Goal: Task Accomplishment & Management: Manage account settings

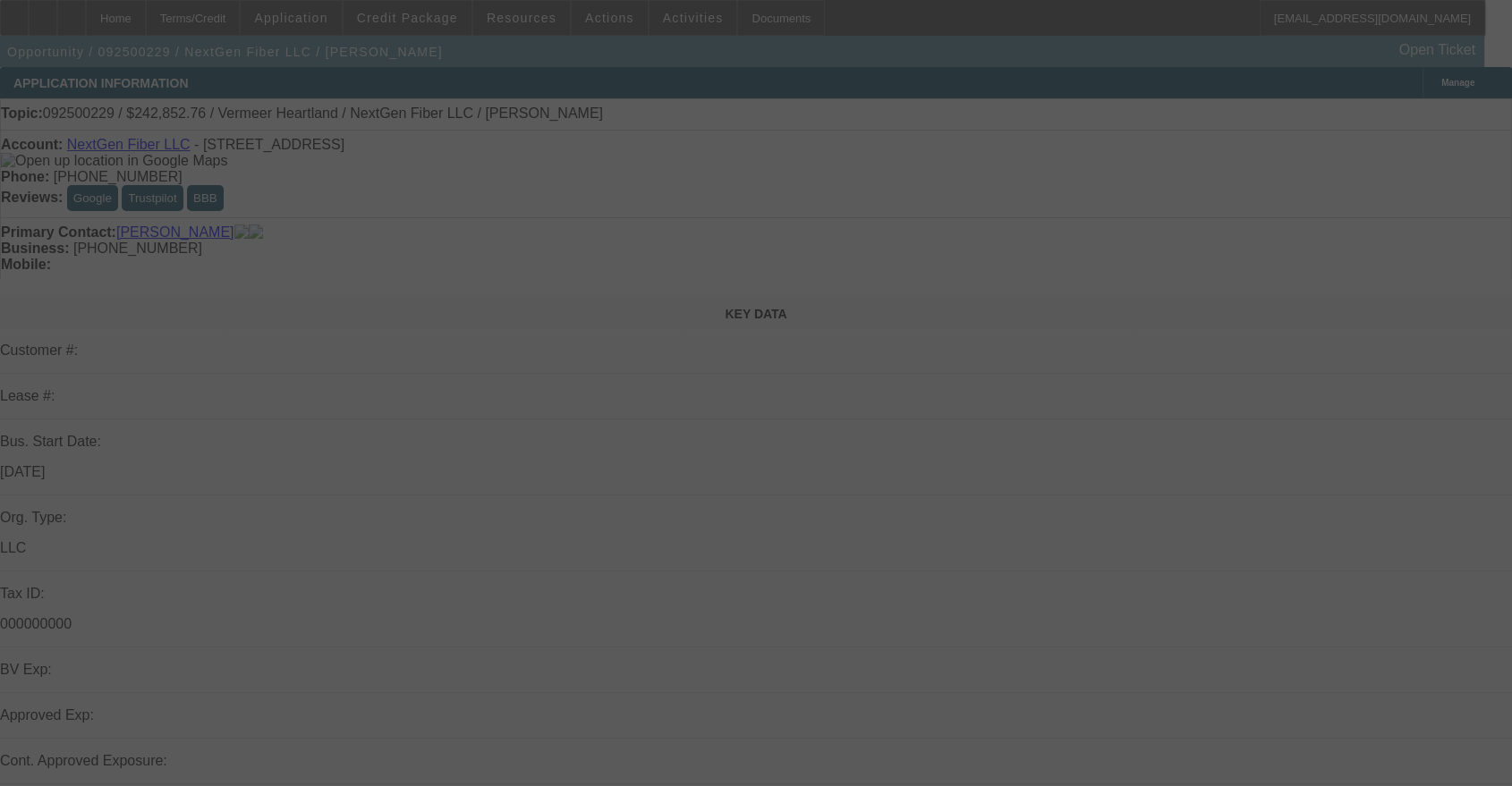
select select "0"
select select "2"
select select "0.1"
select select "4"
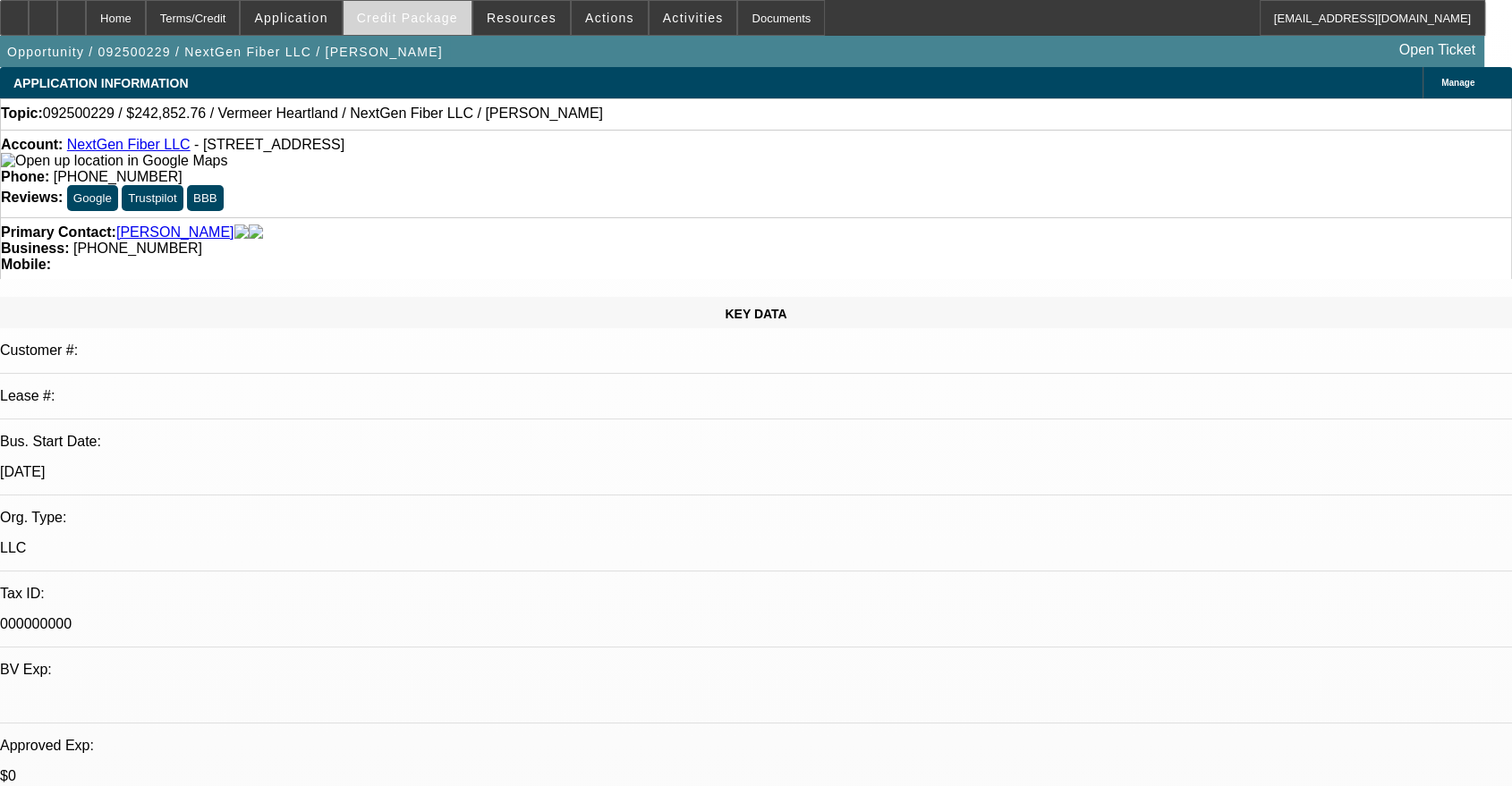
click at [419, 15] on span "Credit Package" at bounding box center [408, 18] width 101 height 15
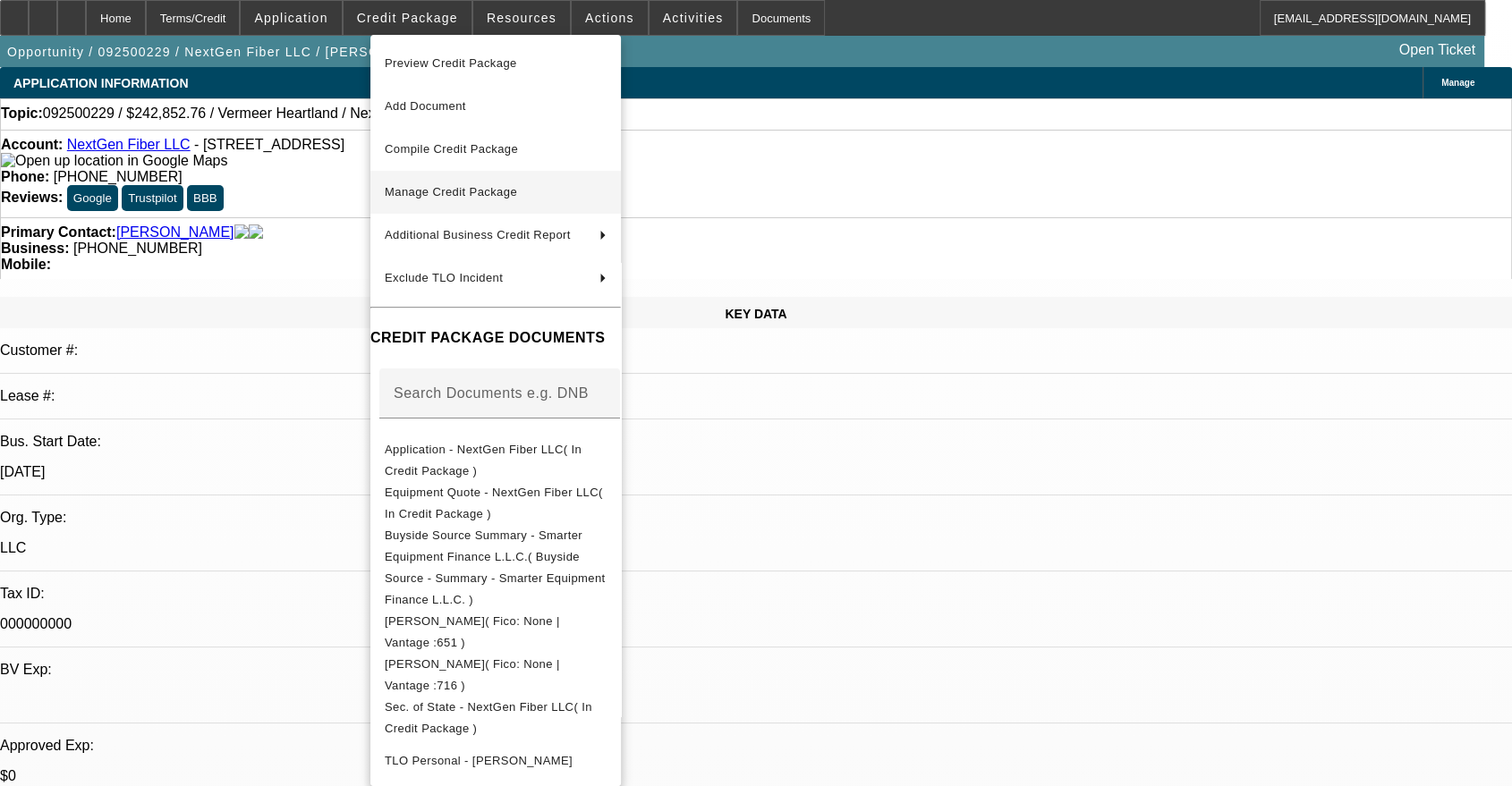
click at [468, 188] on span "Manage Credit Package" at bounding box center [451, 192] width 133 height 14
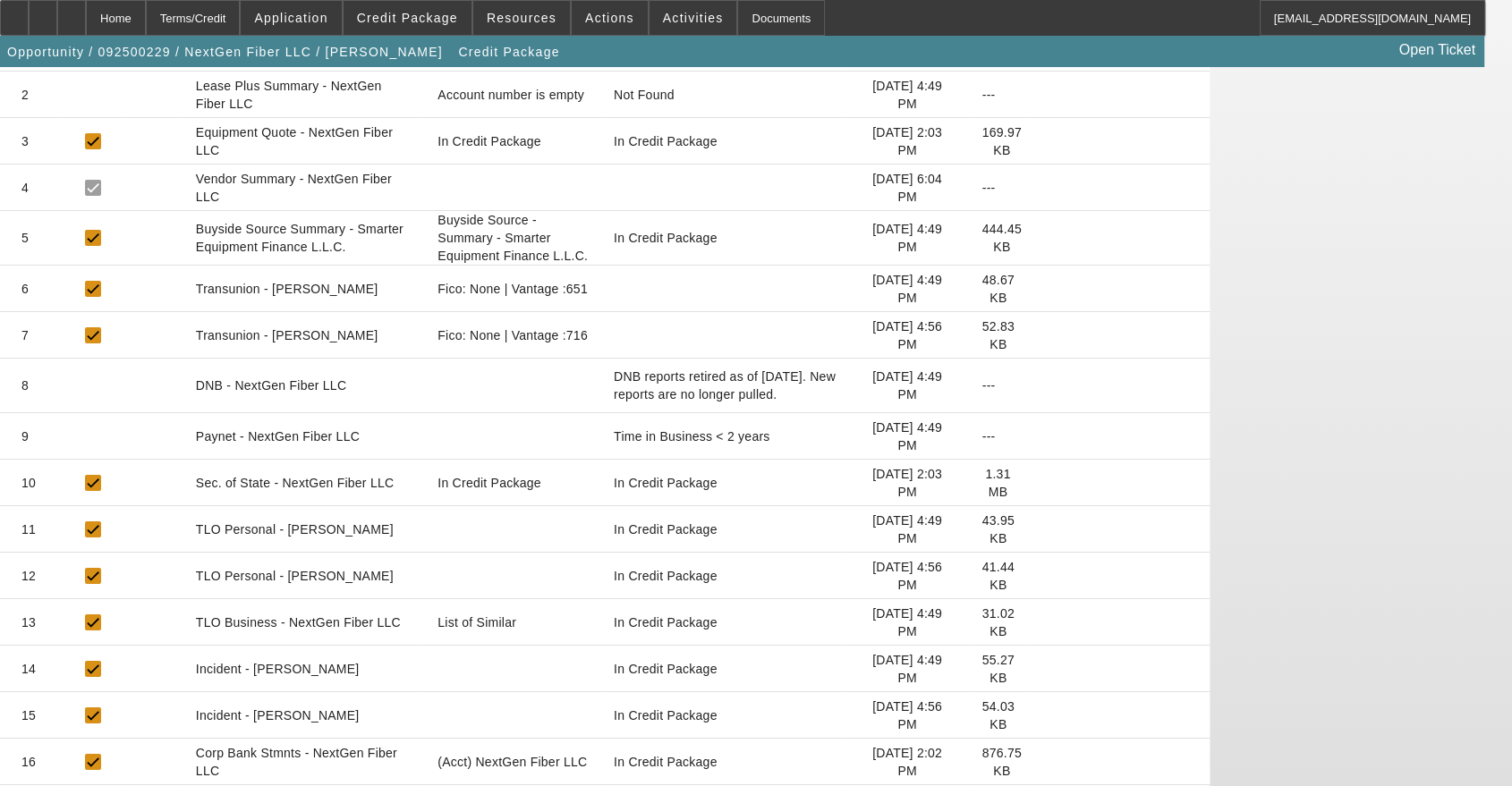
scroll to position [381, 0]
click at [1042, 760] on icon at bounding box center [1042, 760] width 0 height 0
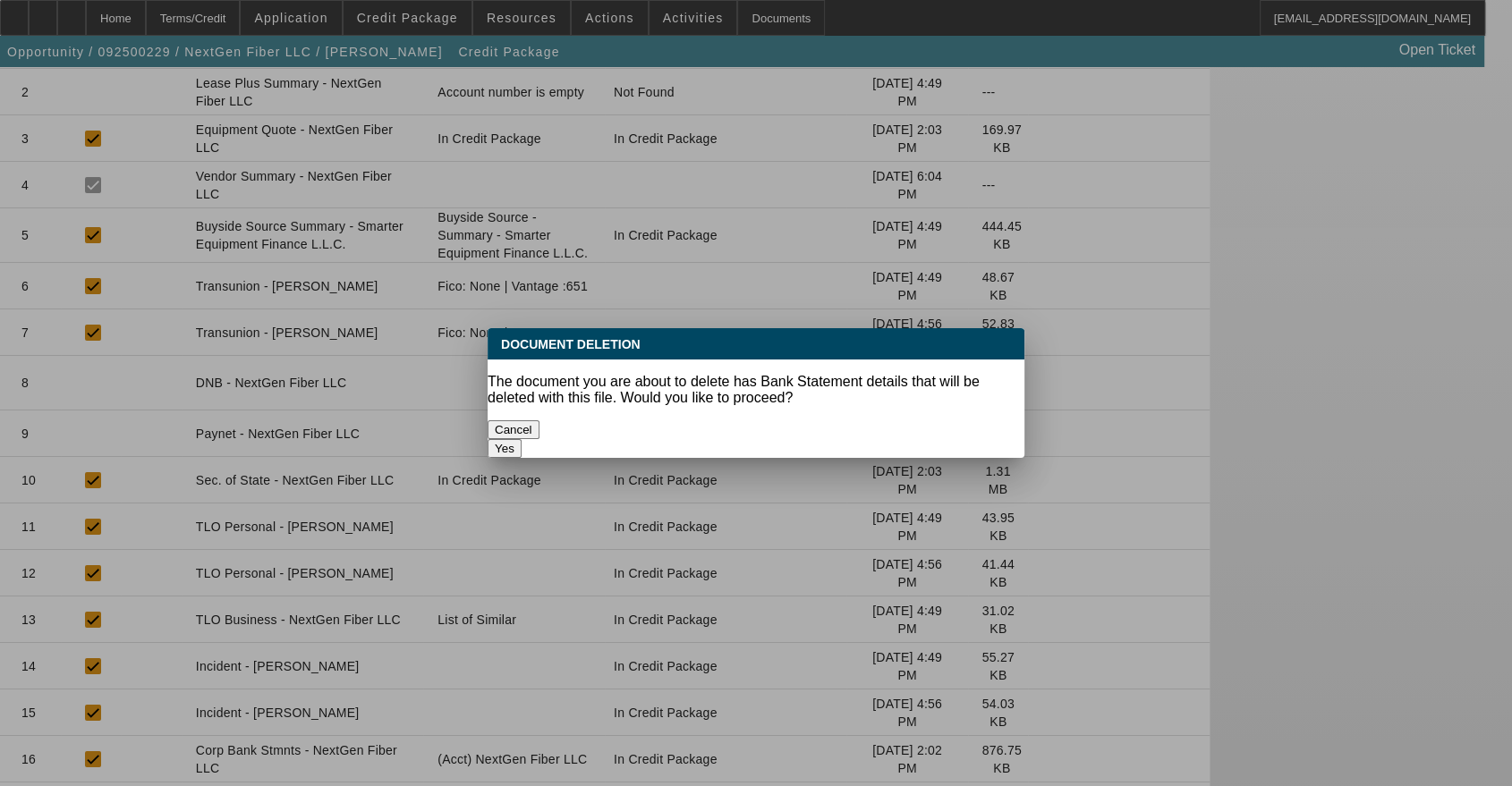
scroll to position [0, 0]
click at [522, 439] on button "Yes" at bounding box center [504, 448] width 34 height 18
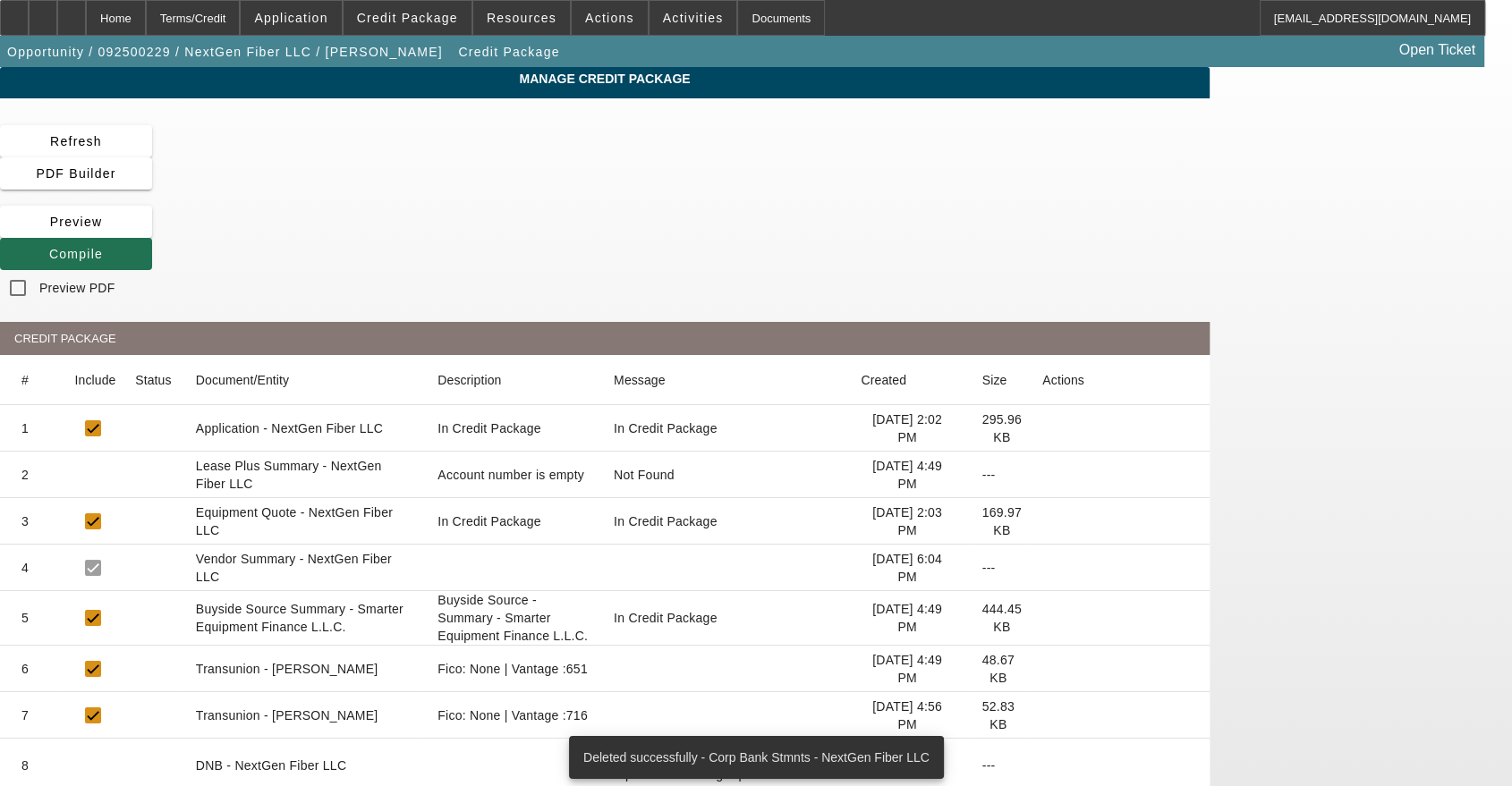
click at [103, 247] on span "Compile" at bounding box center [76, 254] width 53 height 15
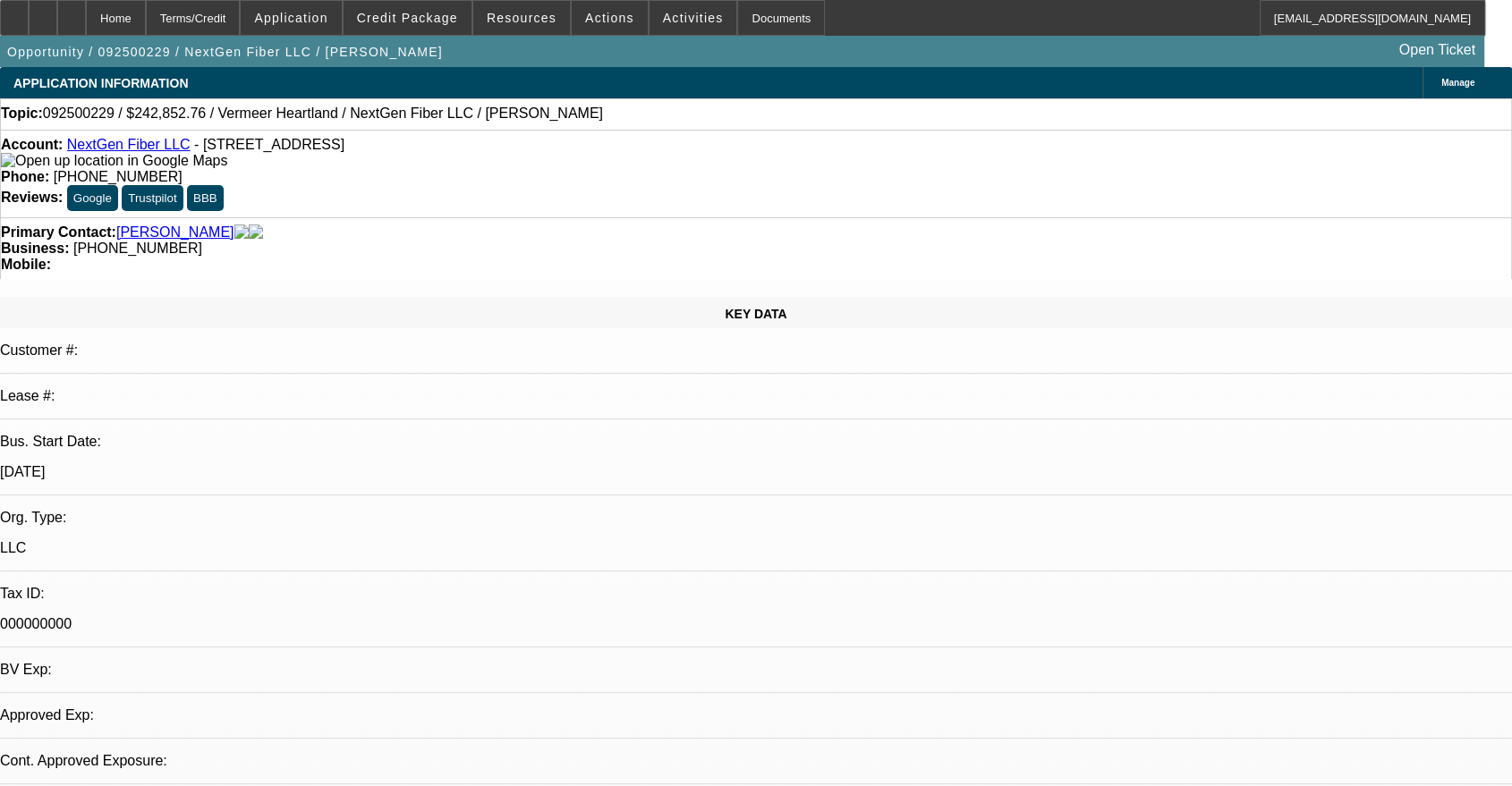
select select "0"
select select "2"
select select "0.1"
select select "4"
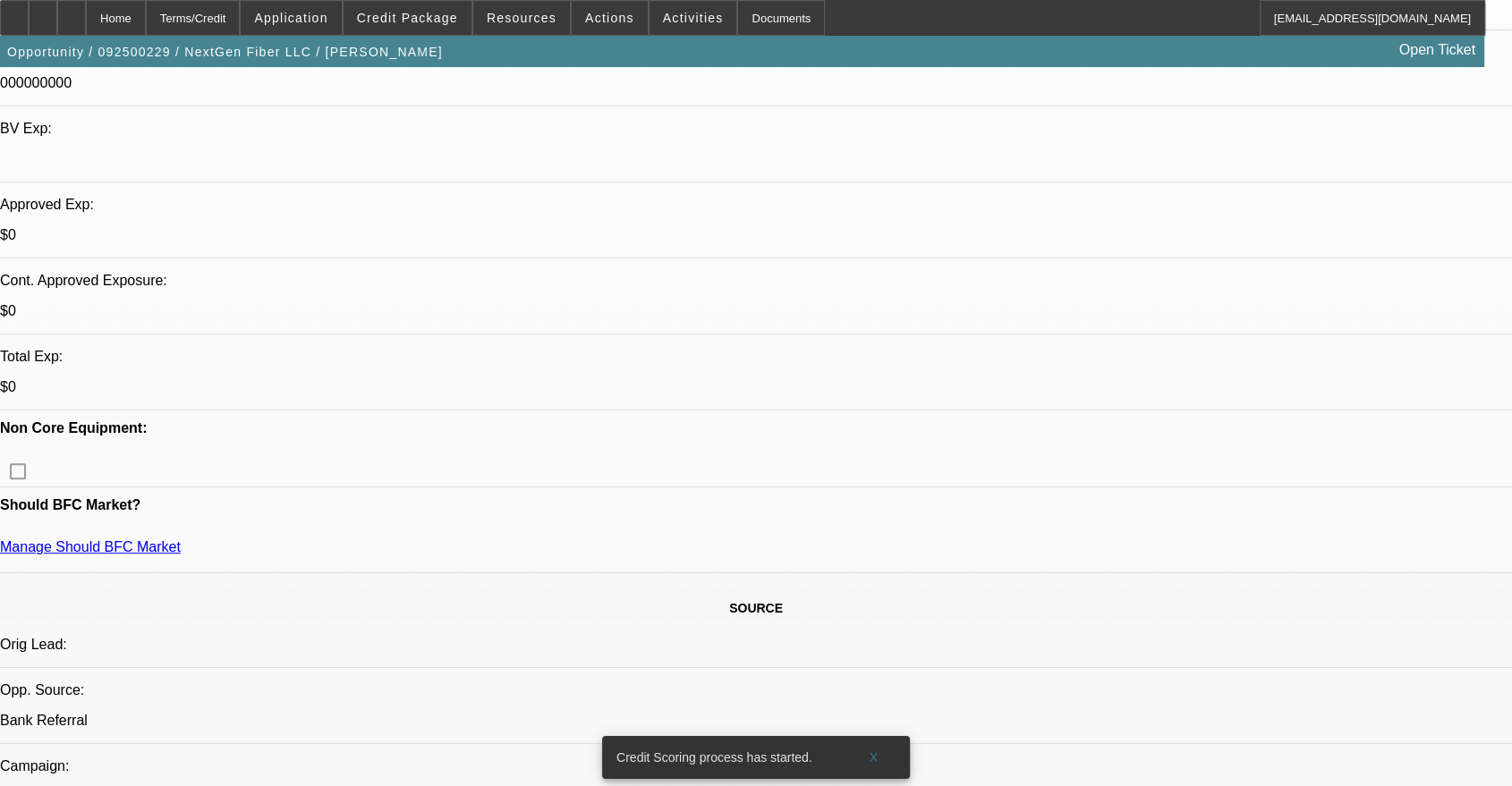
scroll to position [366, 0]
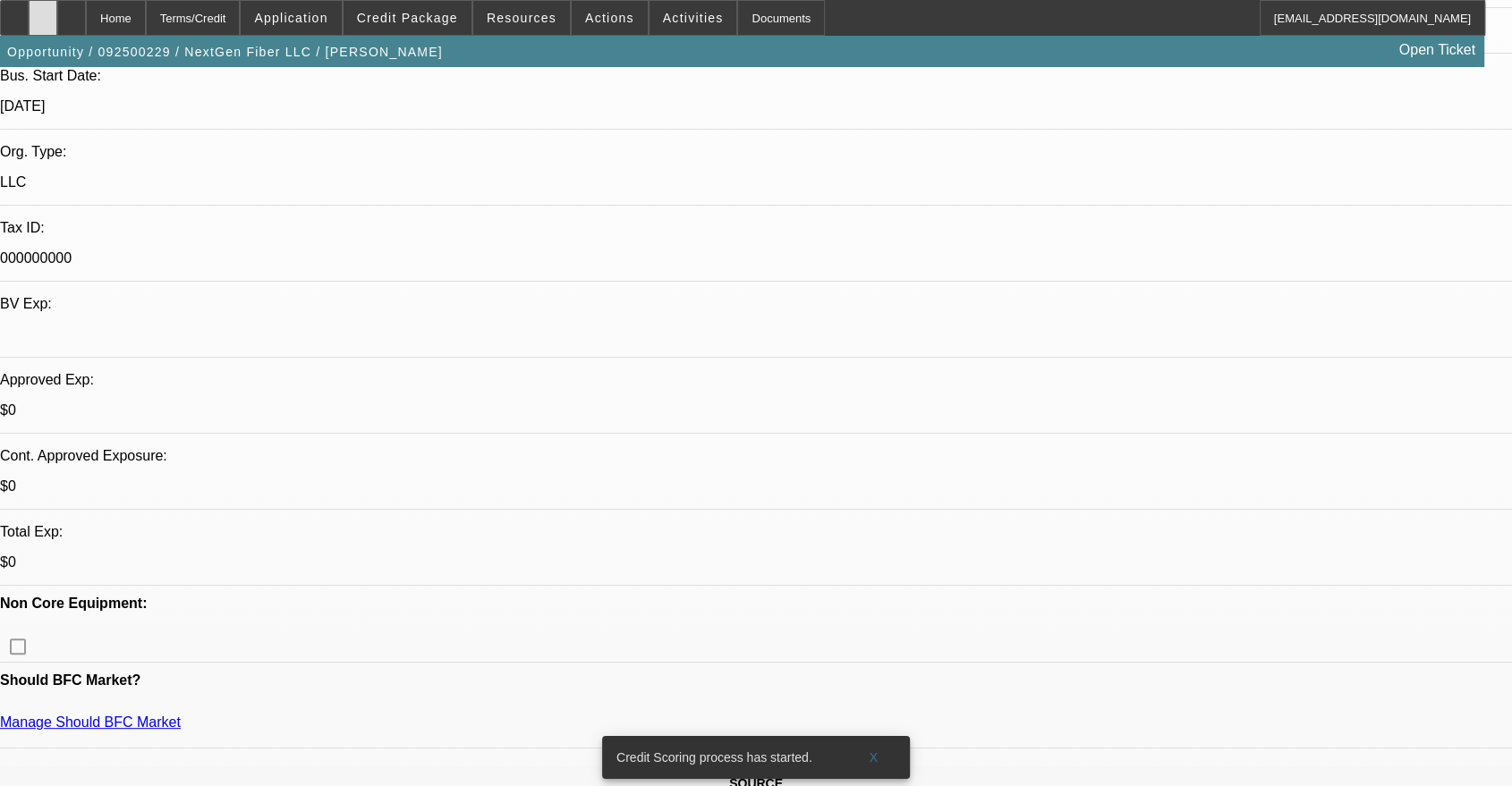
click at [43, 12] on icon at bounding box center [43, 12] width 0 height 0
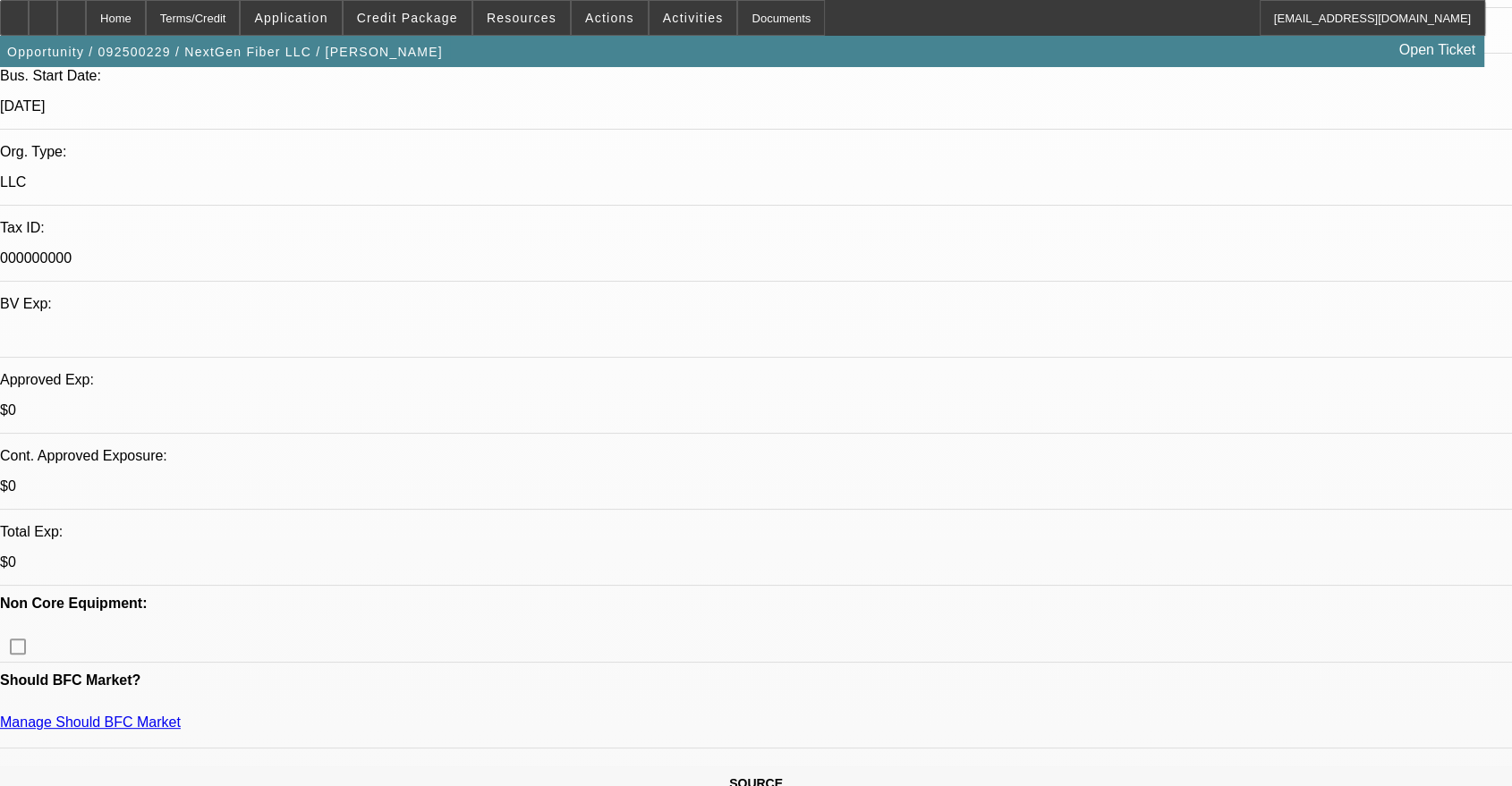
drag, startPoint x: 112, startPoint y: 18, endPoint x: 706, endPoint y: 229, distance: 630.4
click at [72, 12] on icon at bounding box center [72, 12] width 0 height 0
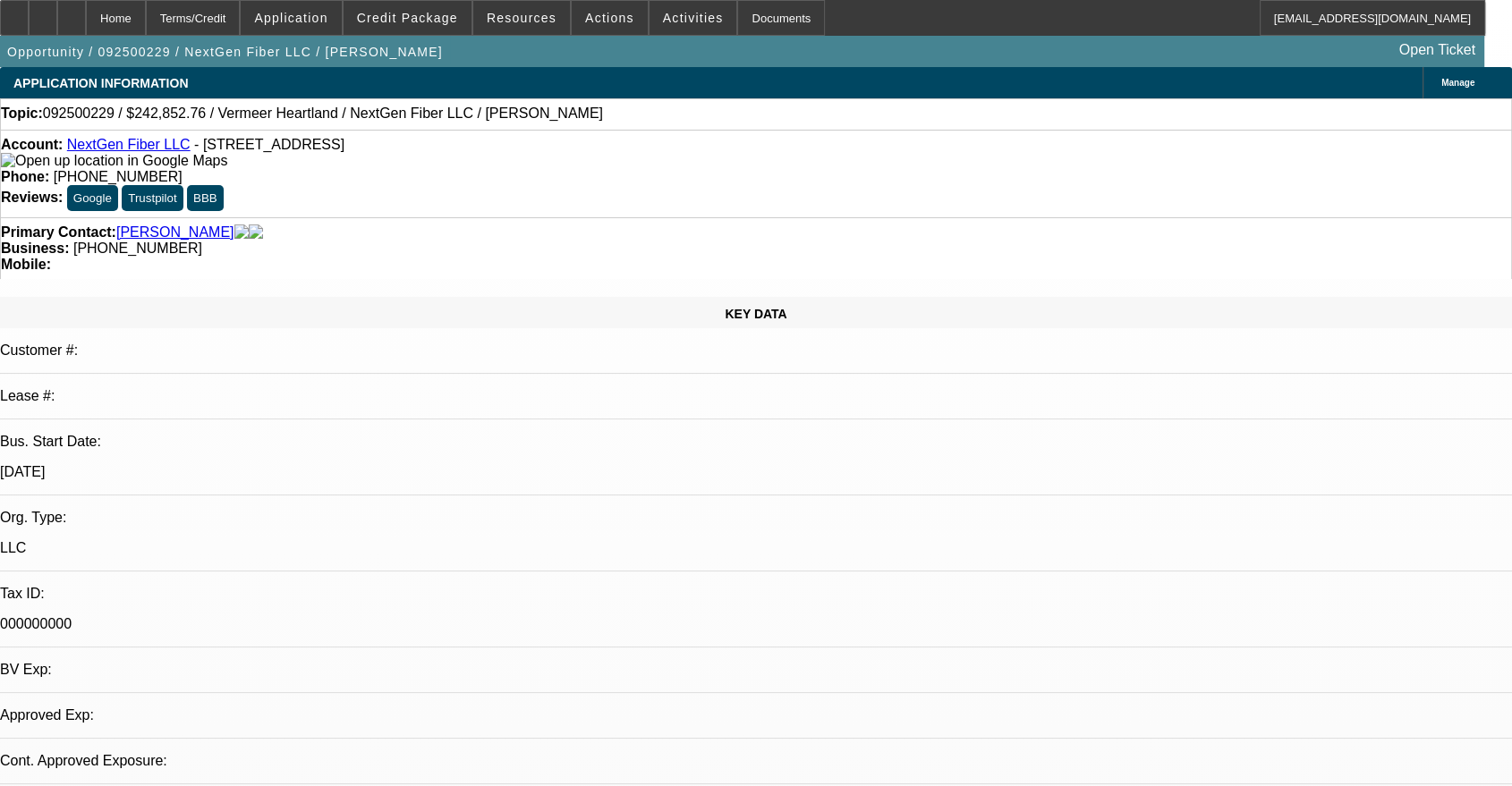
select select "0"
select select "2"
select select "0.1"
select select "4"
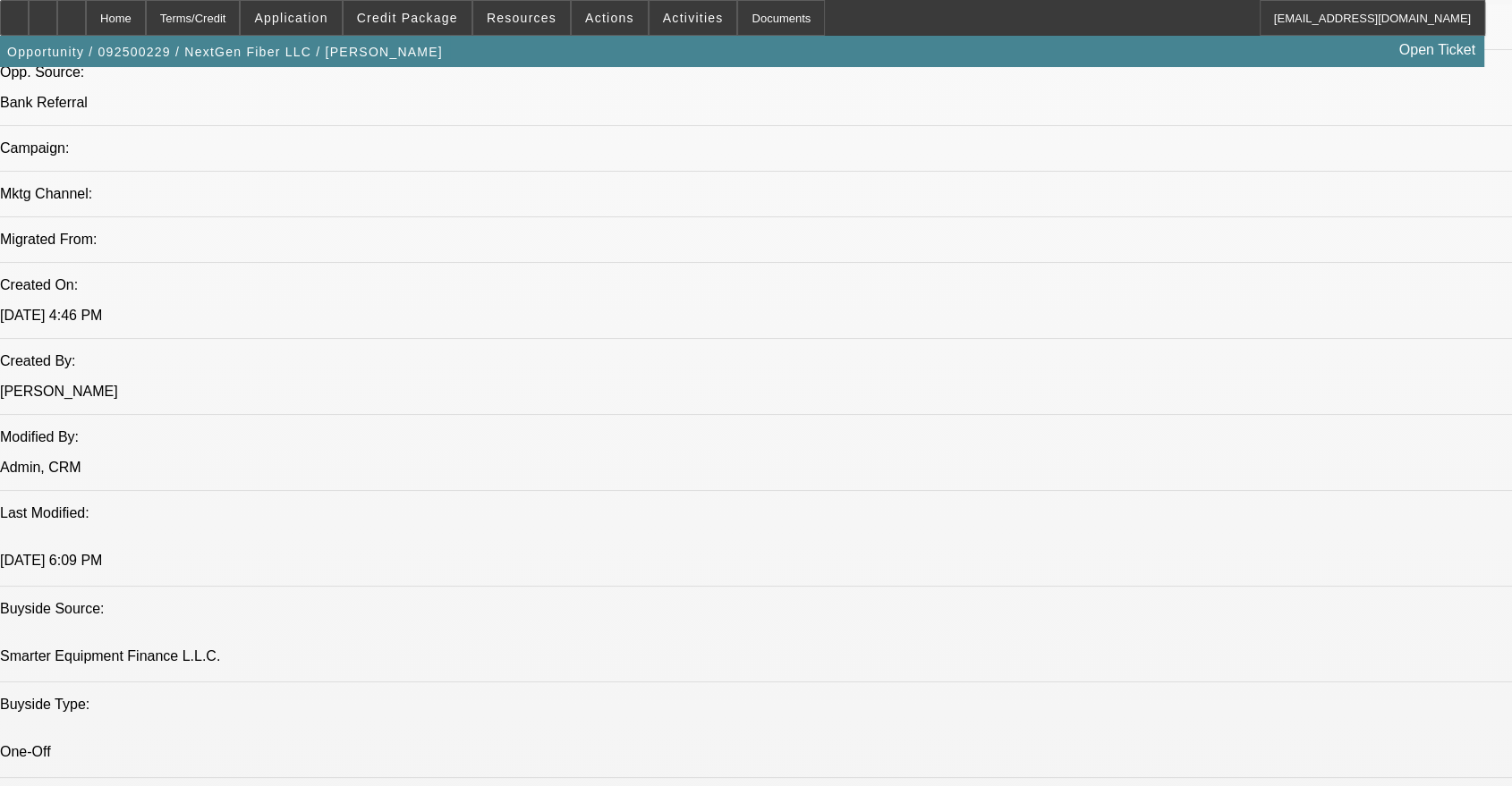
scroll to position [1324, 0]
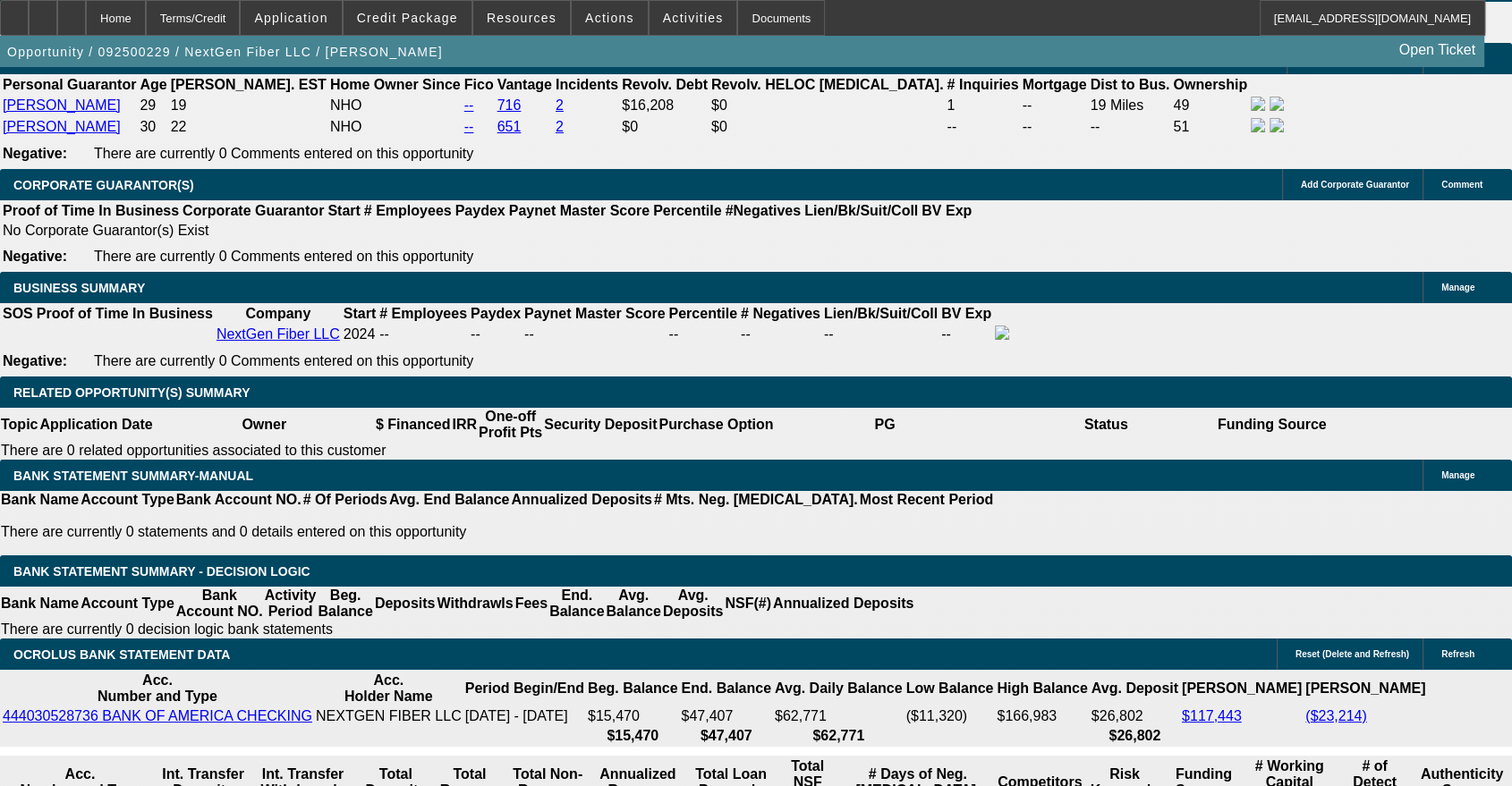
scroll to position [2648, 0]
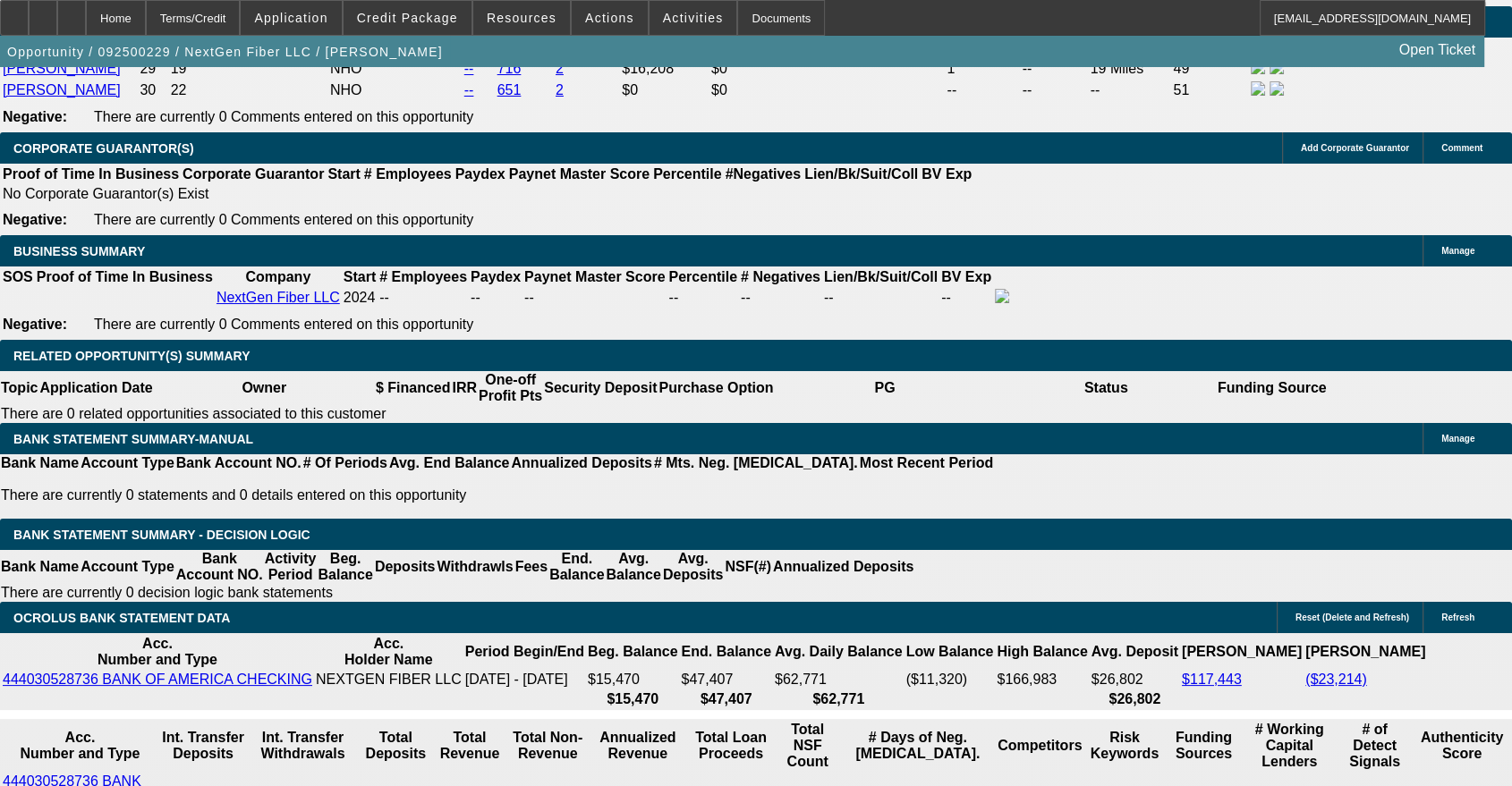
drag, startPoint x: 337, startPoint y: 492, endPoint x: 376, endPoint y: 492, distance: 39.0
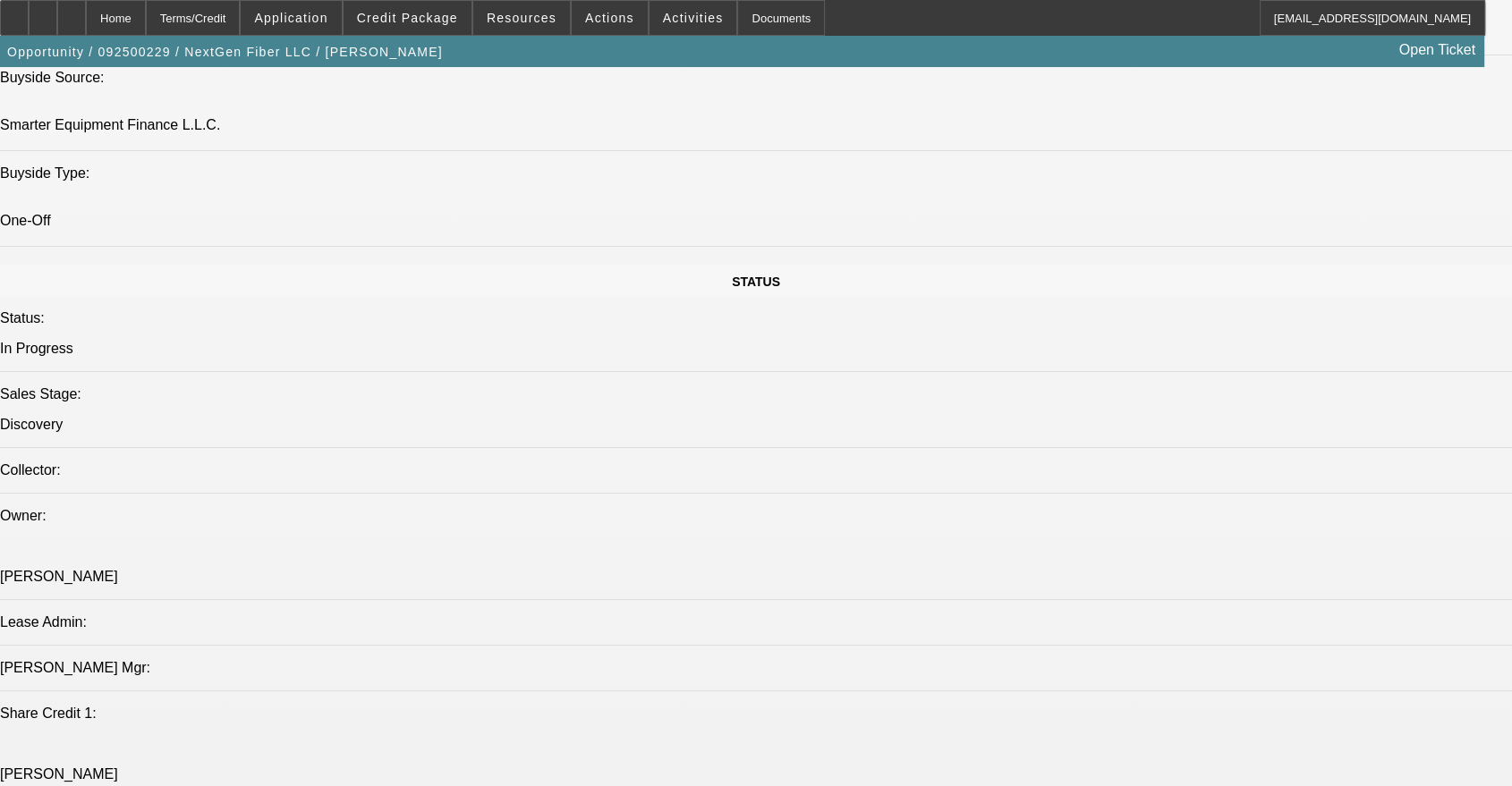
scroll to position [1490, 0]
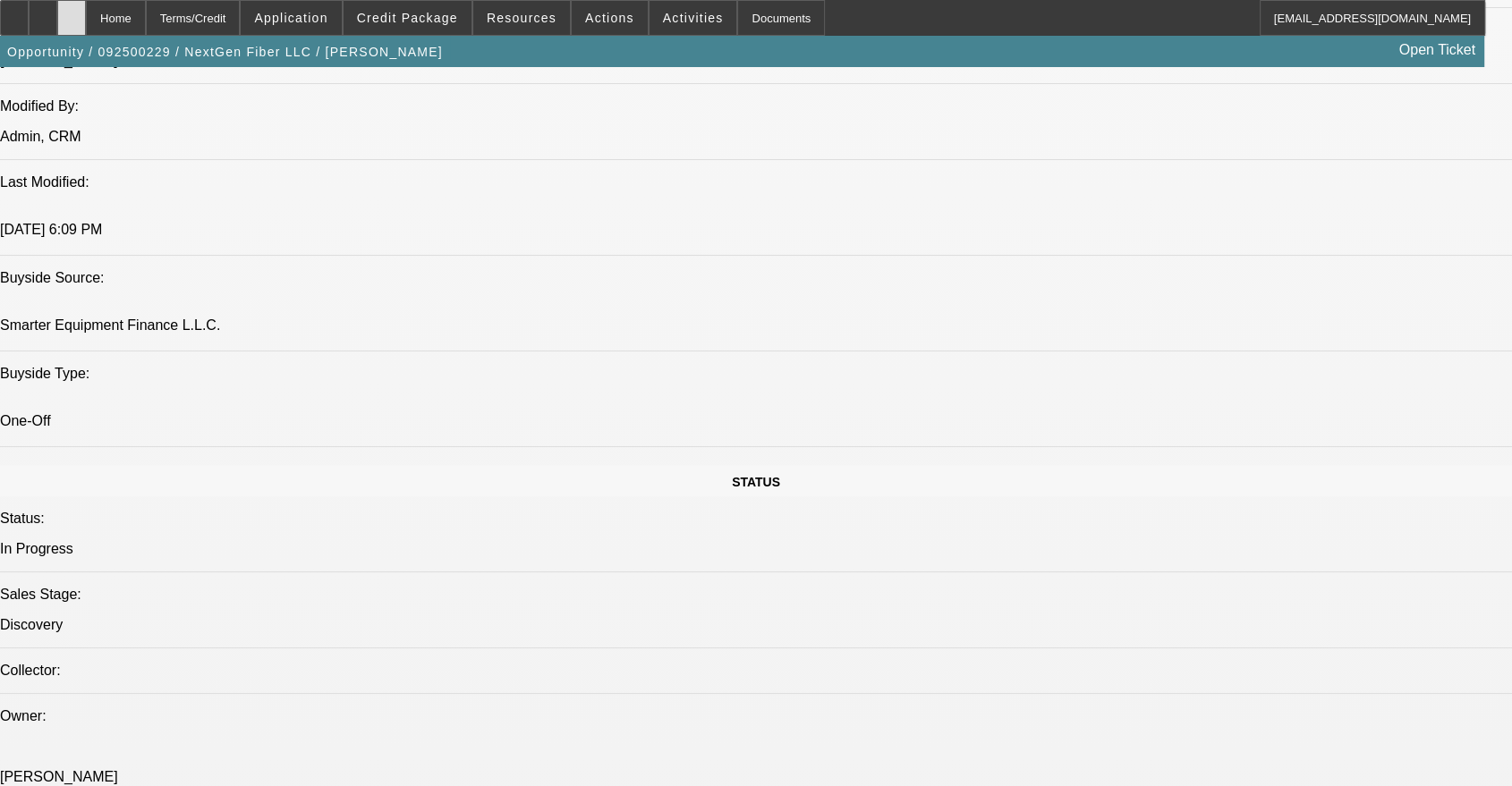
type input "60"
click at [86, 17] on div at bounding box center [71, 18] width 29 height 36
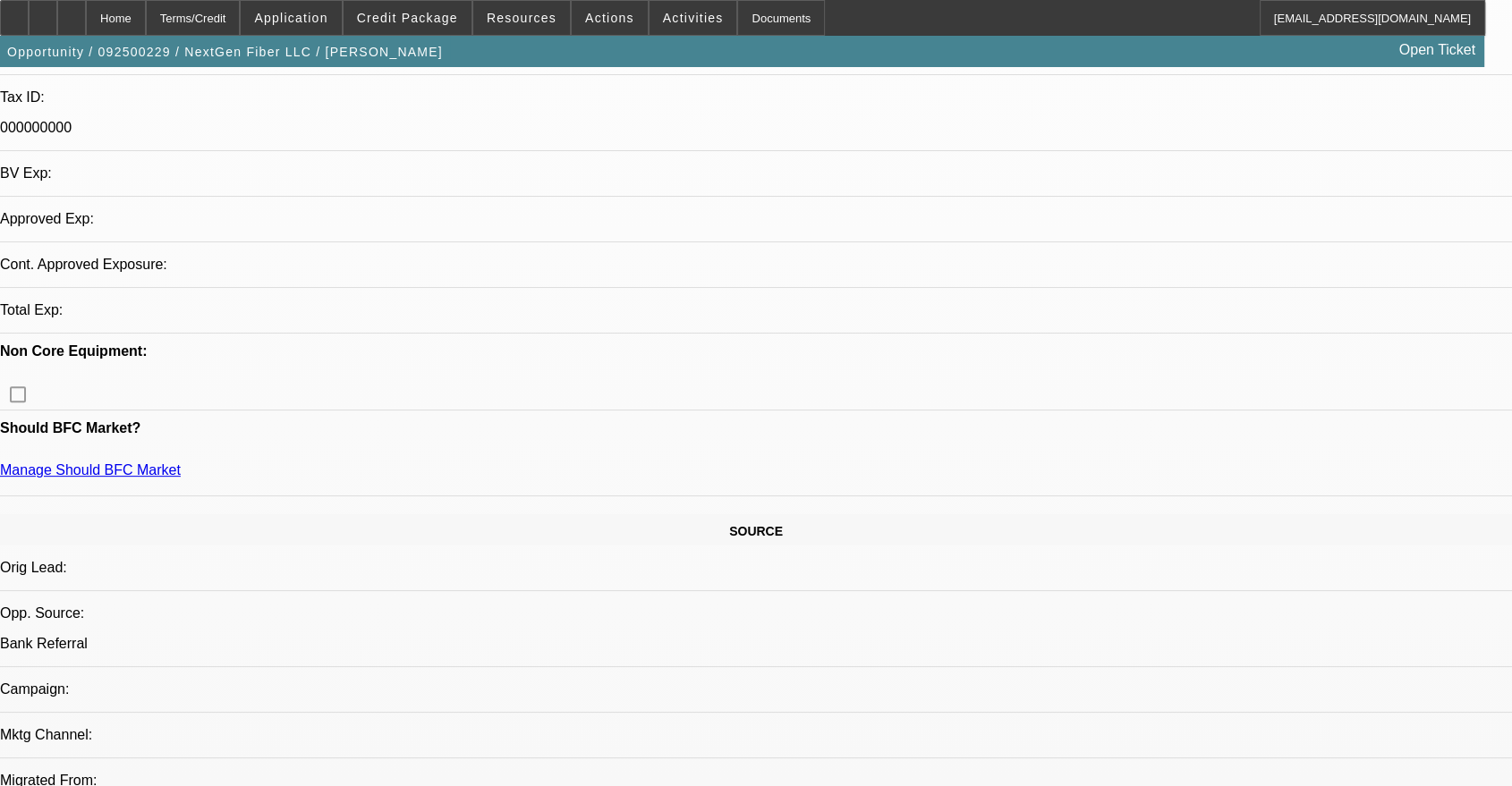
select select "0"
select select "2"
select select "0.1"
select select "4"
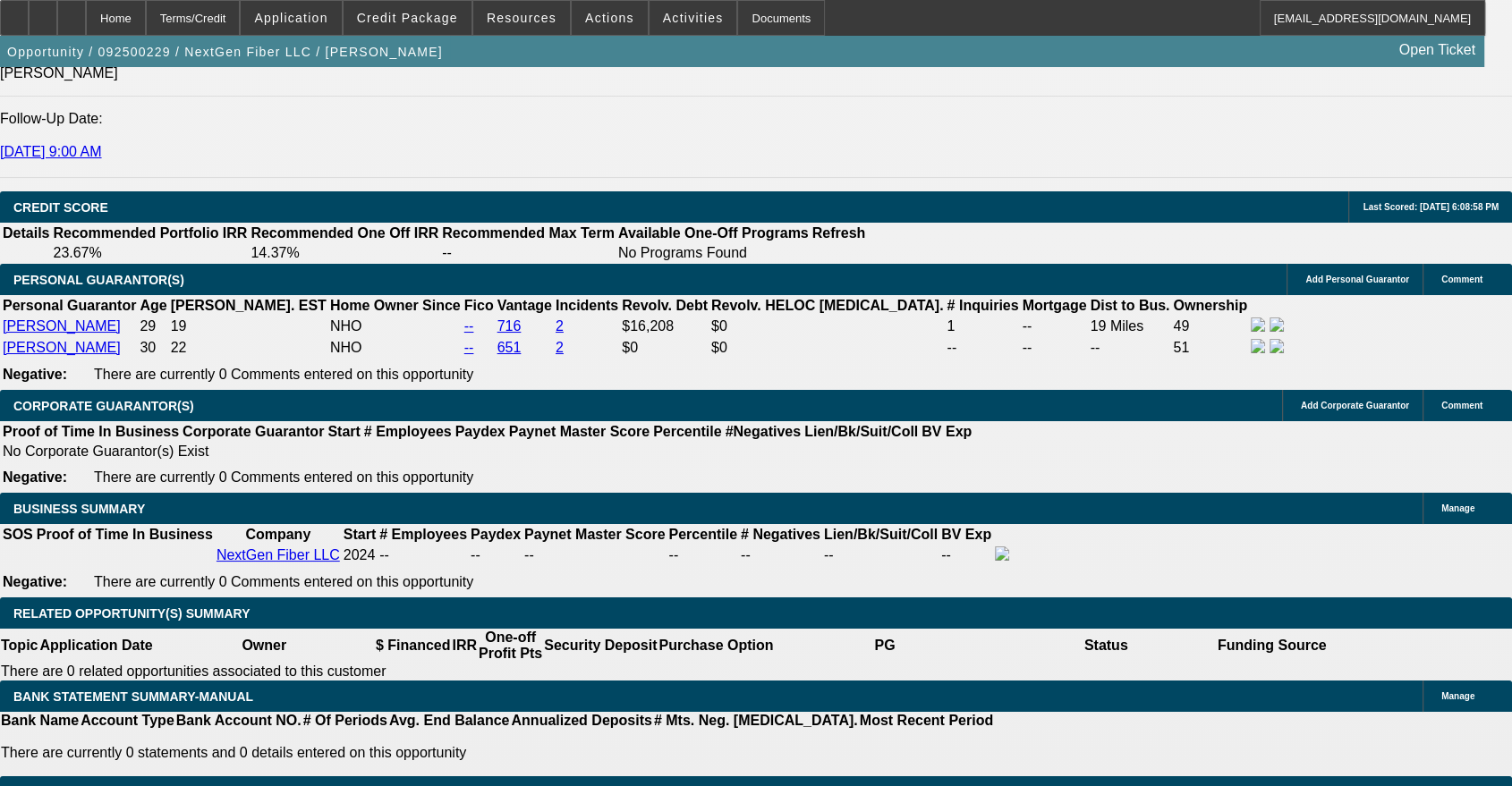
scroll to position [2447, 0]
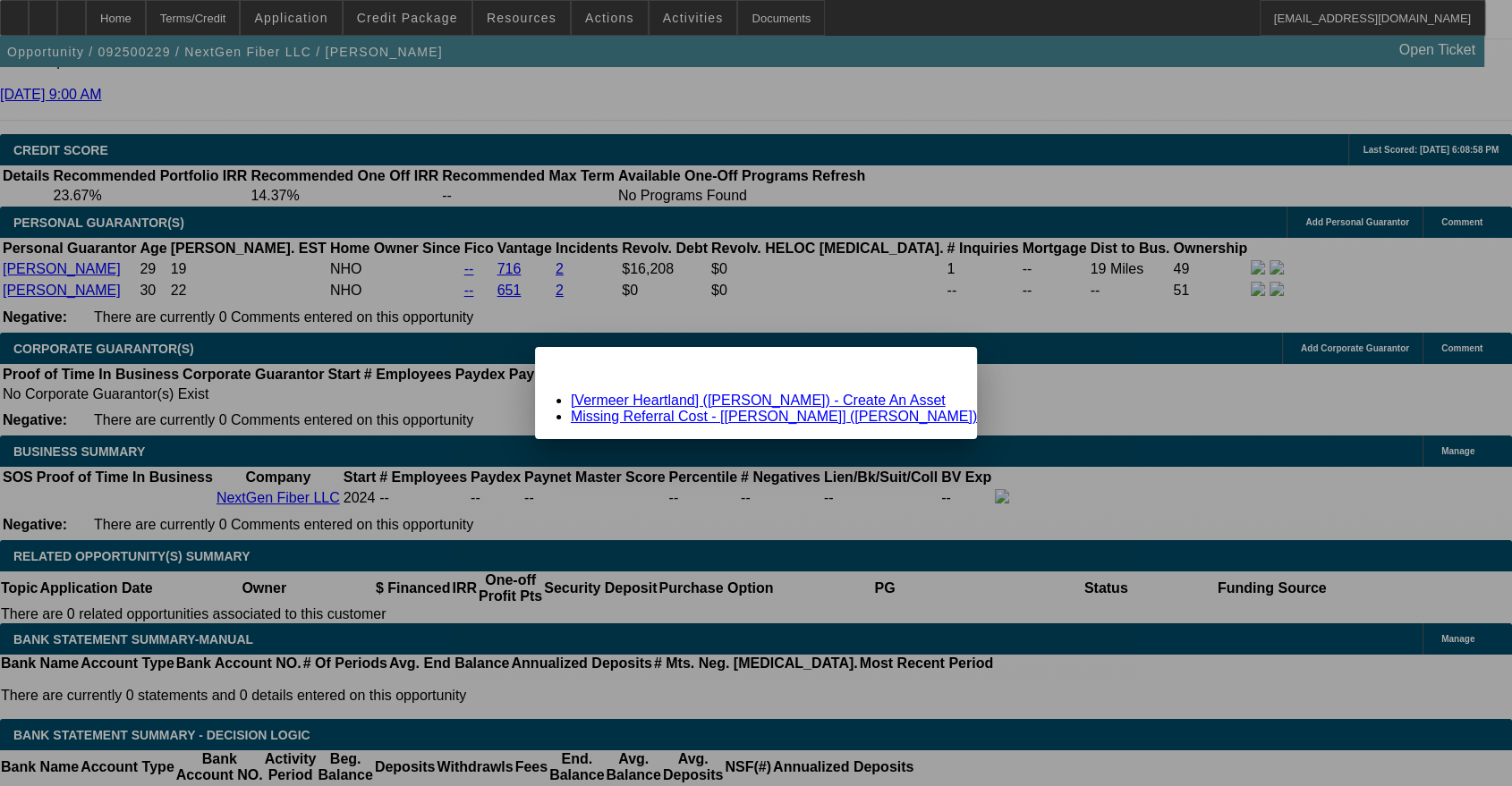
click at [859, 405] on link "[Vermeer Heartland] ([PERSON_NAME]) - Create An Asset" at bounding box center [758, 400] width 375 height 15
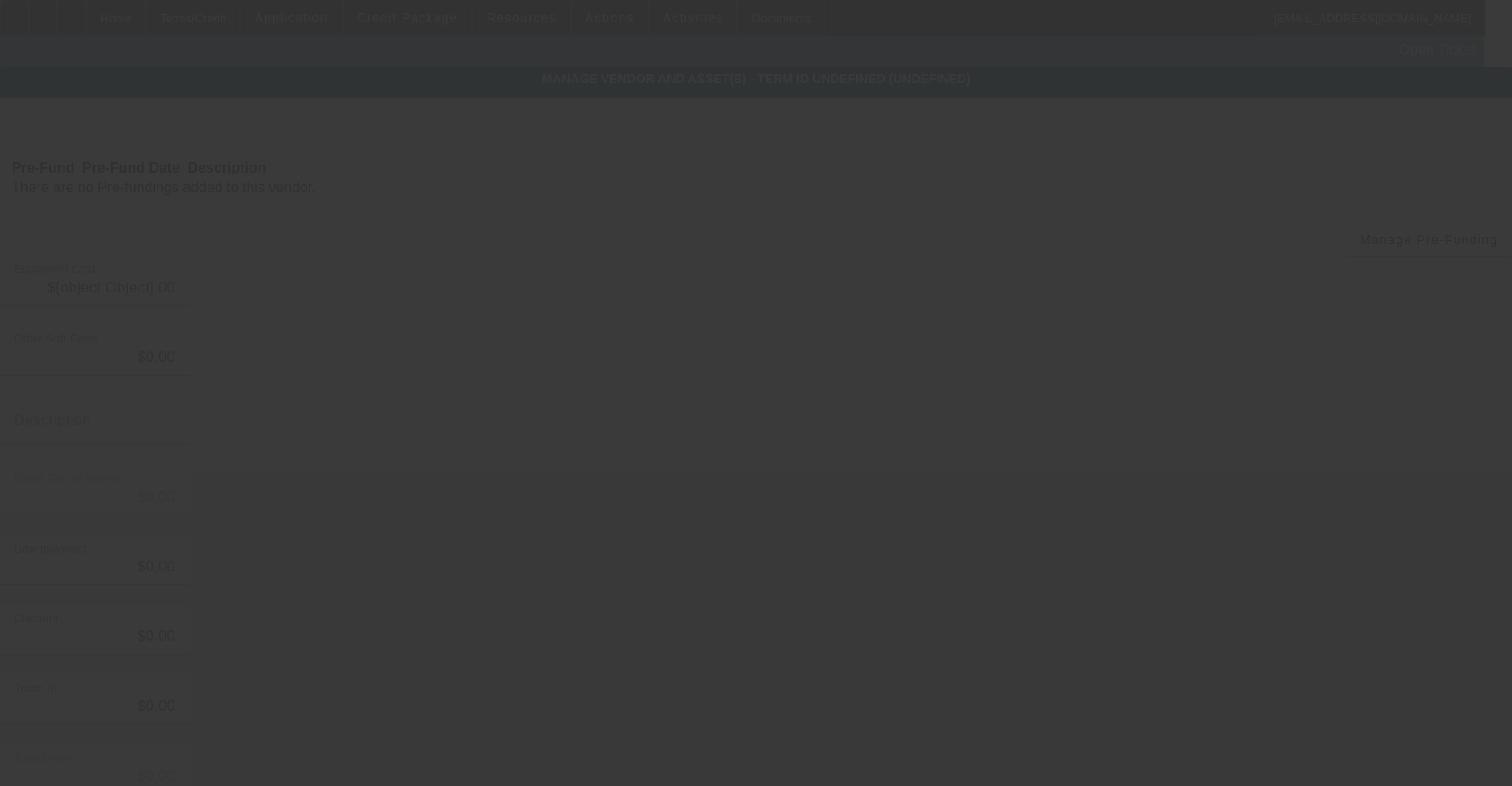
type input "$242,852.76"
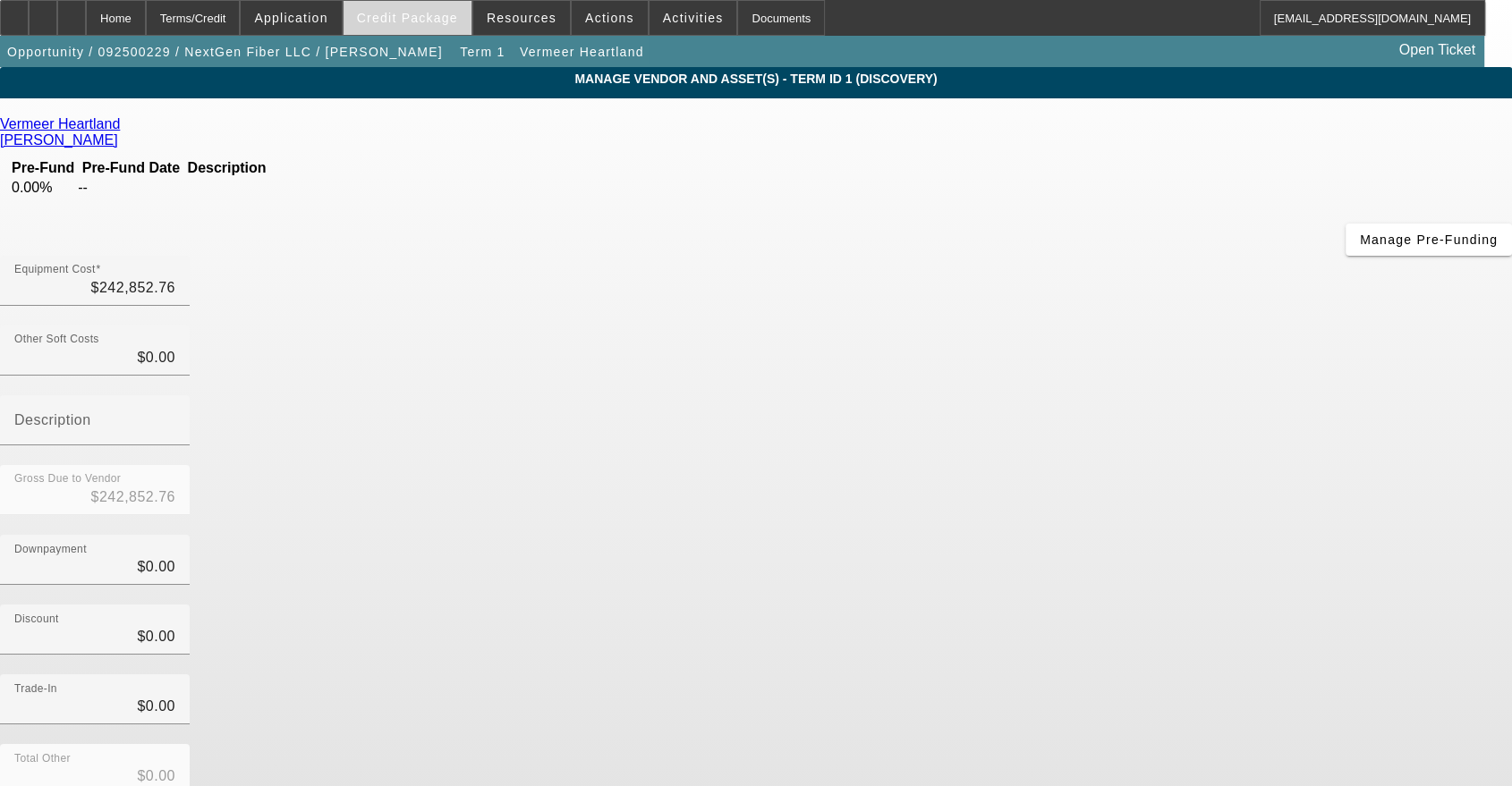
click at [422, 15] on span "Credit Package" at bounding box center [408, 18] width 101 height 15
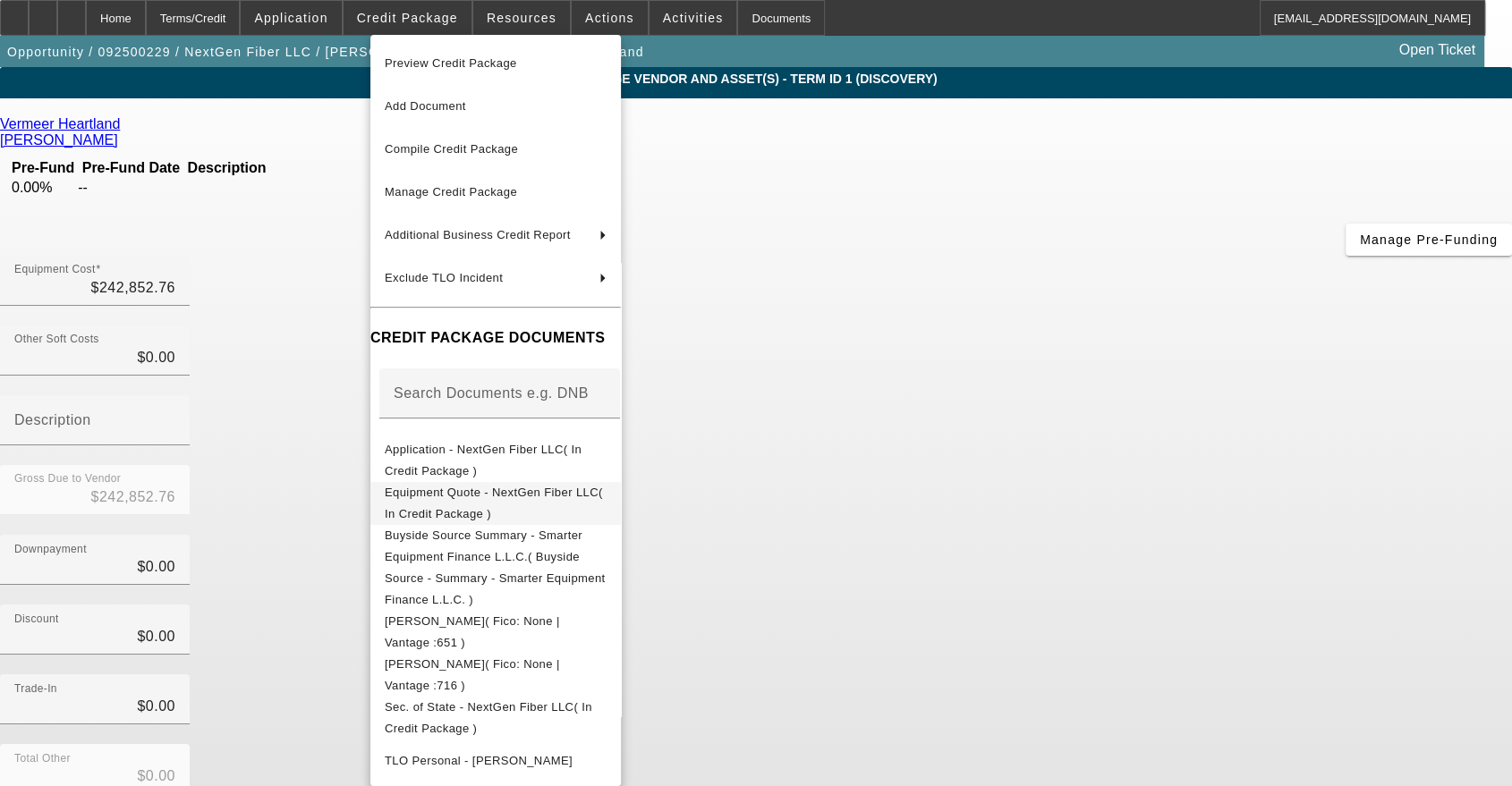
click at [515, 486] on span "Equipment Quote - NextGen Fiber LLC( In Credit Package )" at bounding box center [495, 503] width 222 height 43
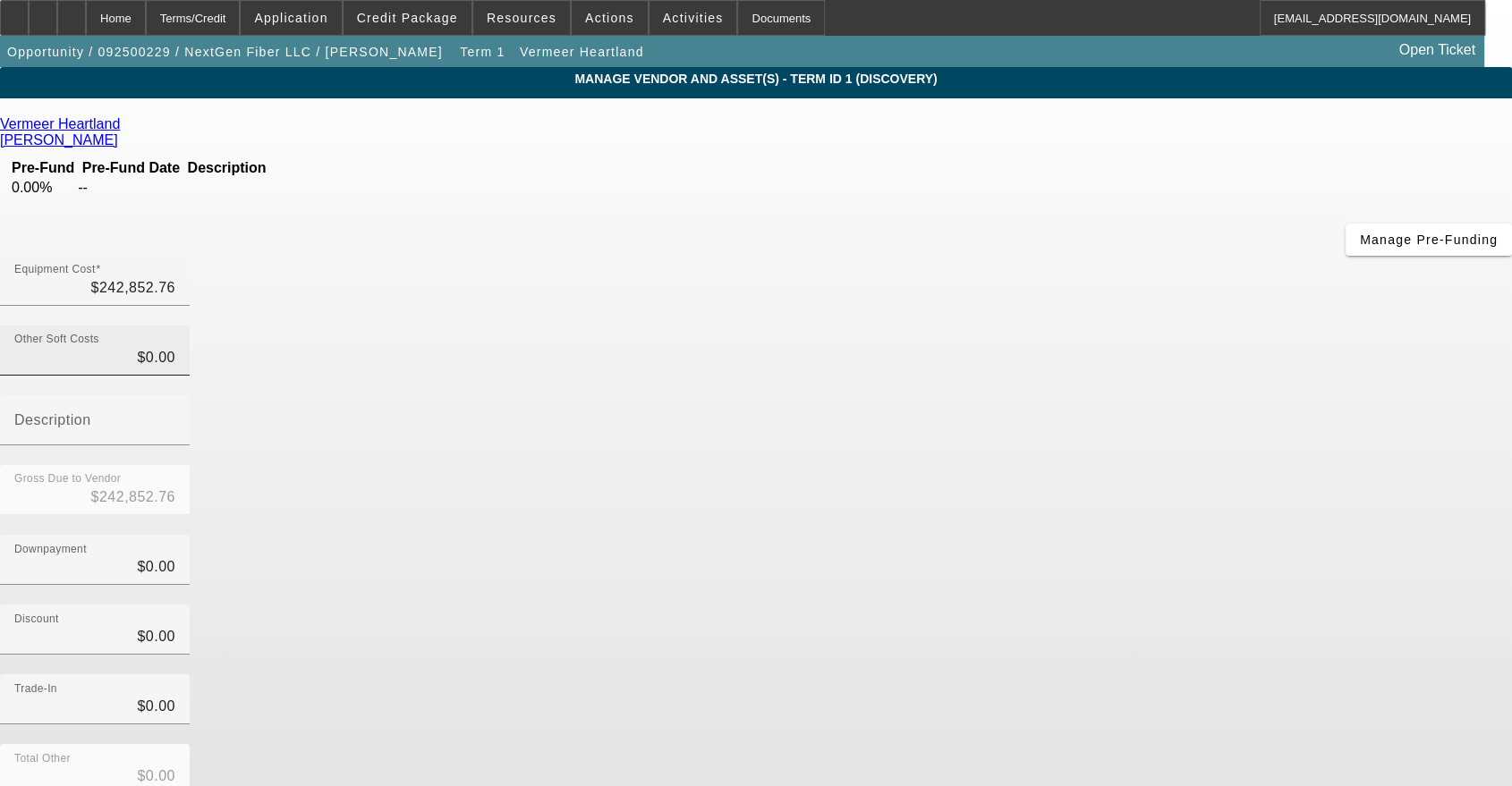
click at [175, 325] on div "Other Soft Costs $0.00" at bounding box center [95, 350] width 161 height 50
type input "01"
type input "$242,853.76"
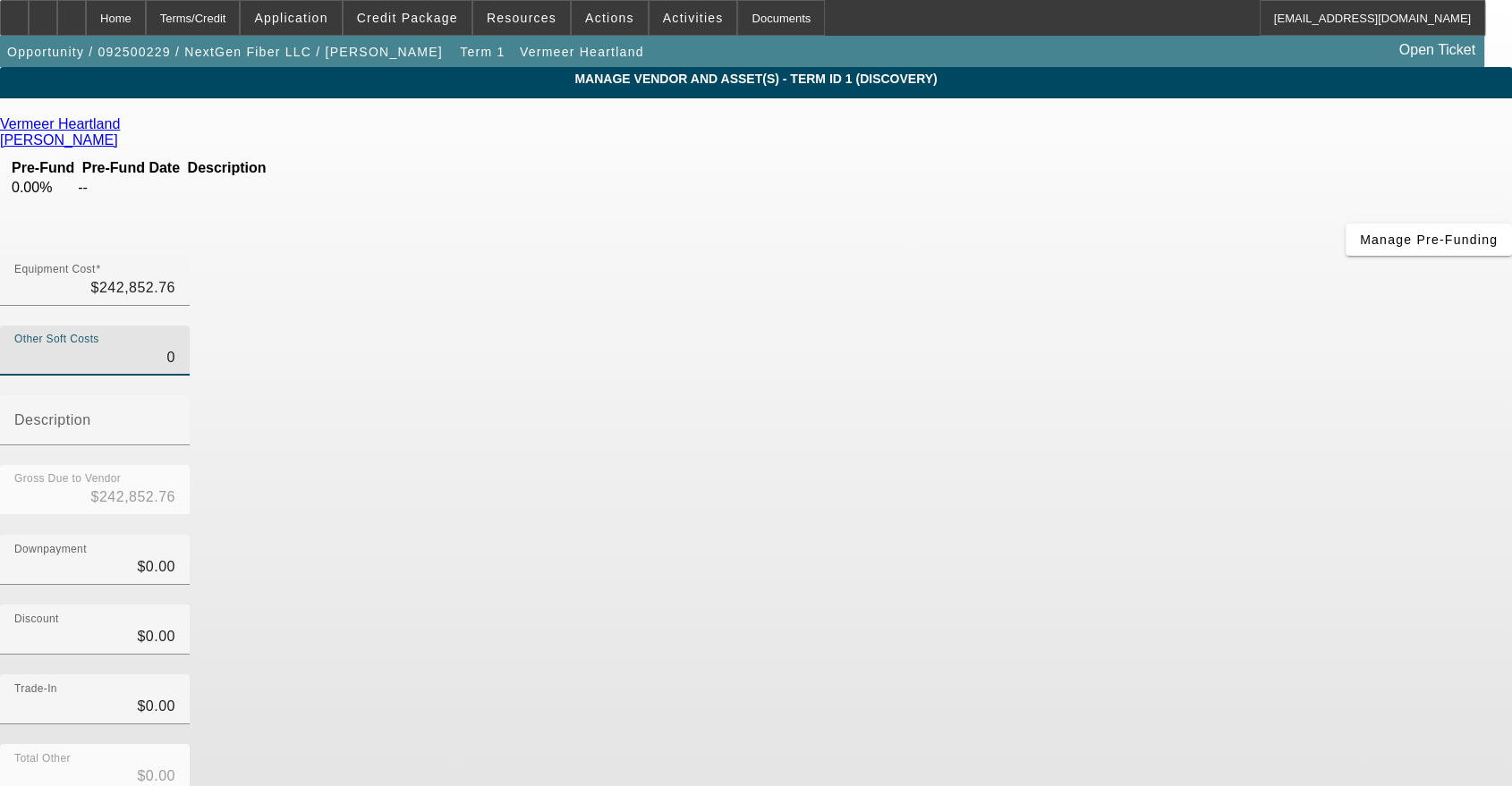
type input "$242,853.76"
type input "016"
type input "$242,868.76"
type input "0163"
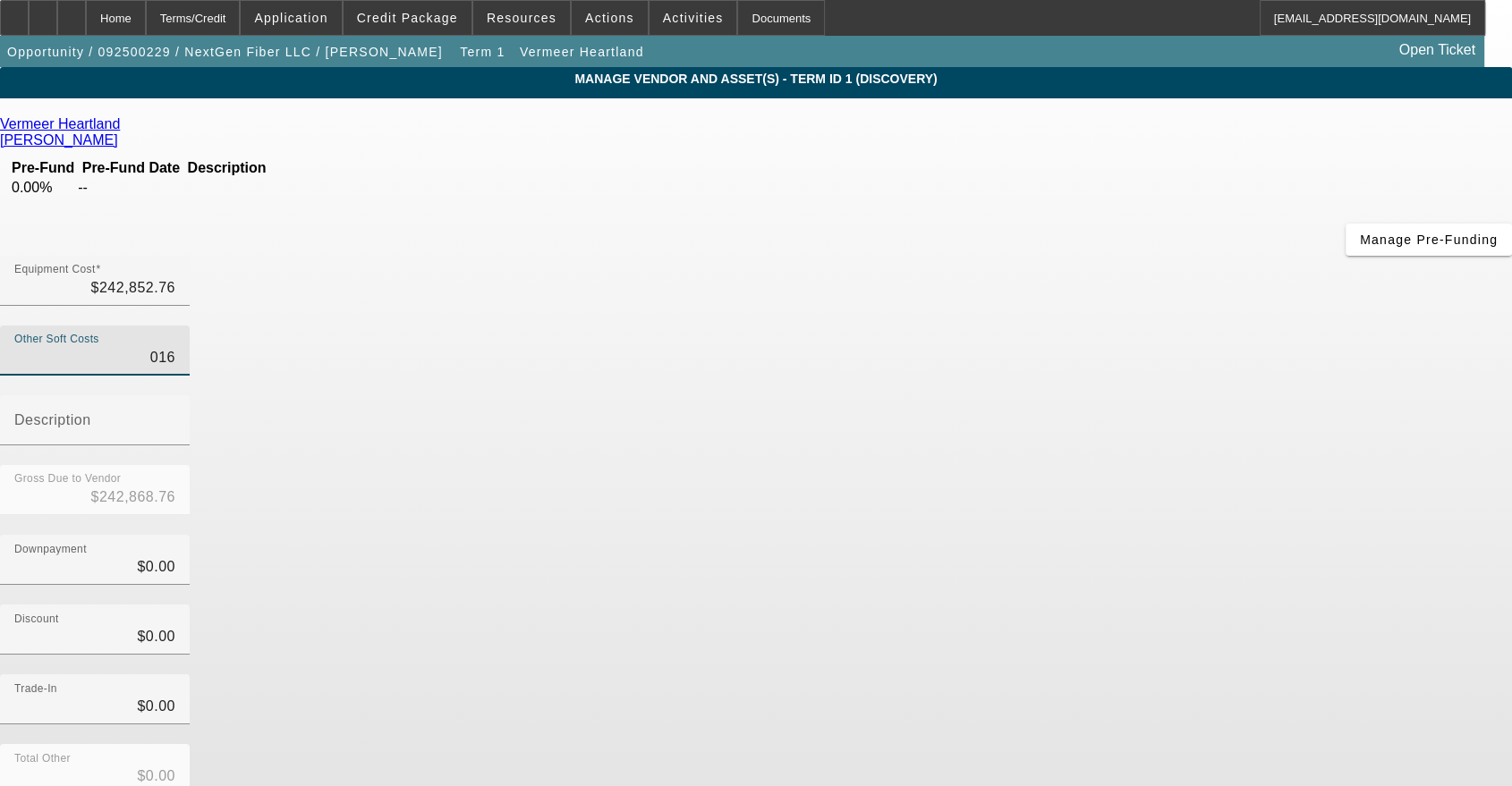
type input "$243,015.76"
type input "01633"
type input "$244,485.76"
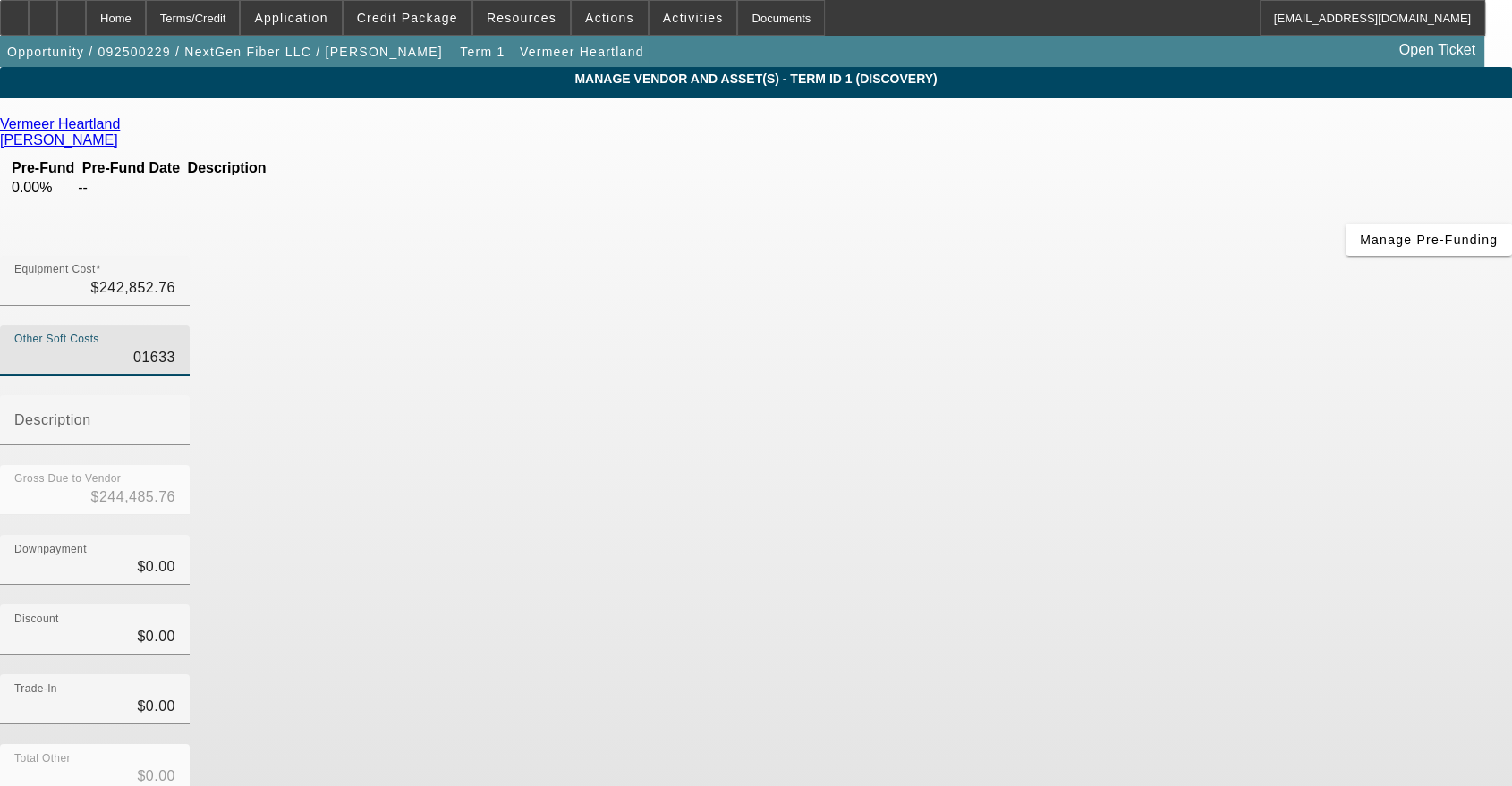
type input "016336"
type input "$259,188.76"
type input "016336.1"
type input "$259,188.86"
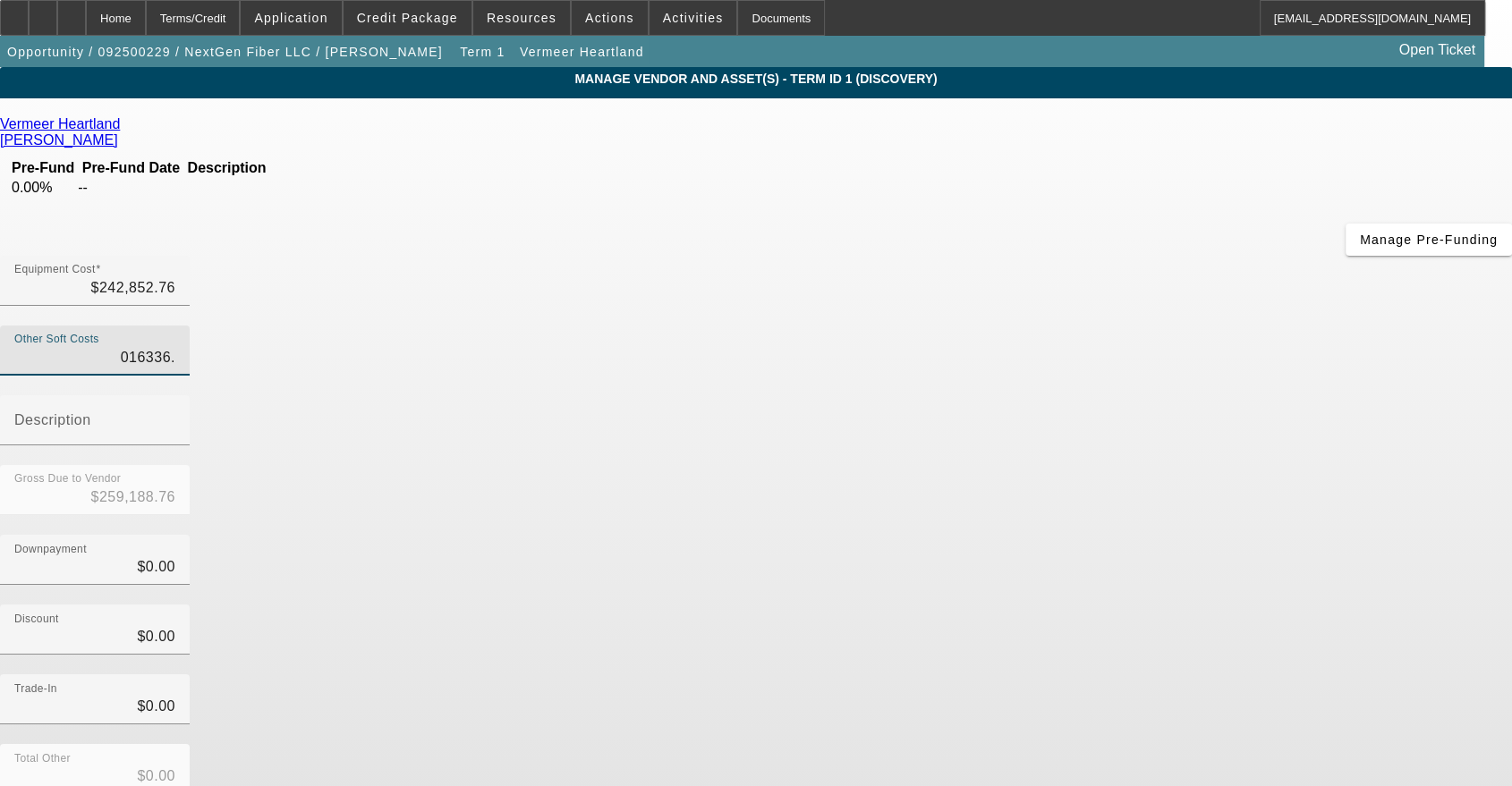
type input "$259,188.86"
type input "016336.16"
type input "$259,188.92"
type input "$016,336.16"
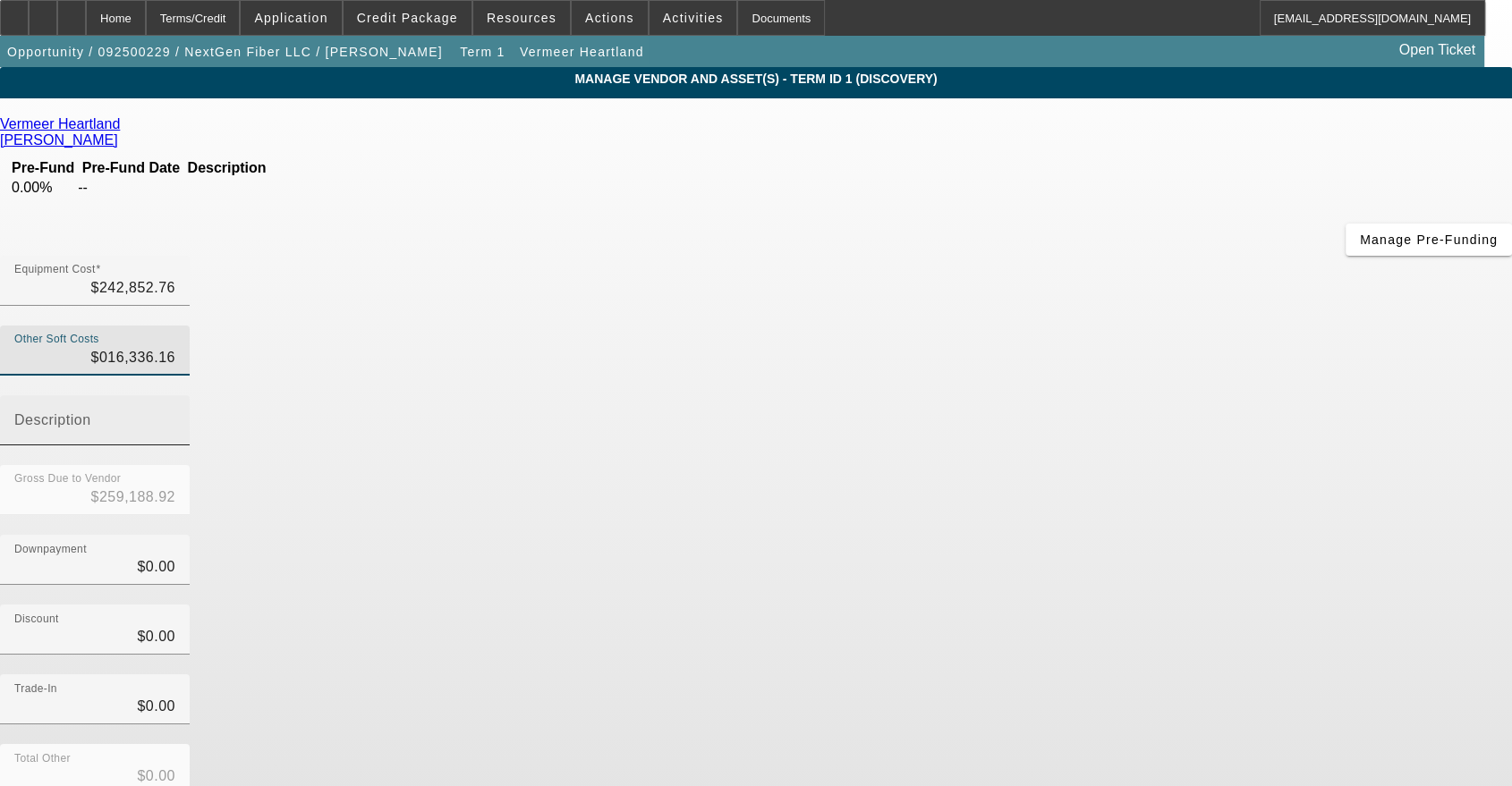
click at [175, 416] on input "Description" at bounding box center [95, 427] width 161 height 21
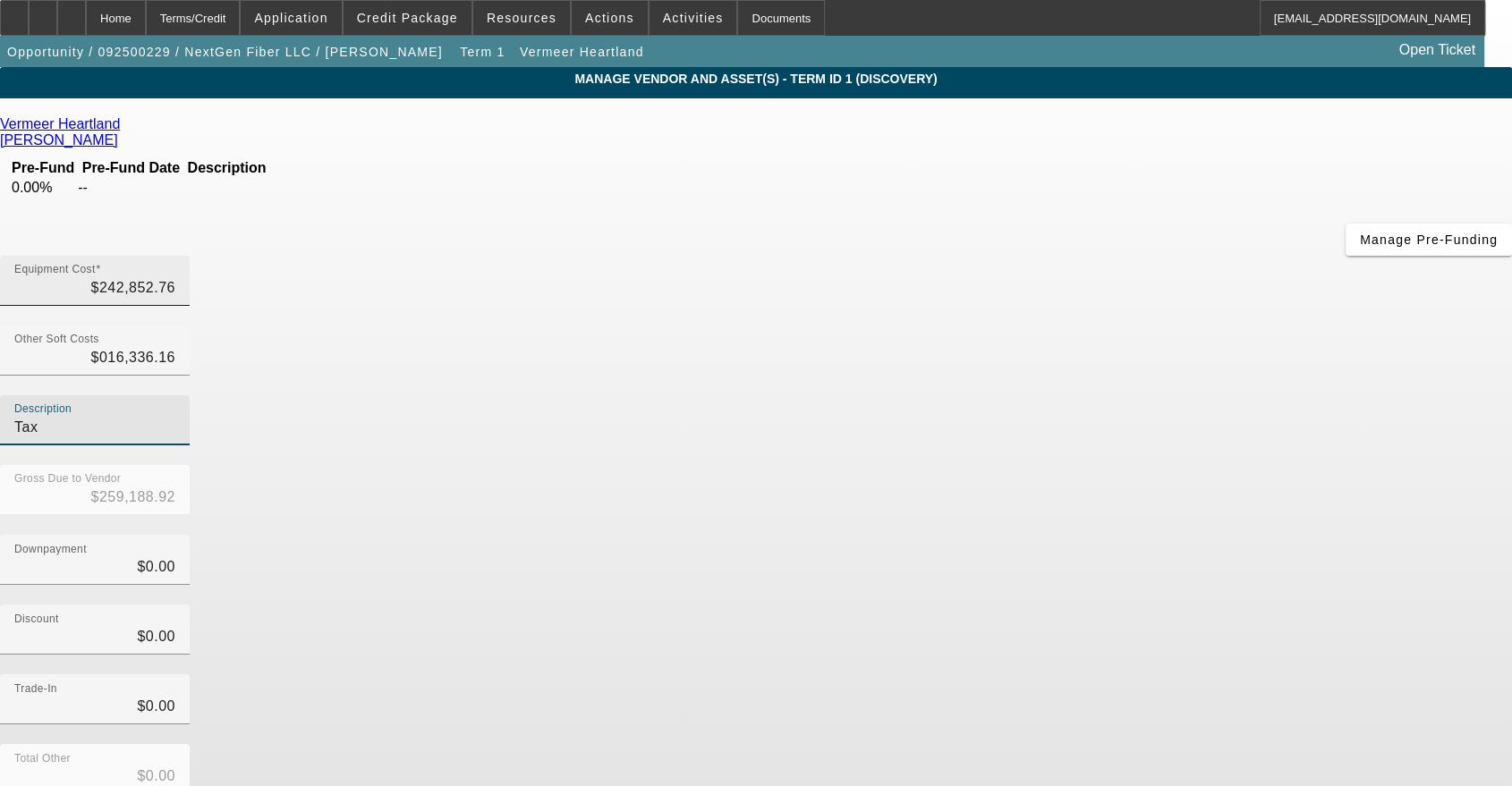
type input "Tax"
click at [175, 277] on input "242852.76" at bounding box center [95, 287] width 161 height 21
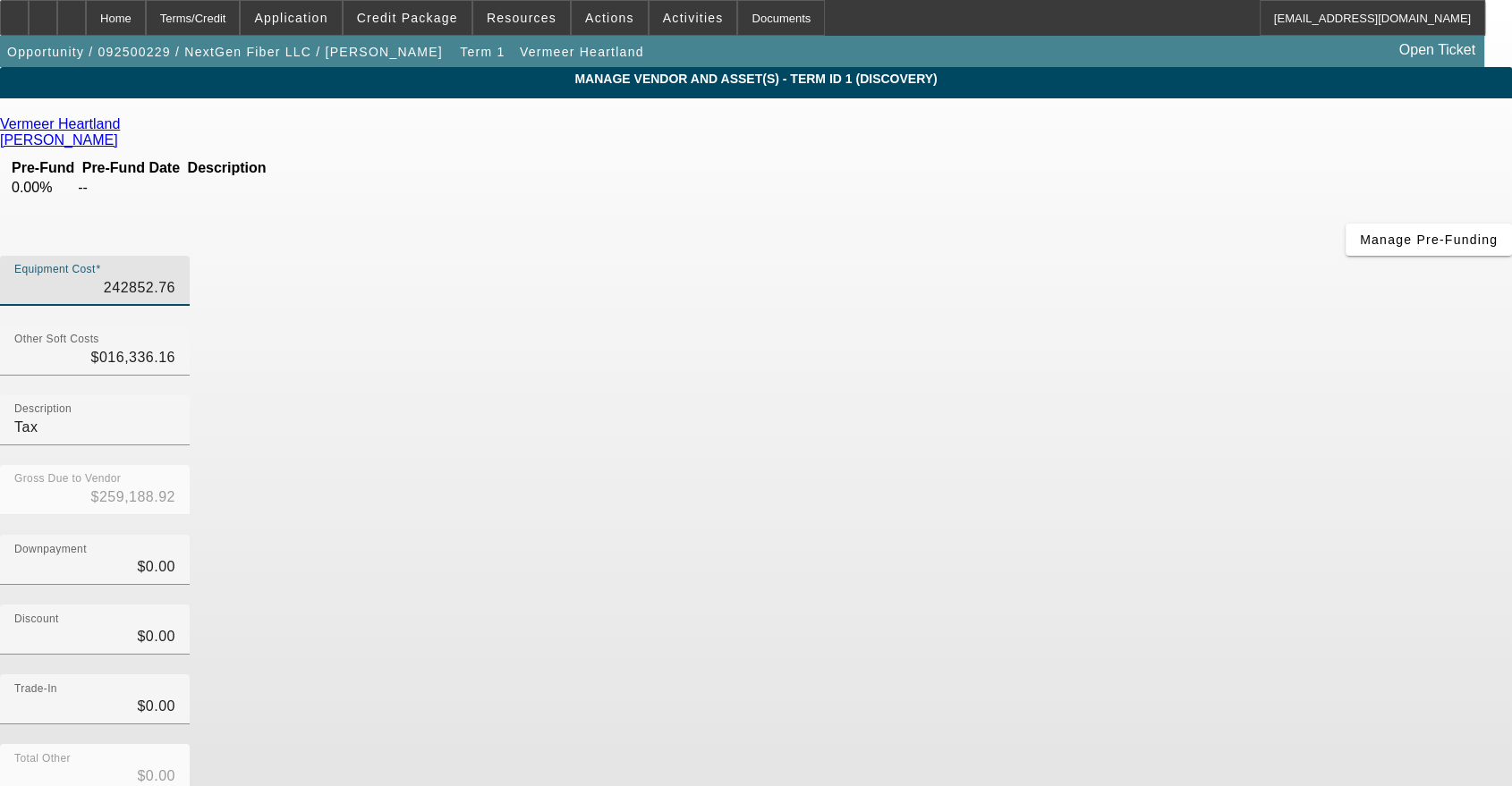
click at [175, 277] on input "242852.76" at bounding box center [95, 287] width 161 height 21
type input "2"
type input "$16,338.16"
type input "22"
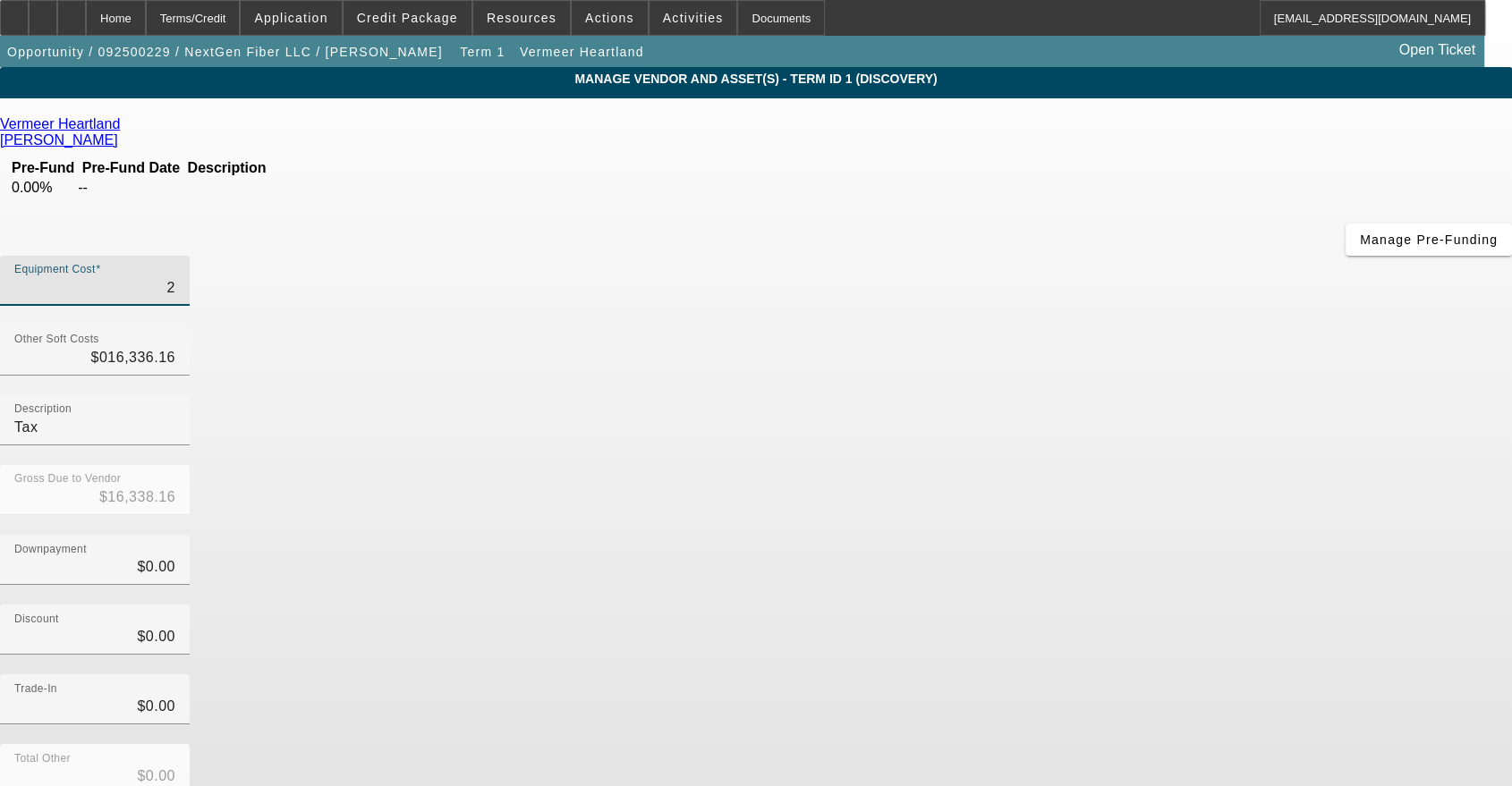
type input "$16,358.16"
type input "226"
type input "$16,562.16"
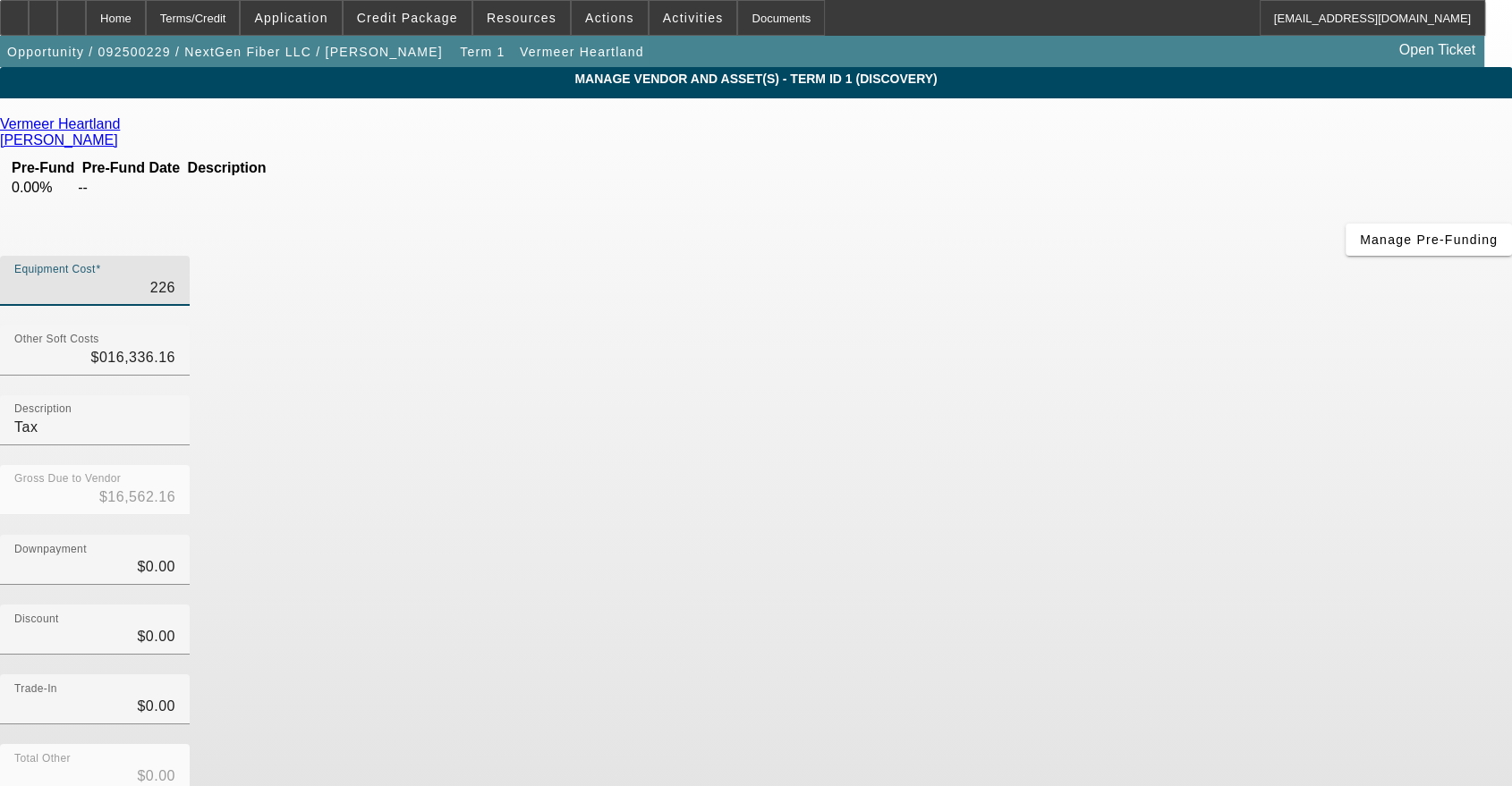
type input "2265"
type input "$18,601.16"
type input "22651"
type input "$38,987.16"
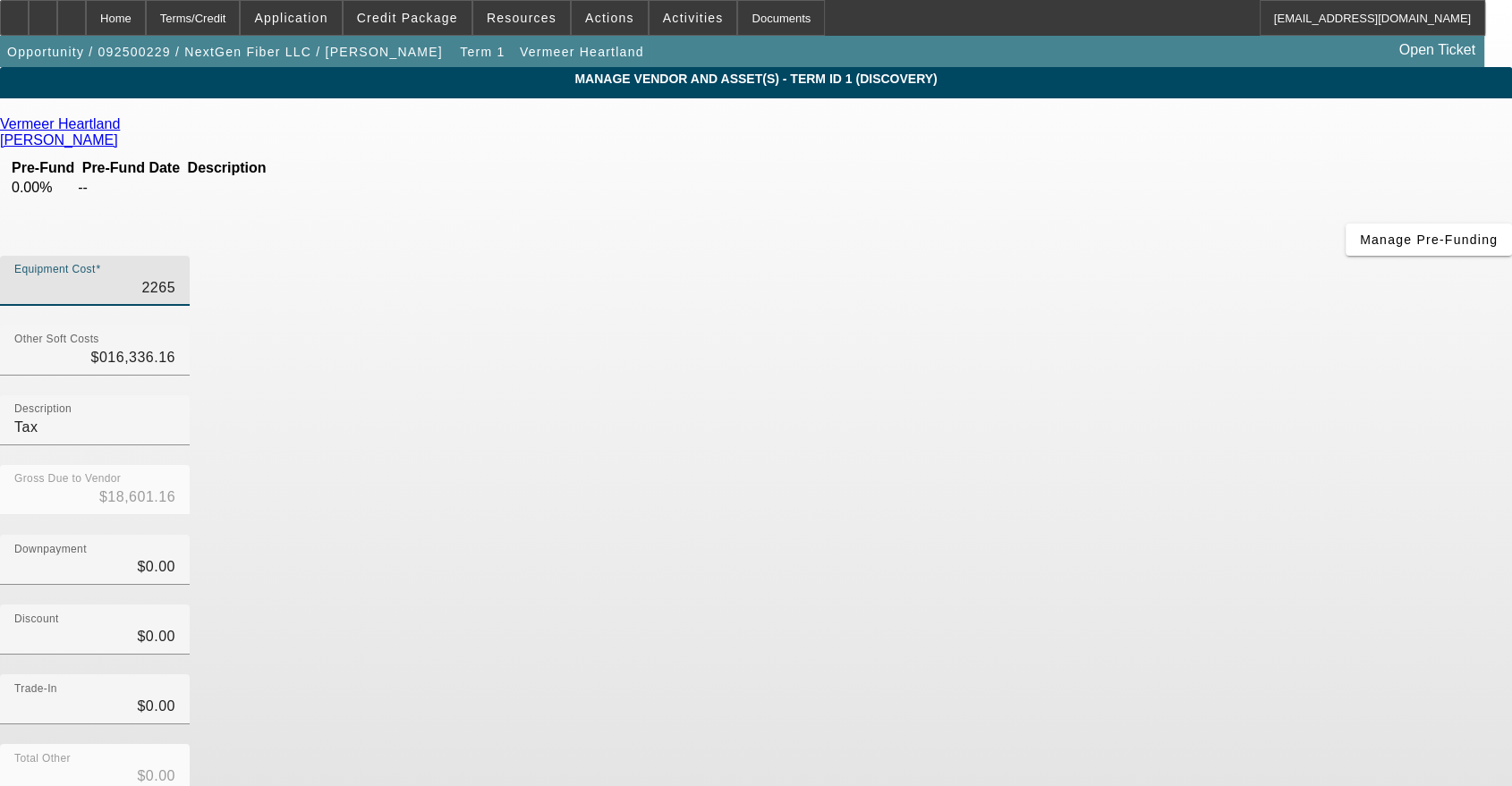
type input "$38,987.16"
type input "226516"
type input "$242,852.16"
type input "226516.6"
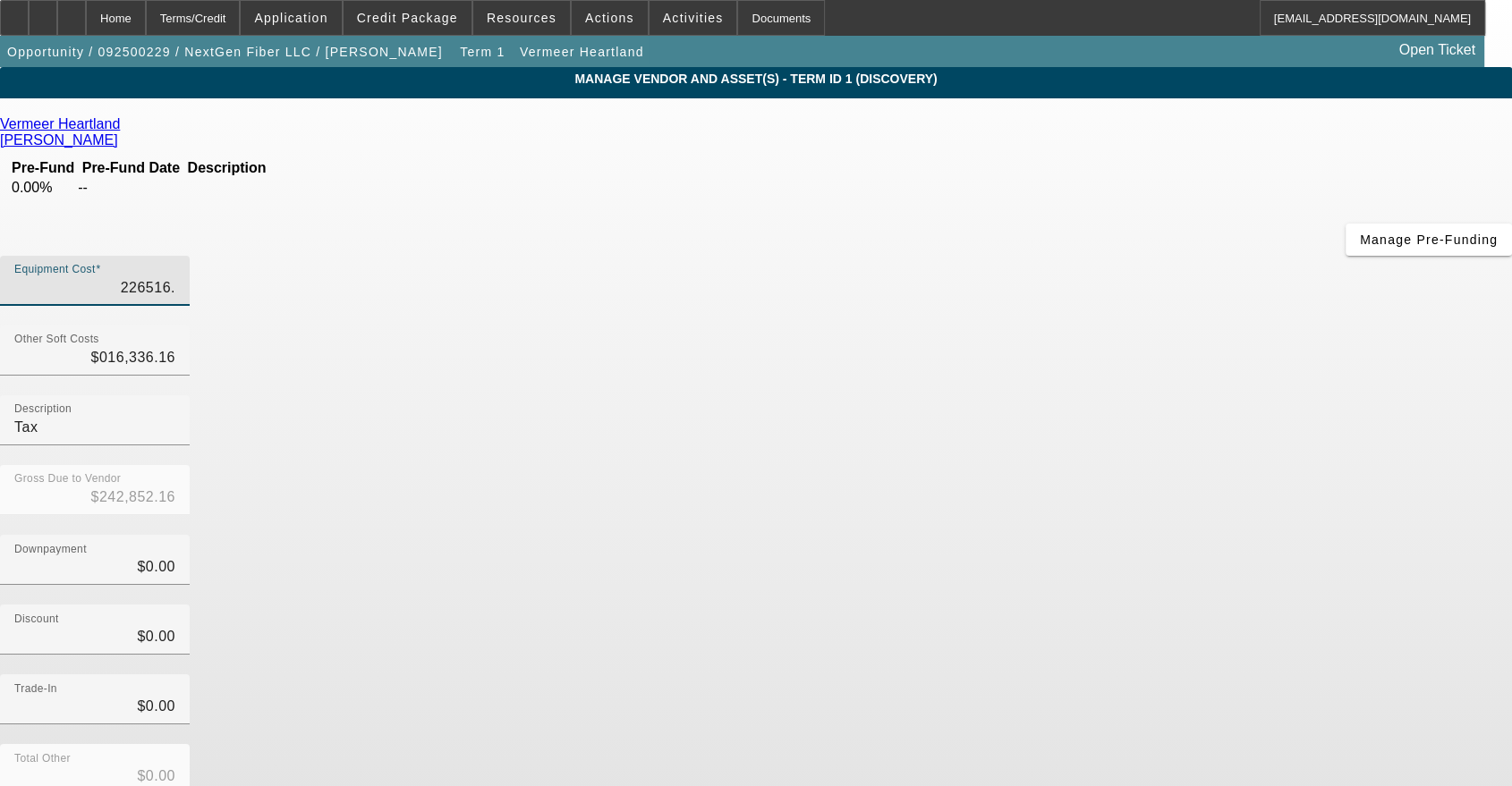
type input "$242,852.76"
type input "$226,516.60"
click at [1084, 465] on div "Gross Due to Vendor $242,852.76" at bounding box center [756, 500] width 1512 height 70
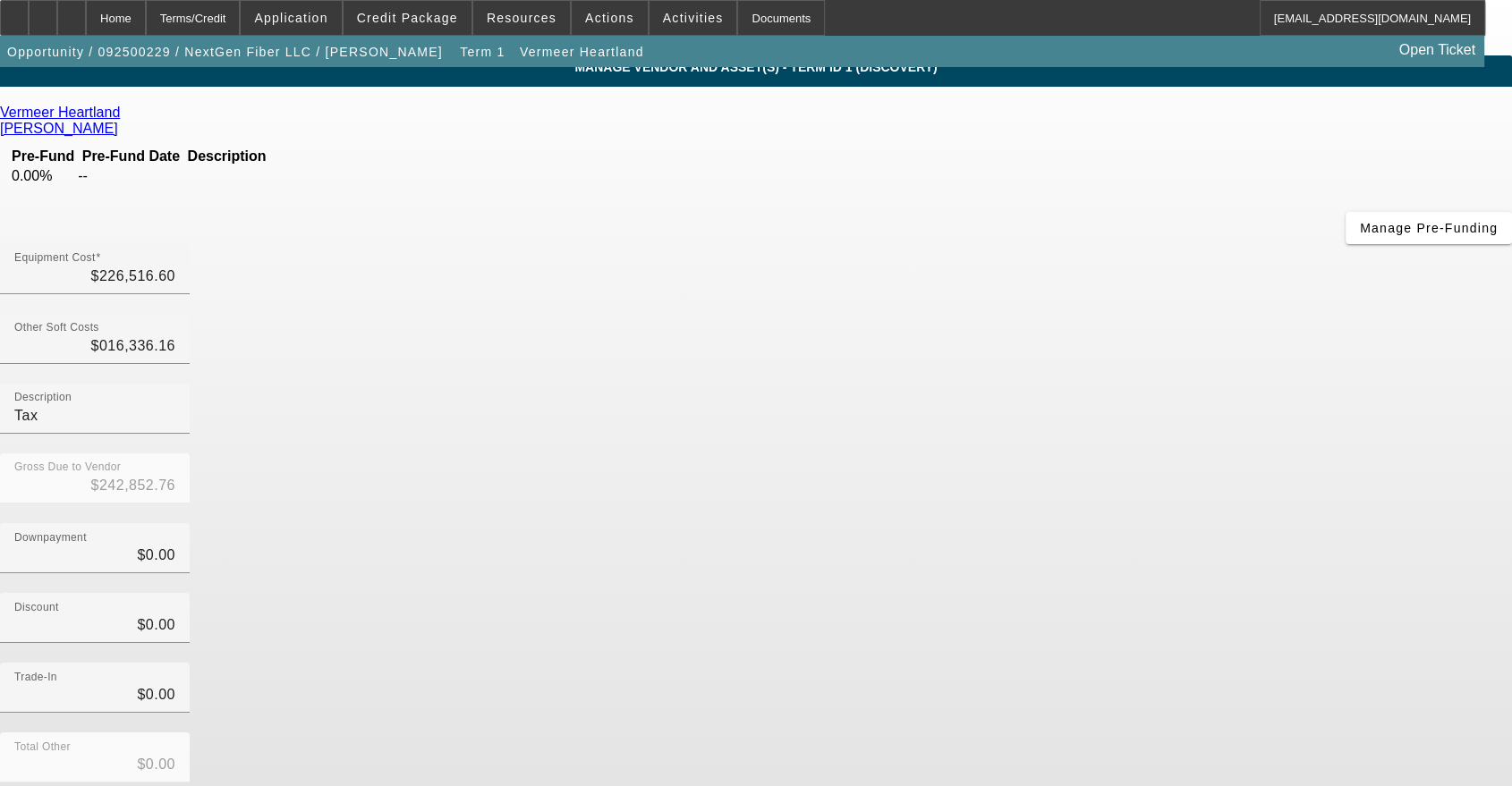
scroll to position [50, 0]
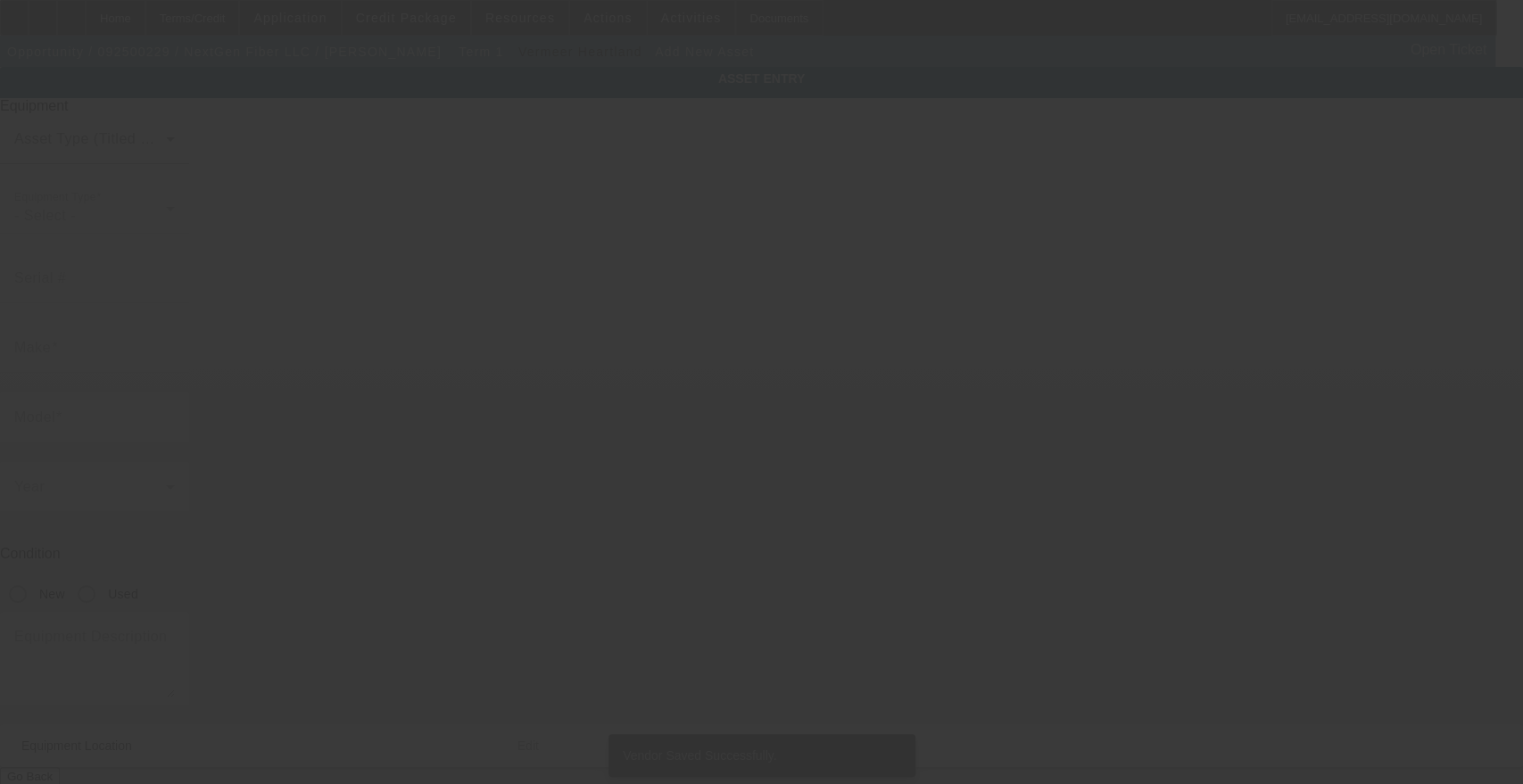
type input "[STREET_ADDRESS]"
type input "[GEOGRAPHIC_DATA]"
type input "37920"
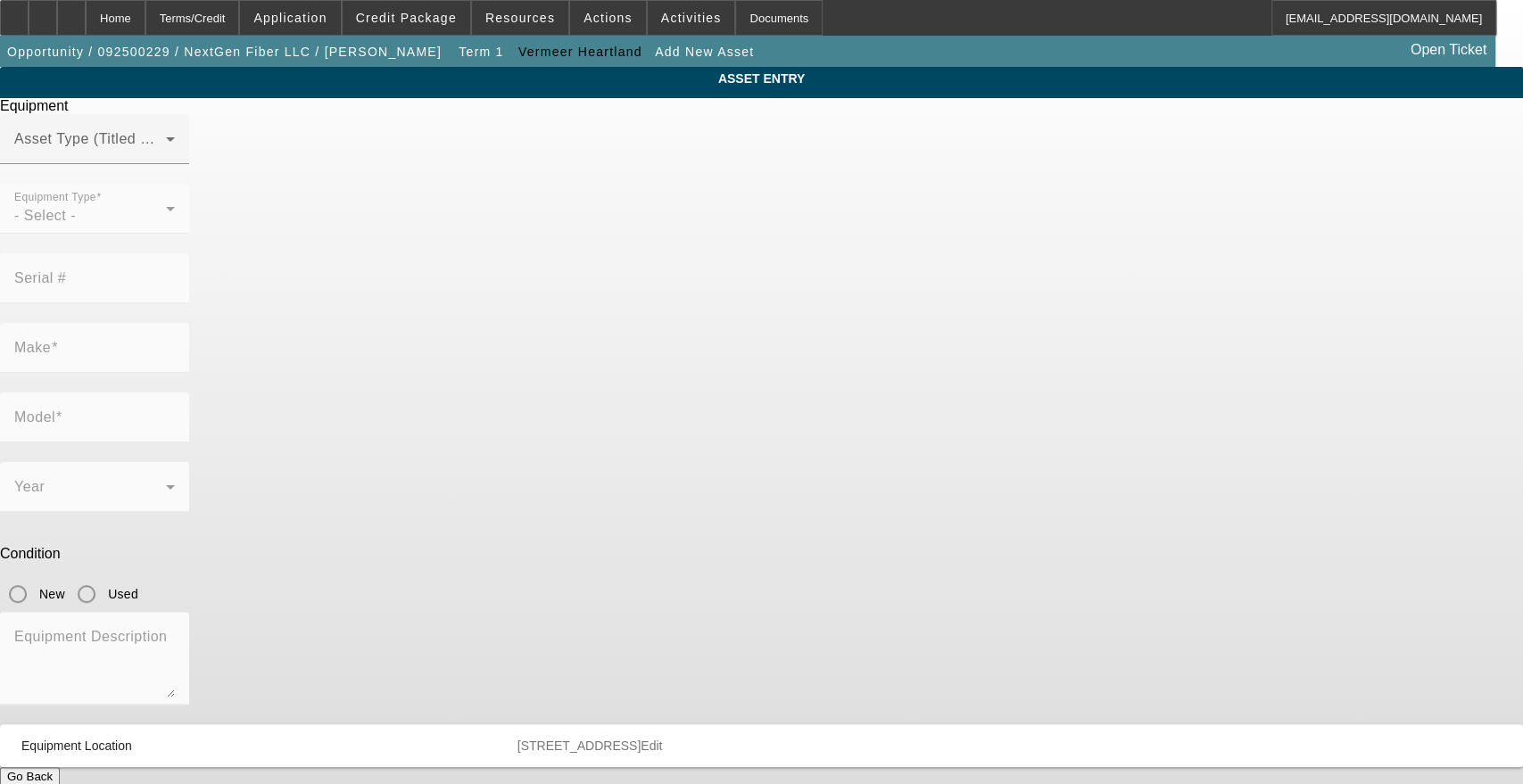
click at [189, 246] on mat-form-field "Equipment Type - Select -" at bounding box center [95, 219] width 189 height 70
click at [166, 157] on span at bounding box center [90, 145] width 152 height 21
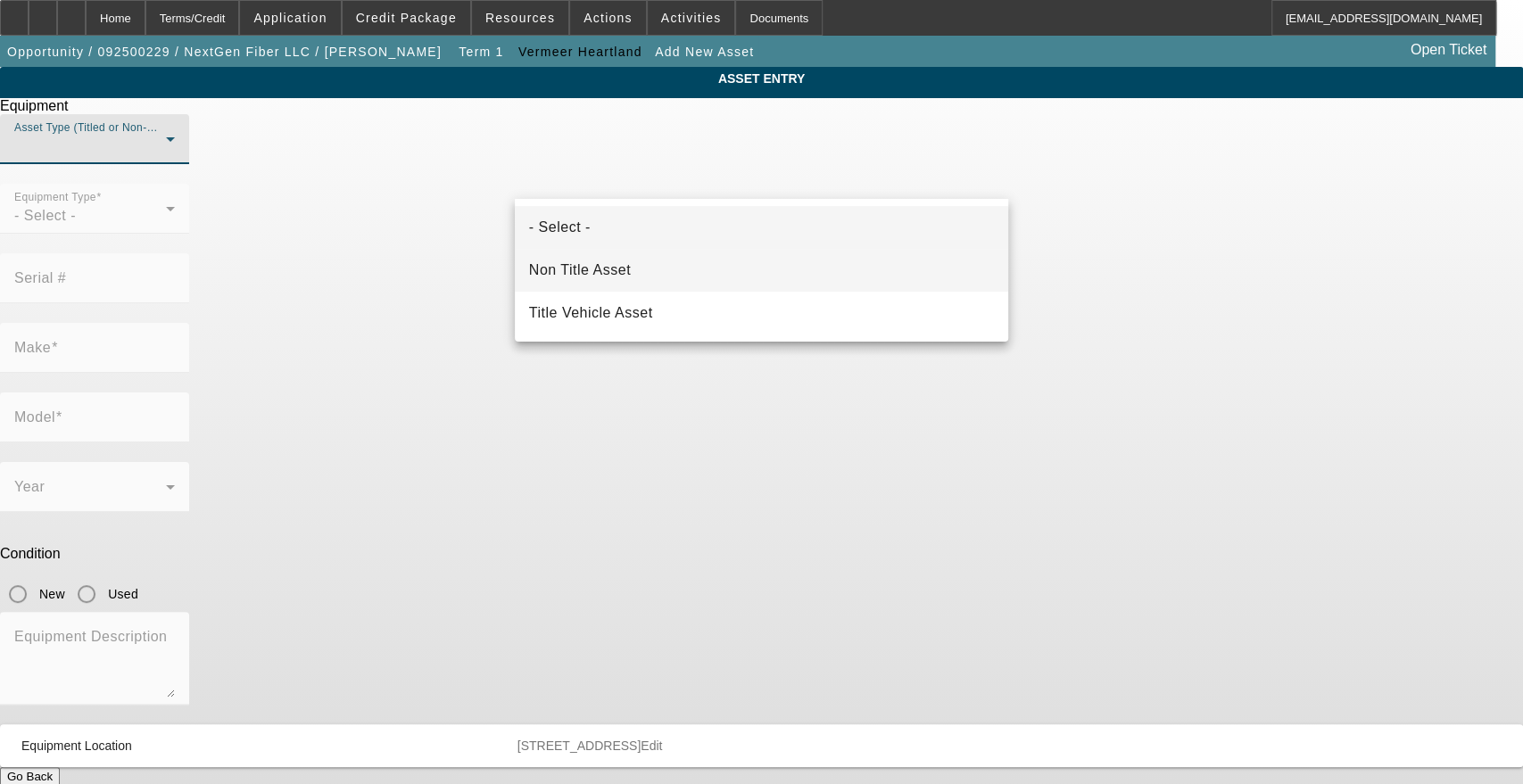
click at [762, 277] on mat-option "Non Title Asset" at bounding box center [762, 270] width 494 height 43
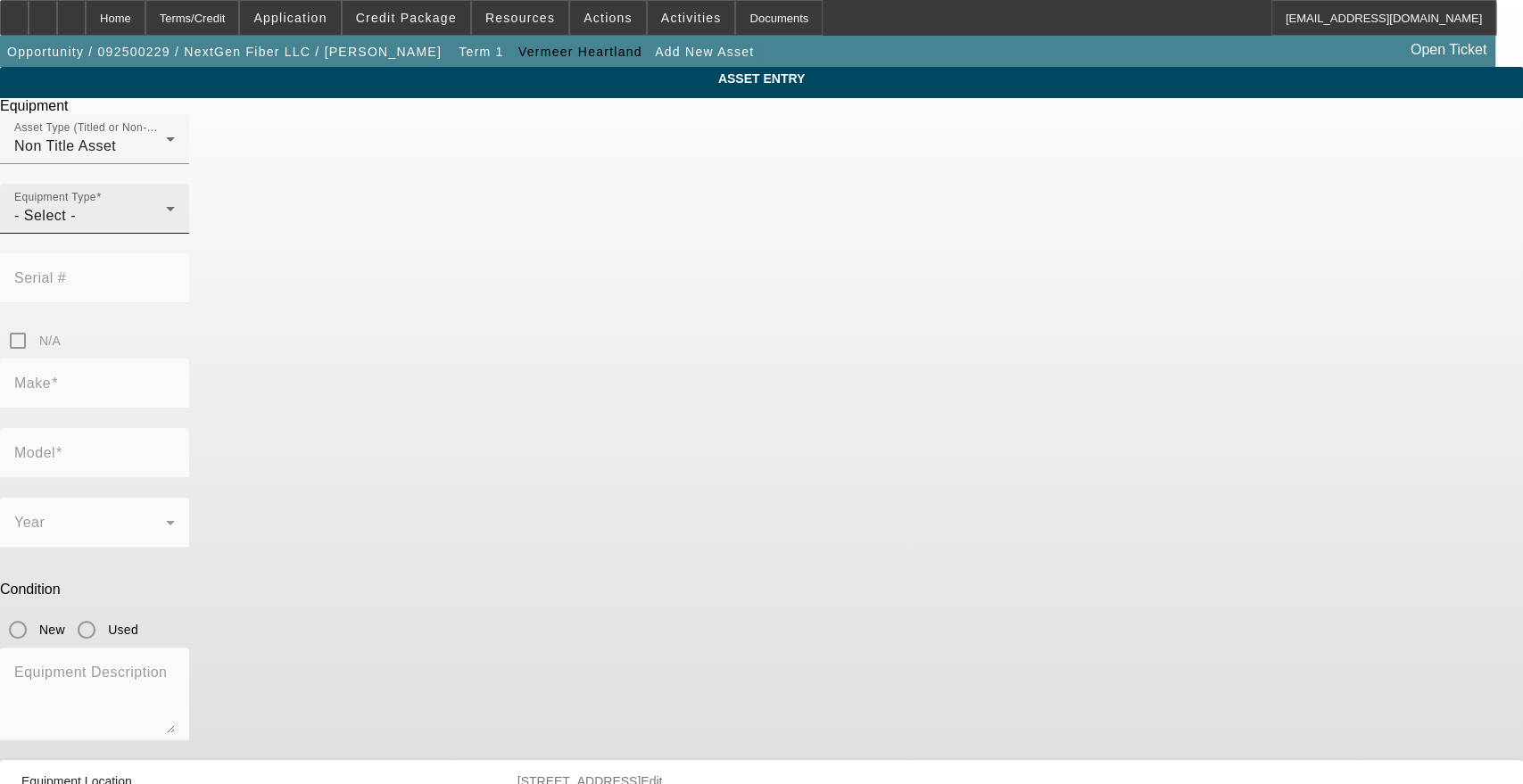
click at [189, 233] on div "Equipment Type - Select -" at bounding box center [95, 209] width 189 height 50
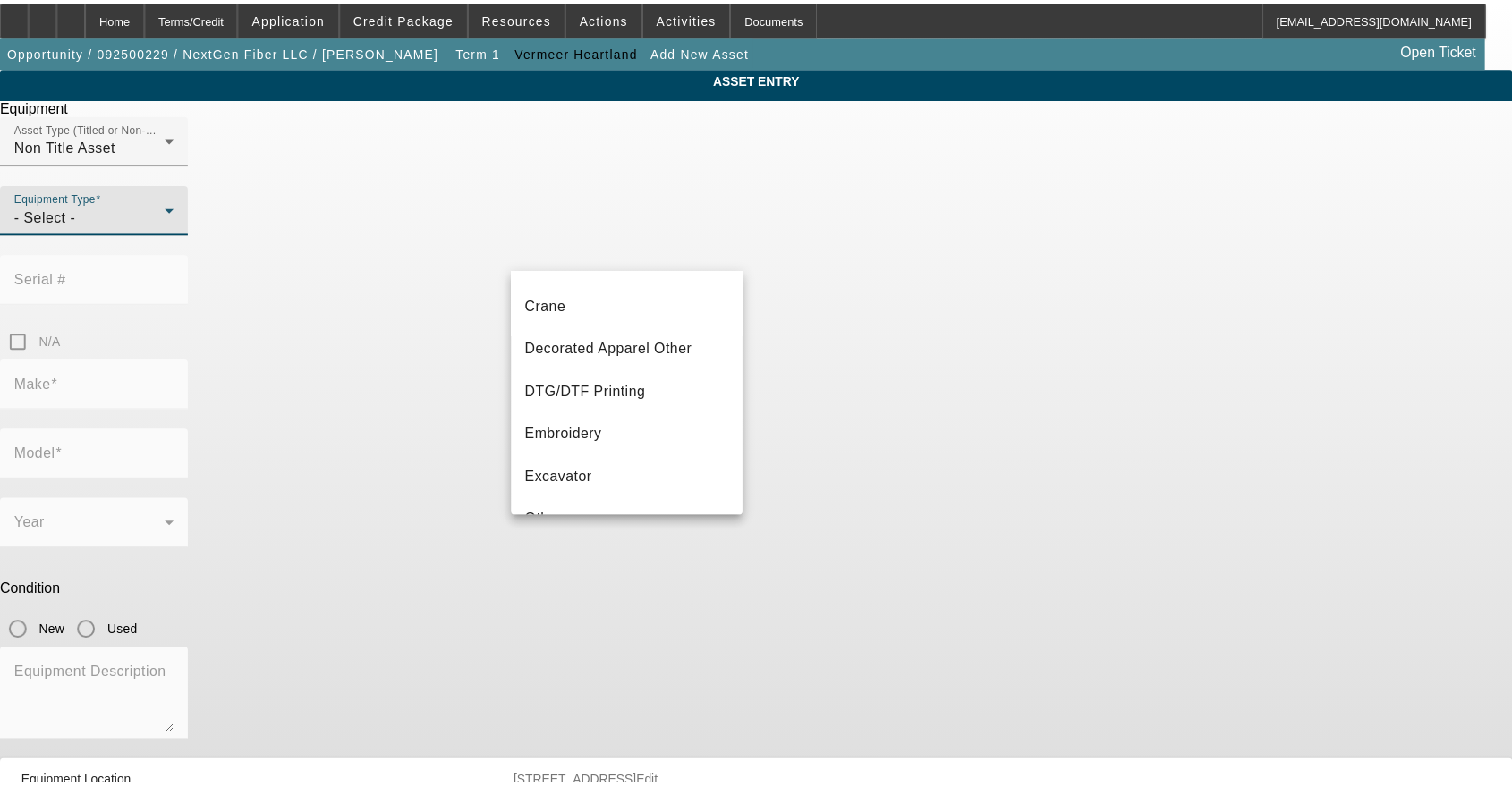
scroll to position [331, 0]
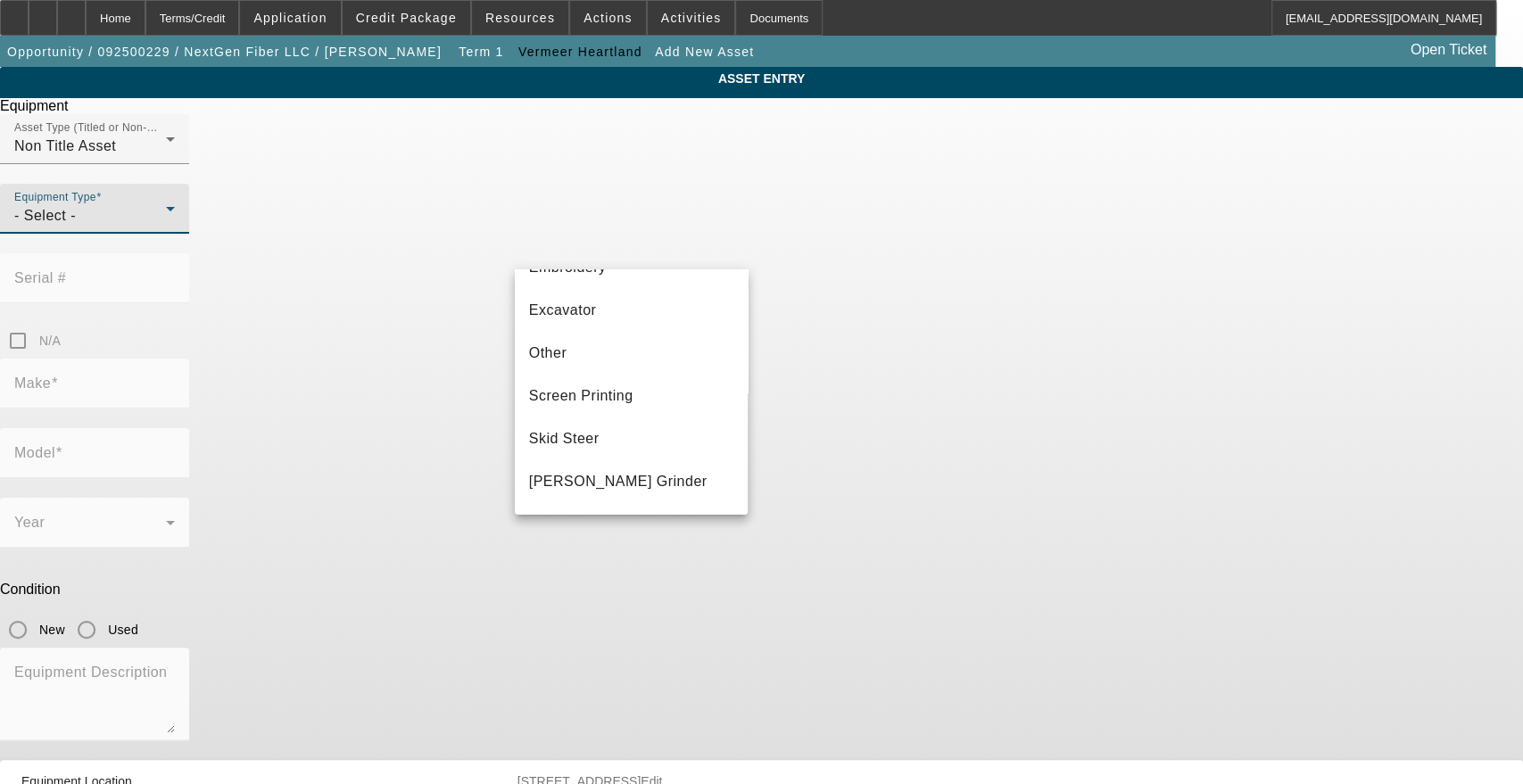
click at [682, 343] on mat-option "Other" at bounding box center [632, 353] width 234 height 43
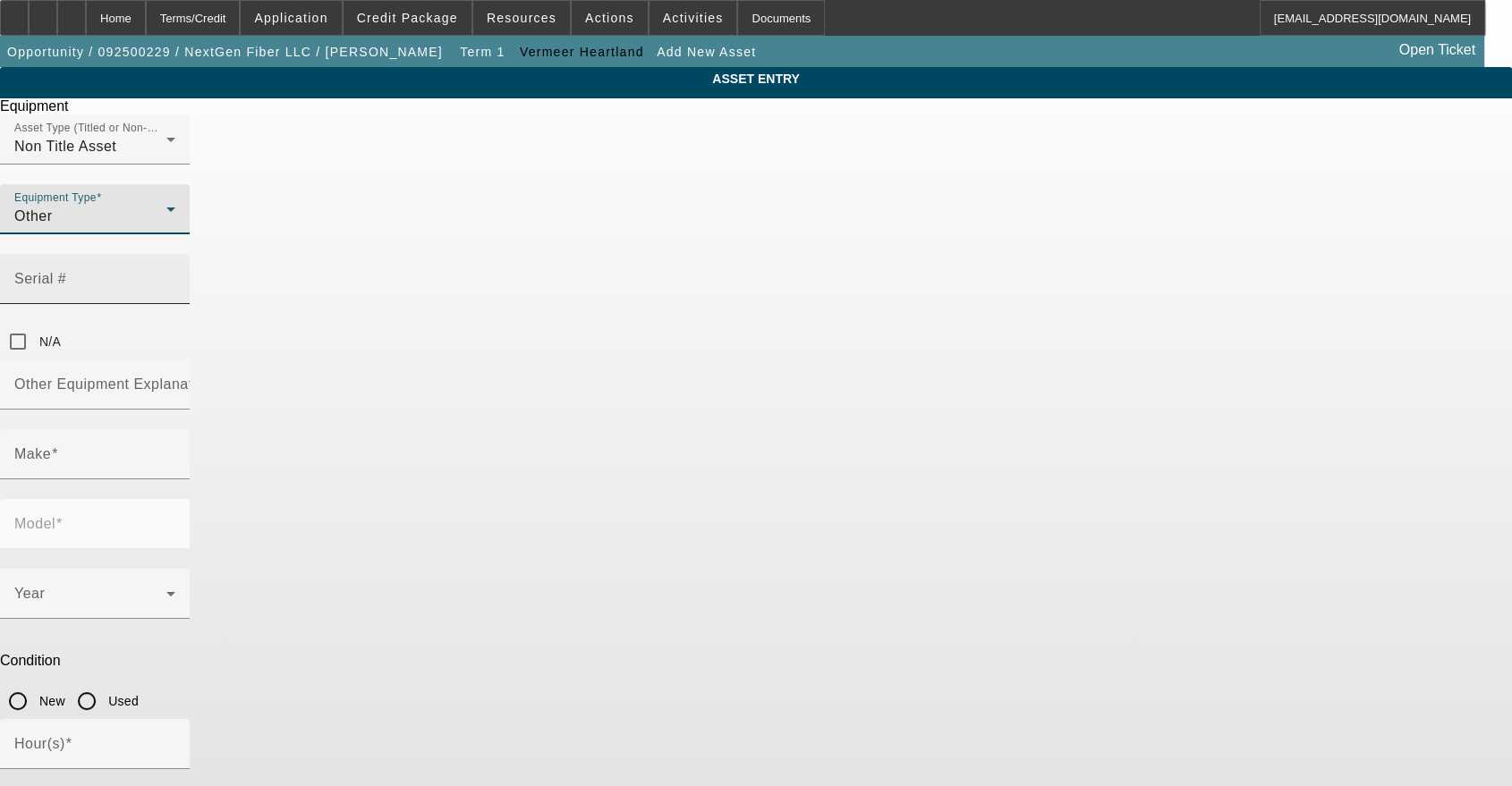
click at [175, 276] on input "Serial #" at bounding box center [95, 286] width 161 height 21
click at [175, 264] on div "Serial #" at bounding box center [95, 279] width 161 height 50
paste input "[VEHICLE_IDENTIFICATION_NUMBER]"
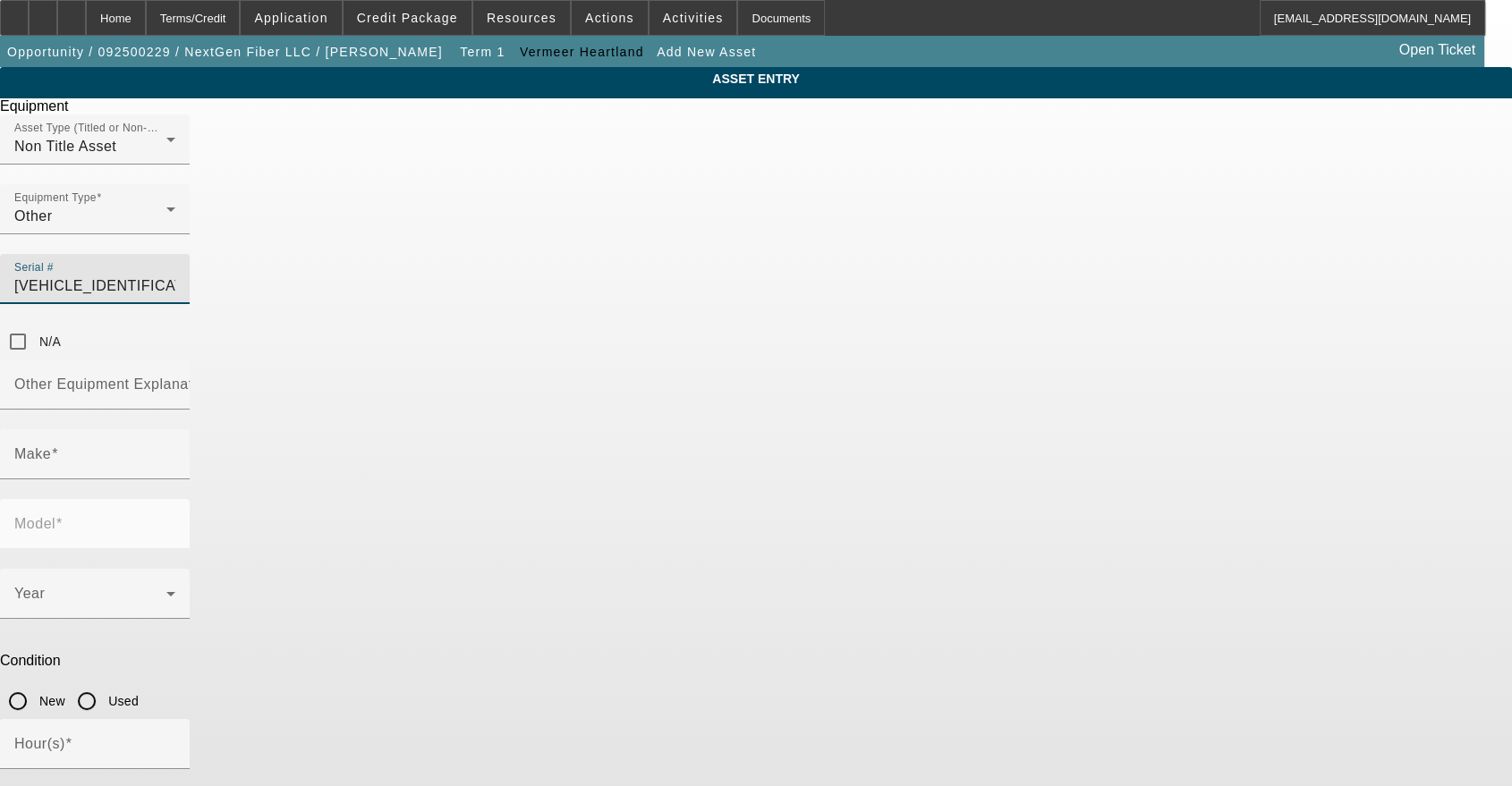
scroll to position [0, 0]
drag, startPoint x: 758, startPoint y: 249, endPoint x: 706, endPoint y: 250, distance: 52.0
click at [706, 250] on div "Asset Type (Titled or Non-Titled) Non Title Asset Equipment Type Other Serial #…" at bounding box center [756, 237] width 1512 height 245
type input "[VEHICLE_IDENTIFICATION_NUMBER]"
click at [214, 377] on mat-label "Other Equipment Explanation" at bounding box center [114, 384] width 199 height 15
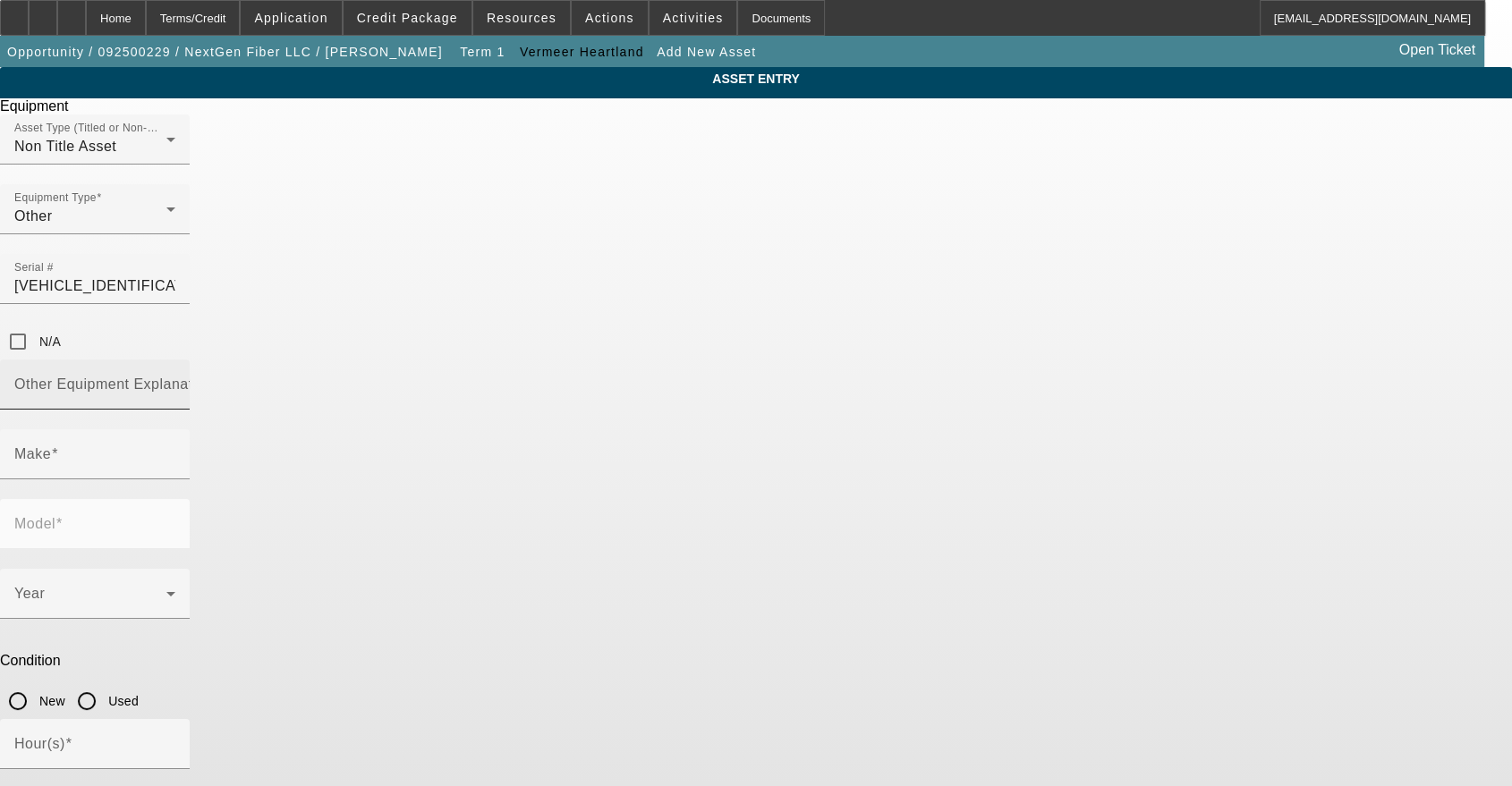
click at [175, 381] on input "Other Equipment Explanation" at bounding box center [95, 391] width 161 height 21
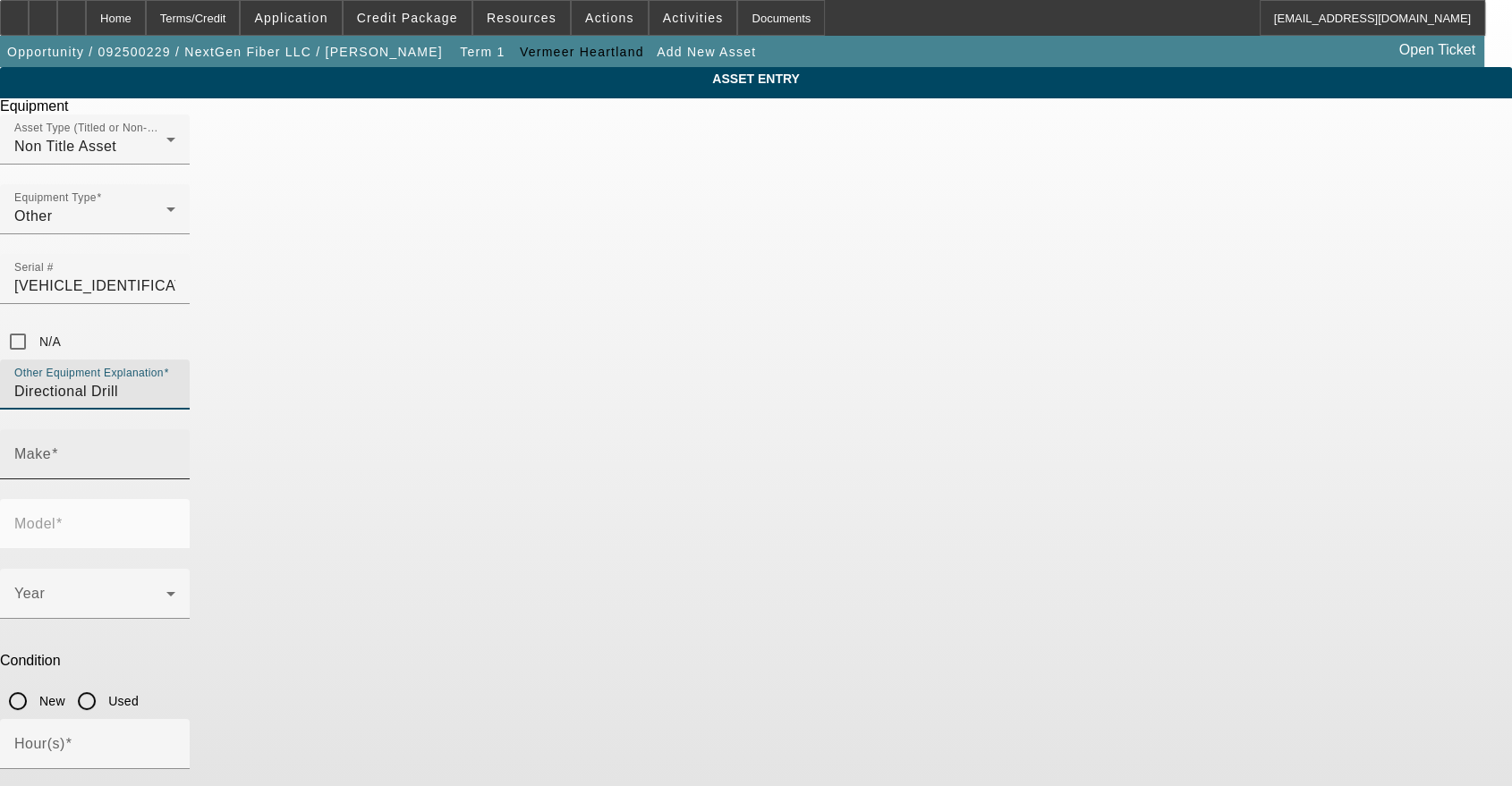
type input "Directional Drill"
click at [175, 451] on input "Make" at bounding box center [95, 461] width 161 height 21
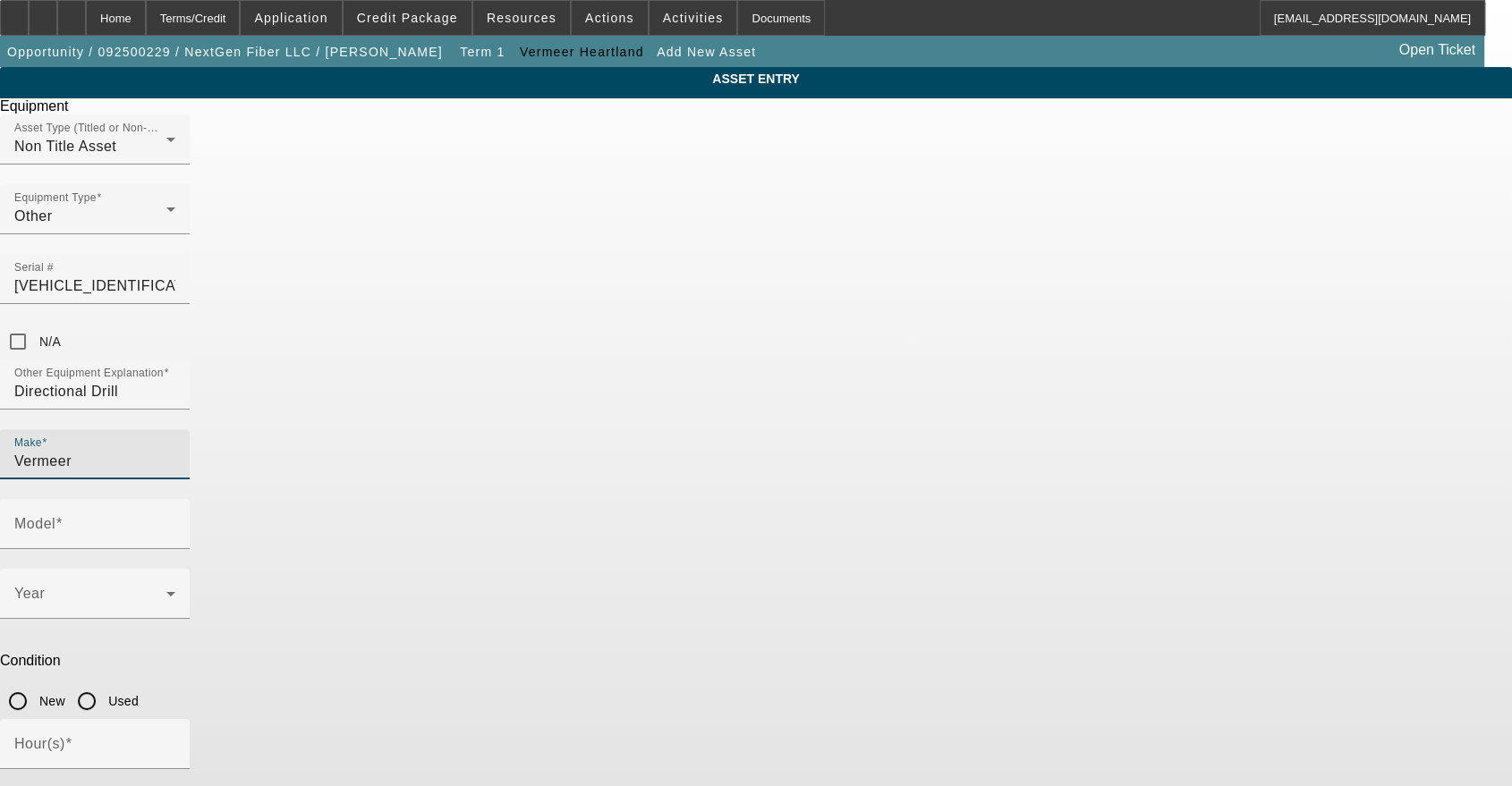
type input "Vermeer"
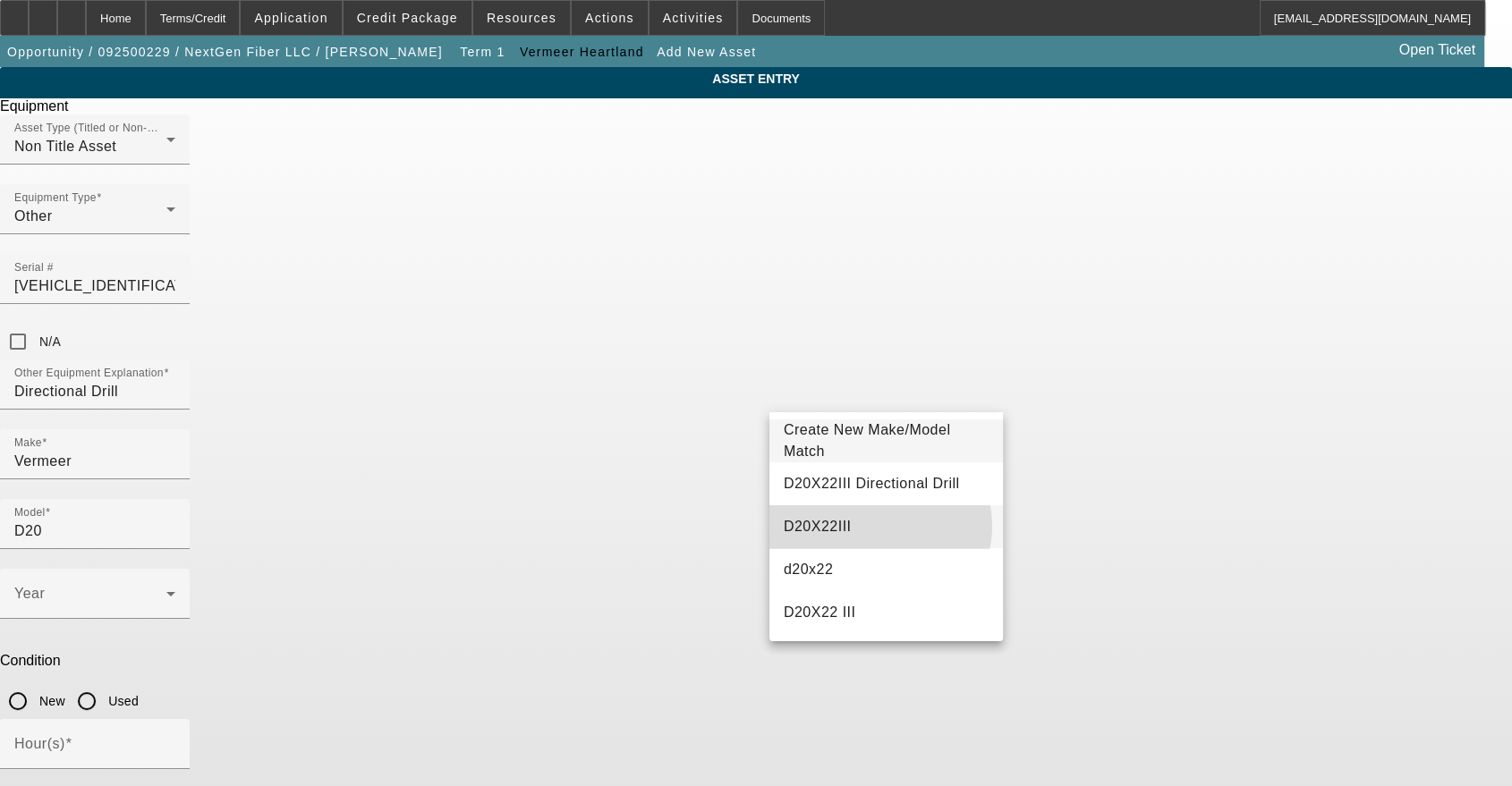
click at [880, 526] on mat-option "D20X22III" at bounding box center [887, 526] width 234 height 43
type input "D20X22III"
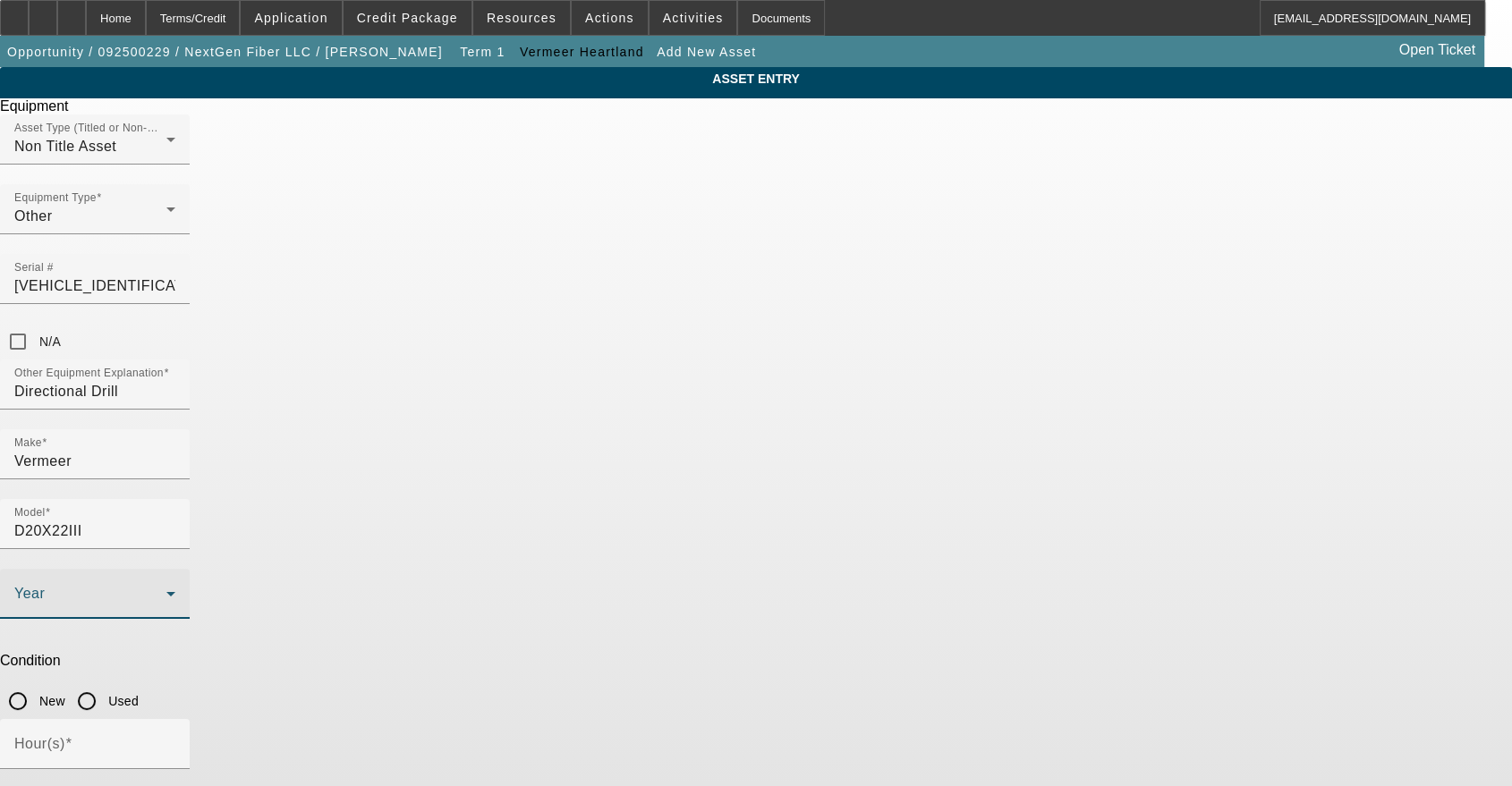
click at [182, 583] on icon at bounding box center [171, 593] width 21 height 21
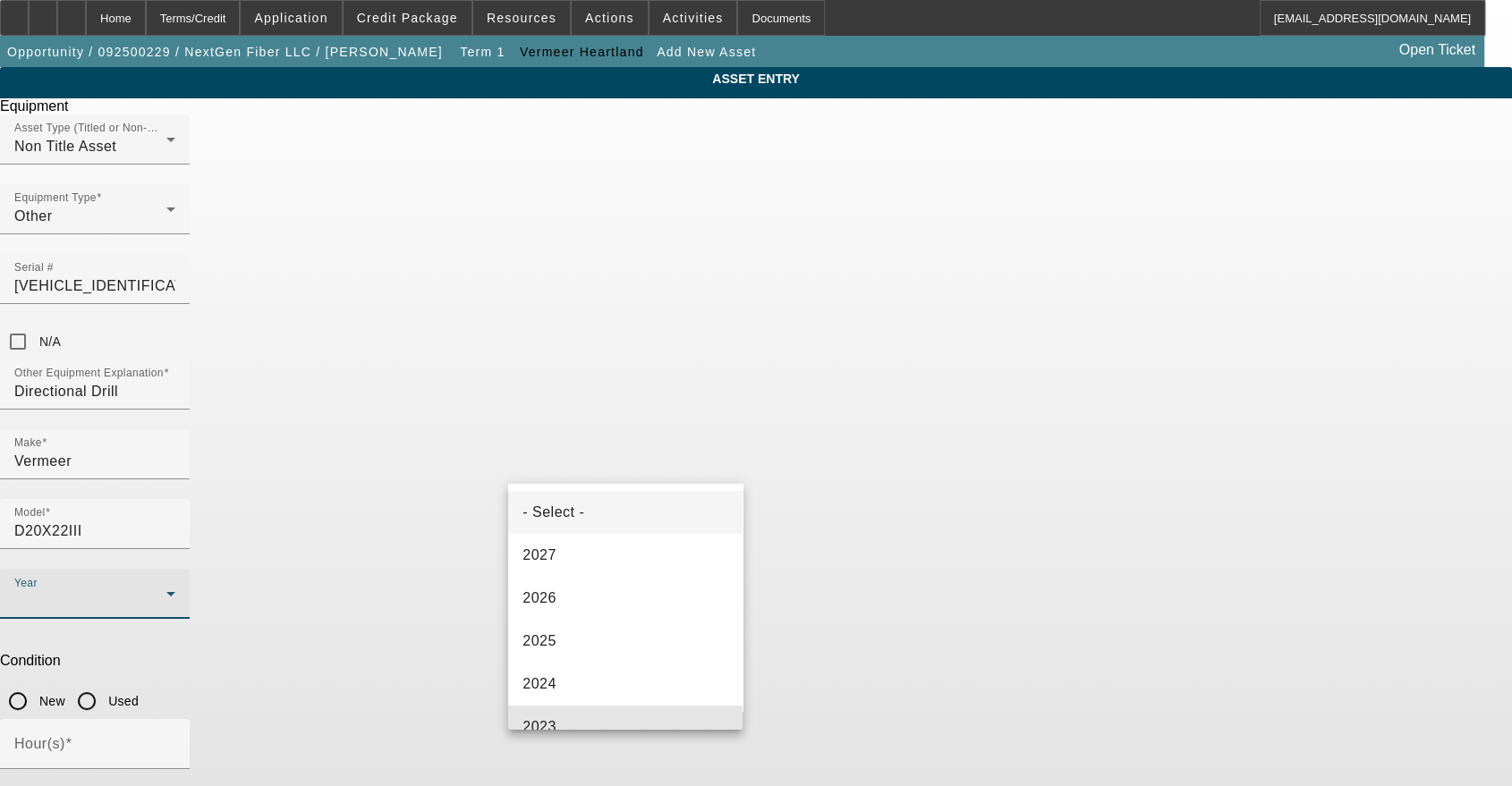
drag, startPoint x: 625, startPoint y: 715, endPoint x: 659, endPoint y: 675, distance: 52.5
click at [625, 716] on mat-option "2023" at bounding box center [625, 727] width 234 height 43
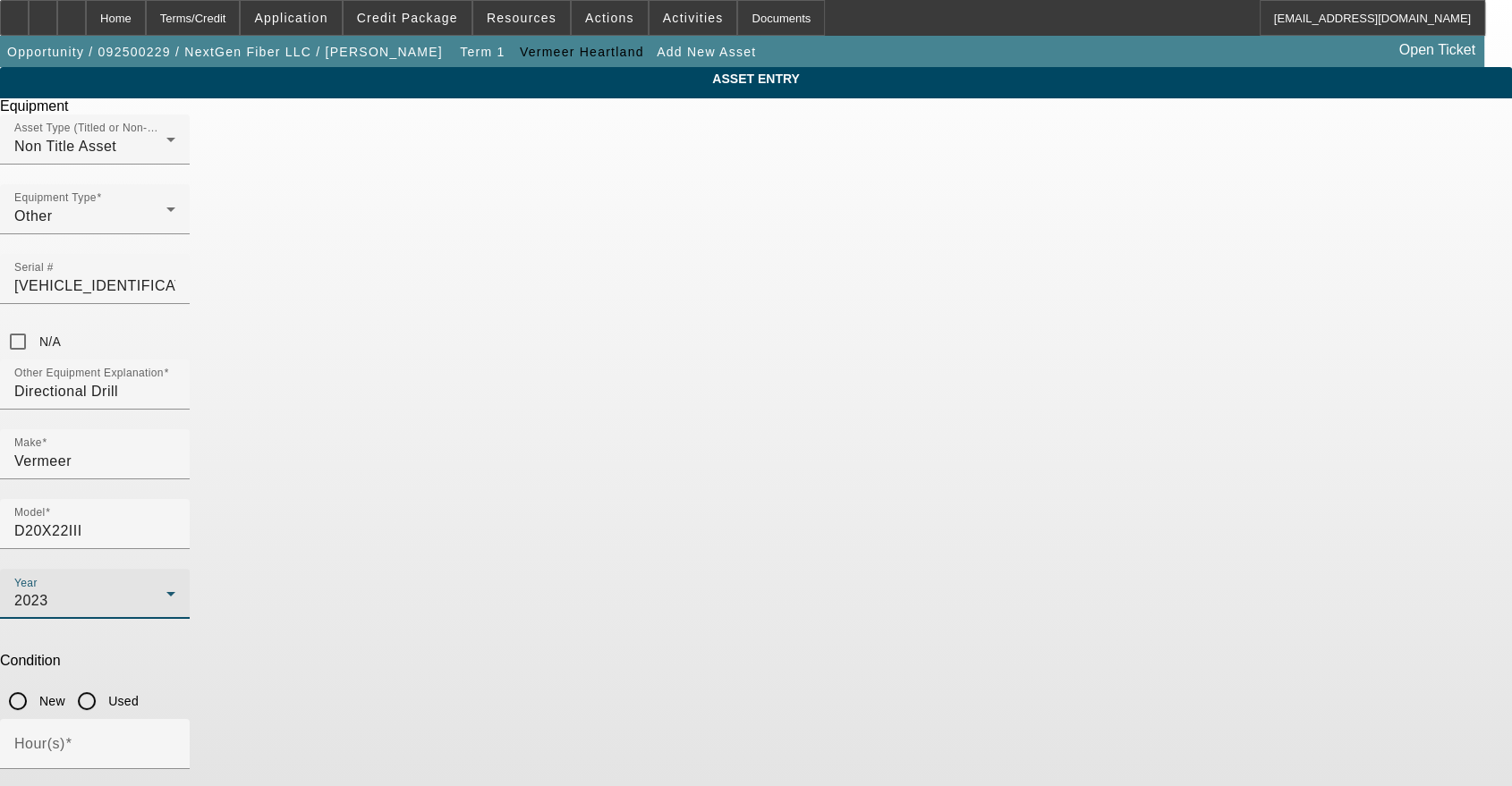
click at [105, 683] on input "Used" at bounding box center [87, 700] width 36 height 36
radio input "true"
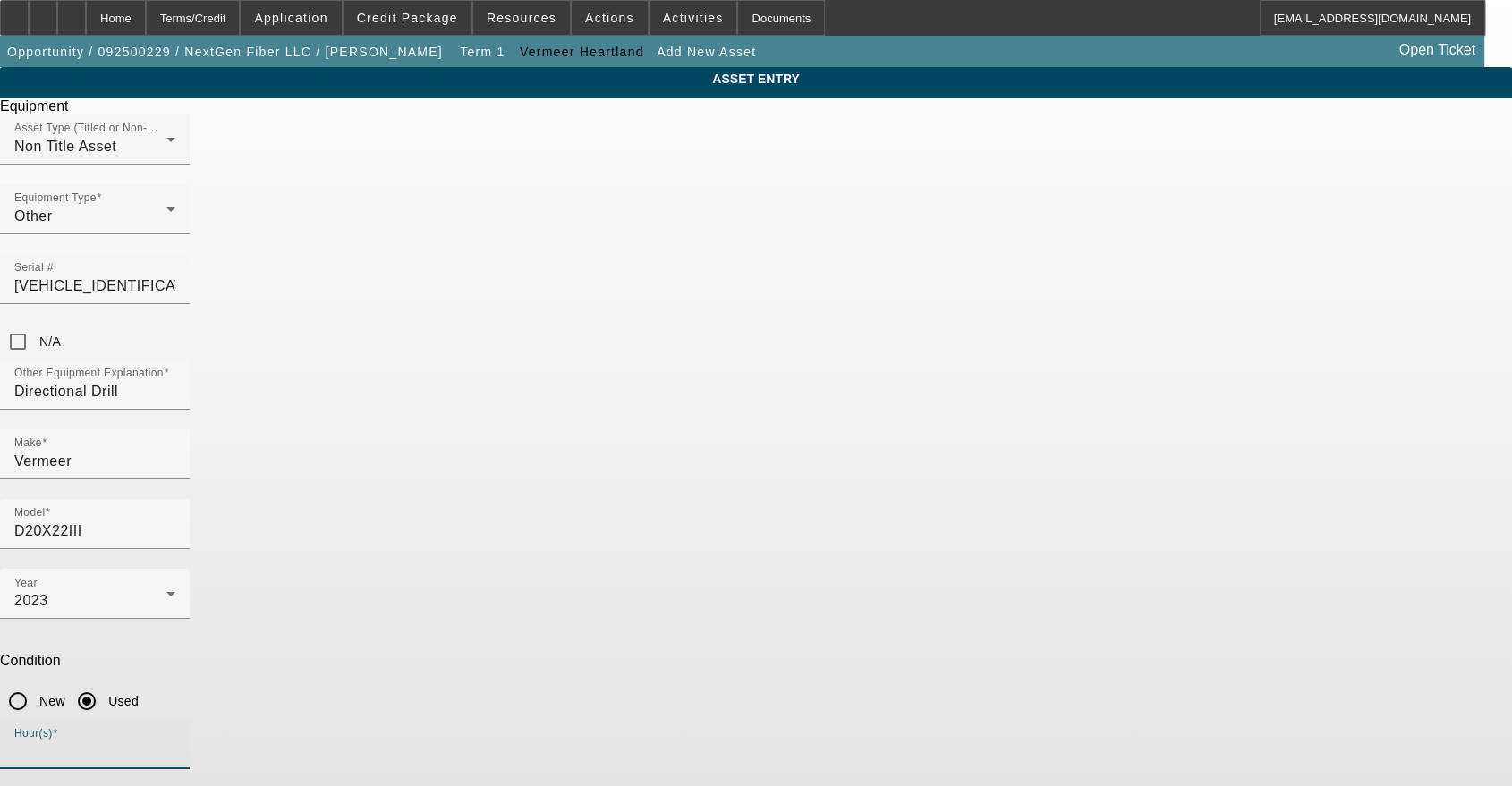
click at [175, 740] on input "Hour(s)" at bounding box center [95, 750] width 161 height 21
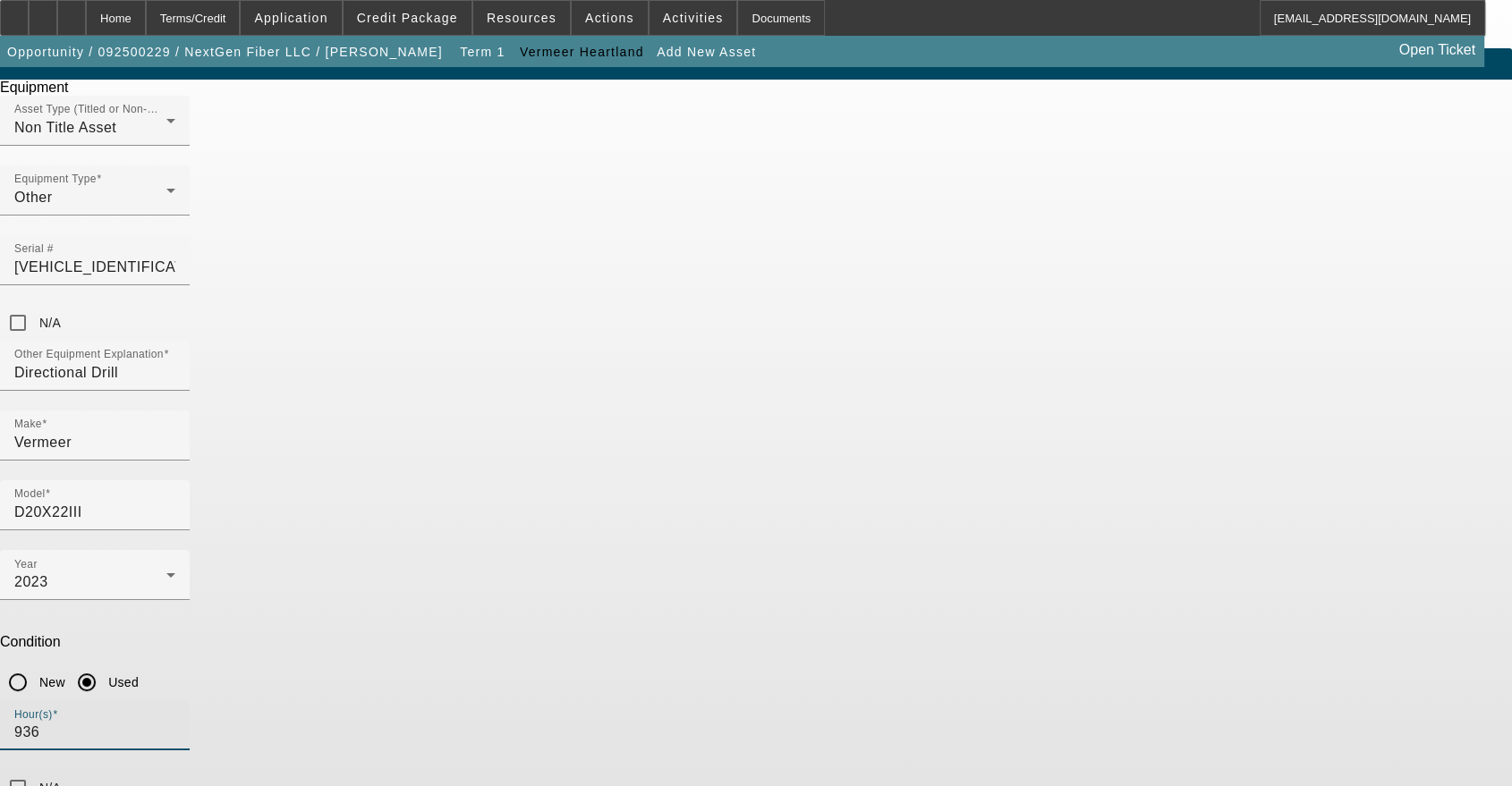
scroll to position [36, 0]
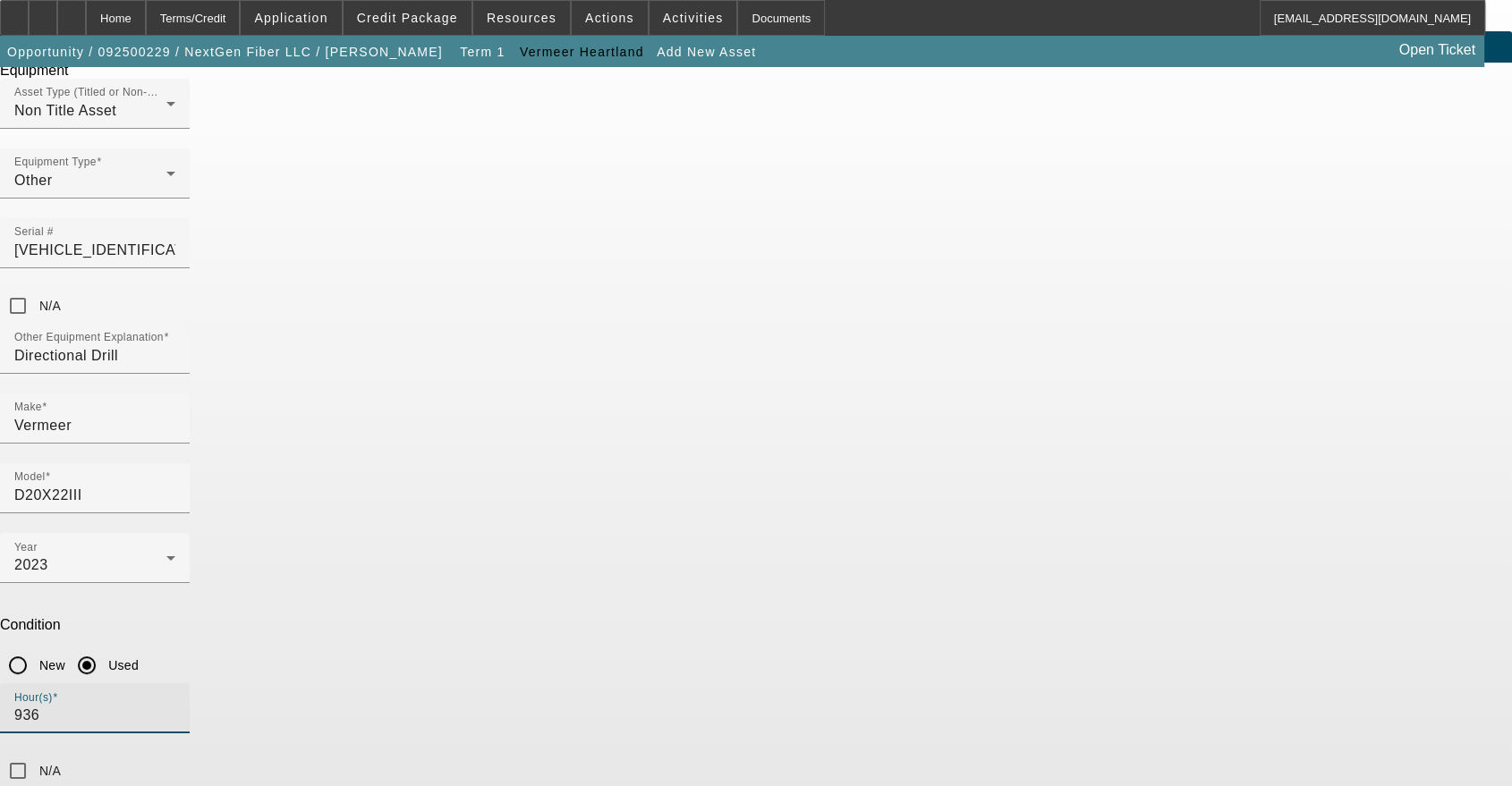
drag, startPoint x: 986, startPoint y: 623, endPoint x: 981, endPoint y: 815, distance: 192.1
click at [981, 750] on html "Home Terms/Credit Application Credit Package Resources Actions Activities Docum…" at bounding box center [756, 357] width 1512 height 786
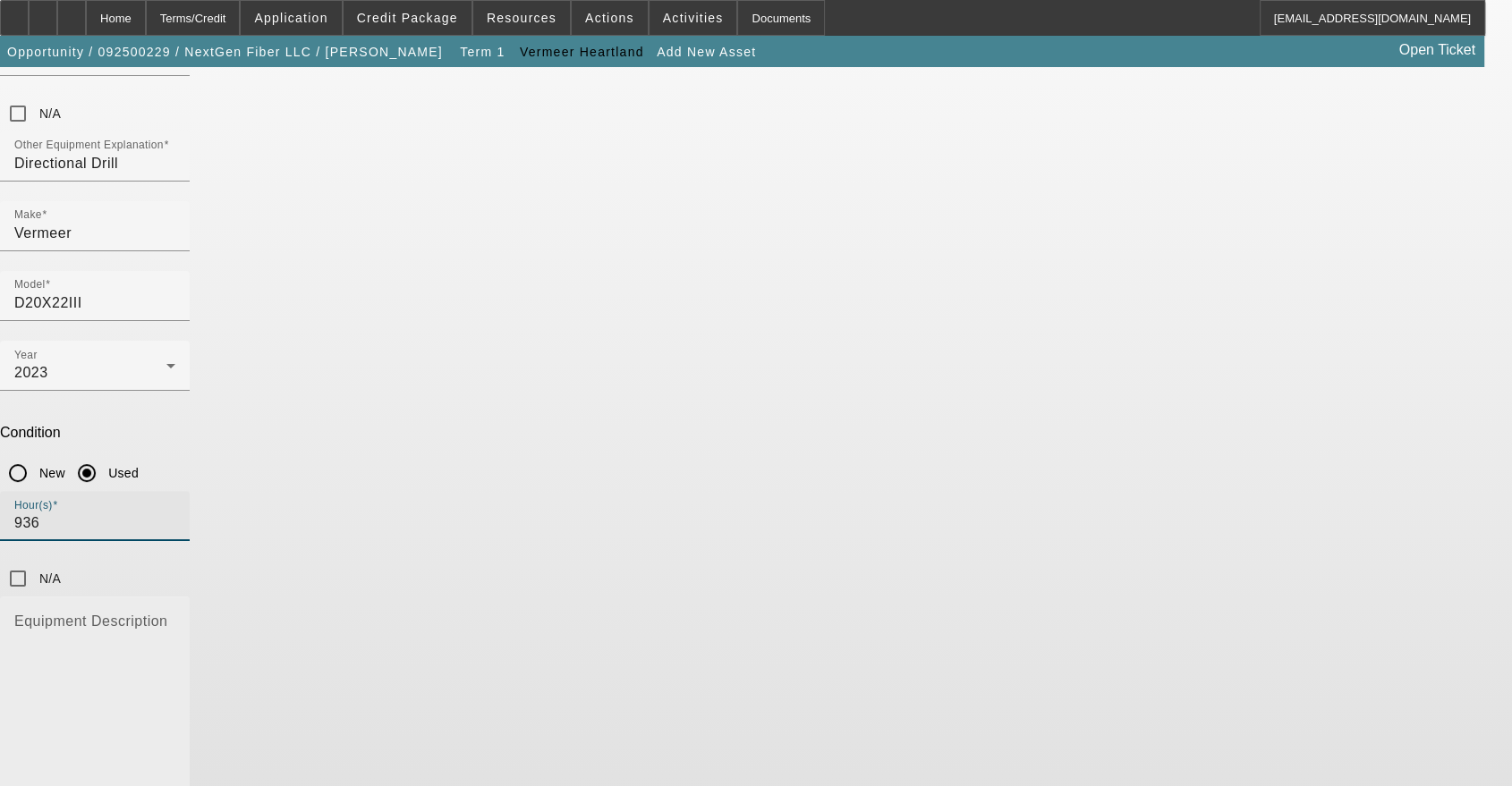
type input "936"
click at [175, 618] on textarea "Equipment Description" at bounding box center [95, 746] width 161 height 256
click at [175, 618] on textarea "Package includes." at bounding box center [95, 746] width 161 height 256
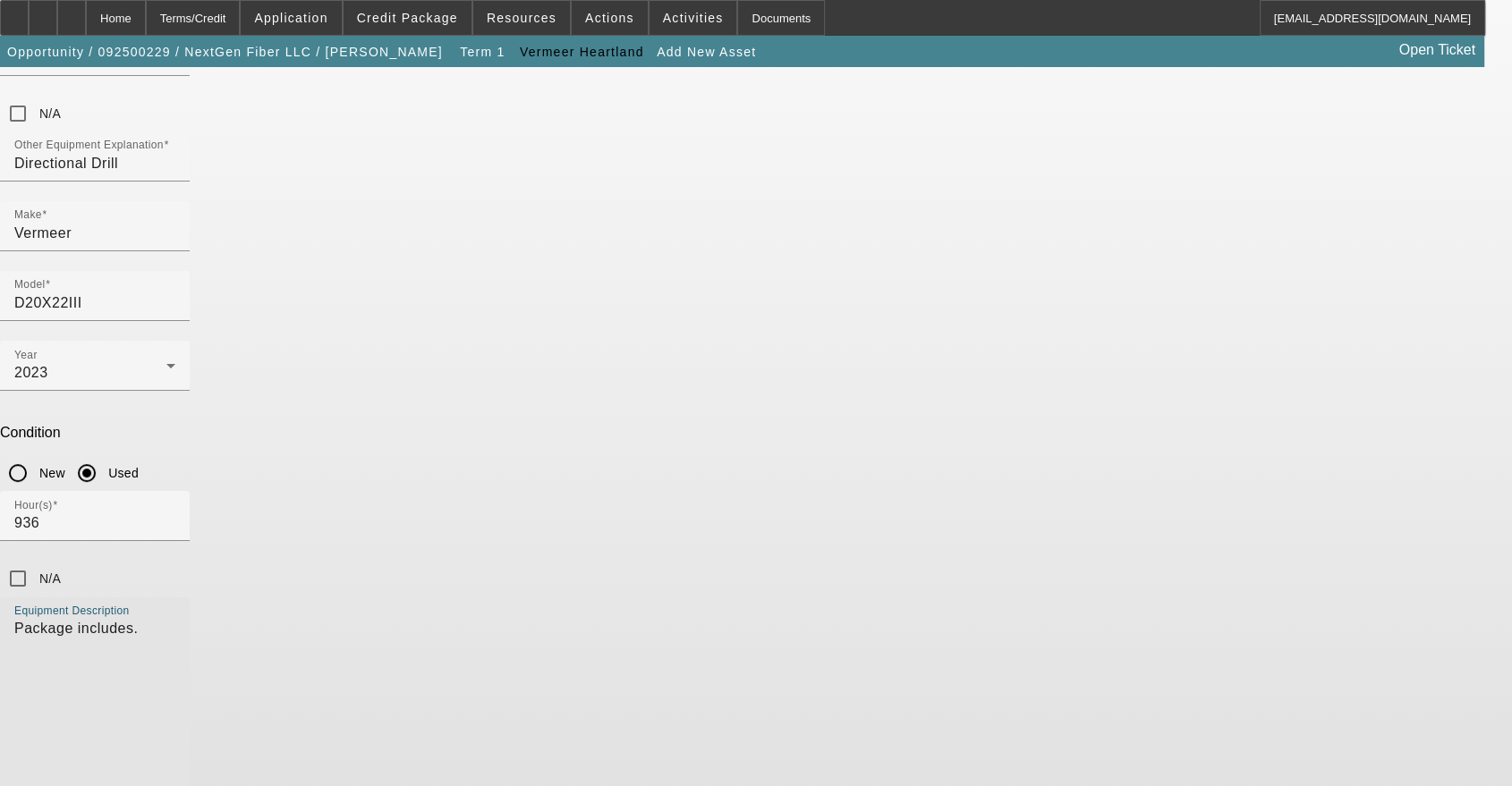
paste textarea "1 YEAR PARTS AND LABOR WARRANTY"
click at [175, 618] on textarea "Package includes. 1 YEAR PARTS AND LABOR WARRANTY -" at bounding box center [95, 746] width 161 height 256
paste textarea "New 2025 VERMEER MX150 MX150 POWER UNIT"
click at [175, 618] on textarea "Package includes. 1 YEAR PARTS AND LABOR WARRANTY - New 2025 VERMEER MX150 MX15…" at bounding box center [95, 746] width 161 height 256
paste textarea "New 2026 VERMEER TK500 500 GALLON TANK"
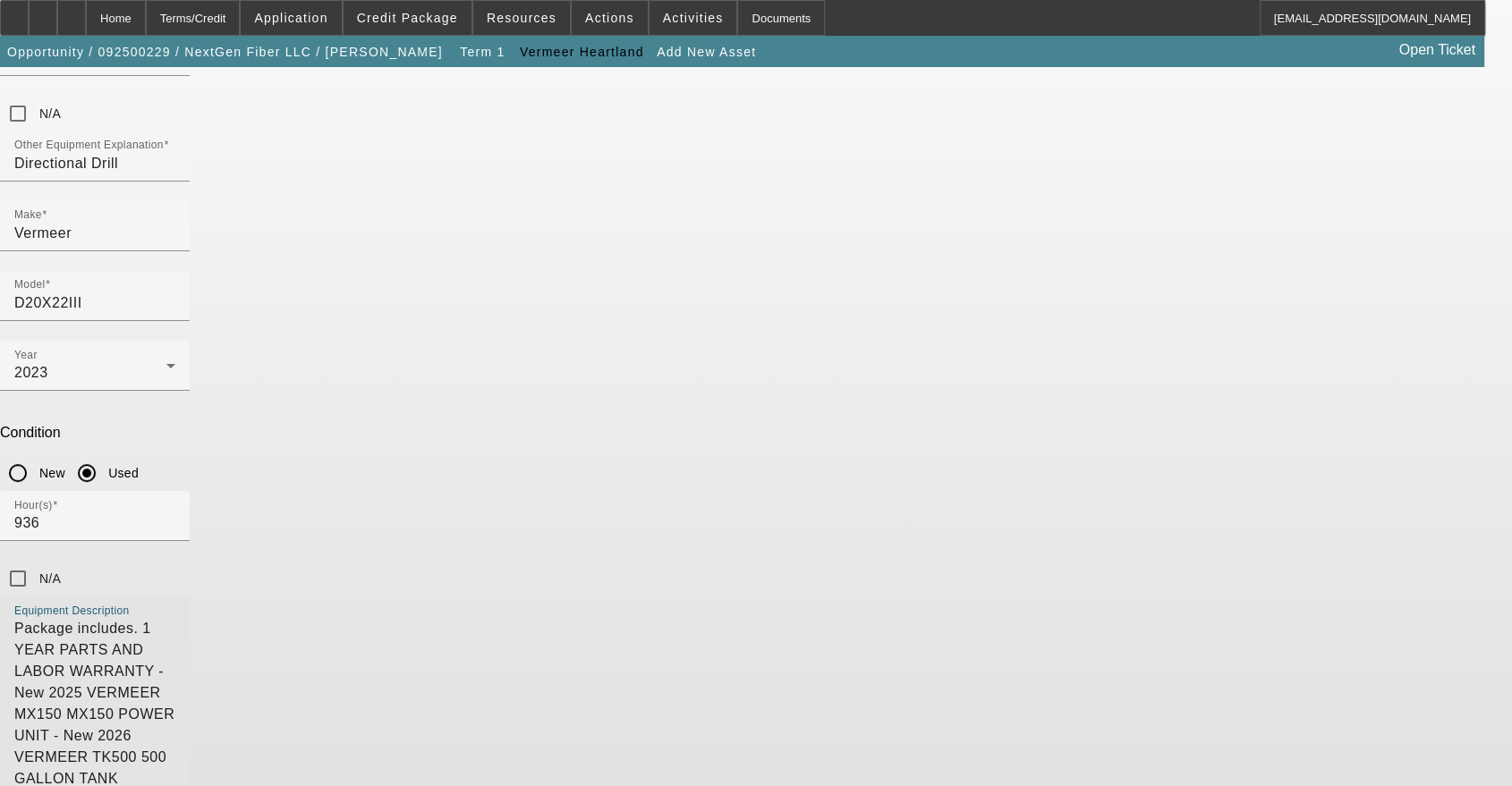
click at [175, 618] on textarea "Package includes. 1 YEAR PARTS AND LABOR WARRANTY - New 2025 VERMEER MX150 MX15…" at bounding box center [95, 746] width 161 height 256
paste textarea "New DIGITRAK FF2R FALCON F2+ SYSTEM"
click at [175, 618] on textarea "Package includes. 1 YEAR PARTS AND LABOR WARRANTY - New 2025 VERMEER MX150 MX15…" at bounding box center [95, 746] width 161 height 256
paste textarea "New DIGITRAK AF8 AURORA 8.4 " TOUCHSCREEN DISPLAY"
click at [175, 618] on textarea "Package includes. 1 YEAR PARTS AND LABOR WARRANTY - New 2025 VERMEER MX150 MX15…" at bounding box center [95, 746] width 161 height 256
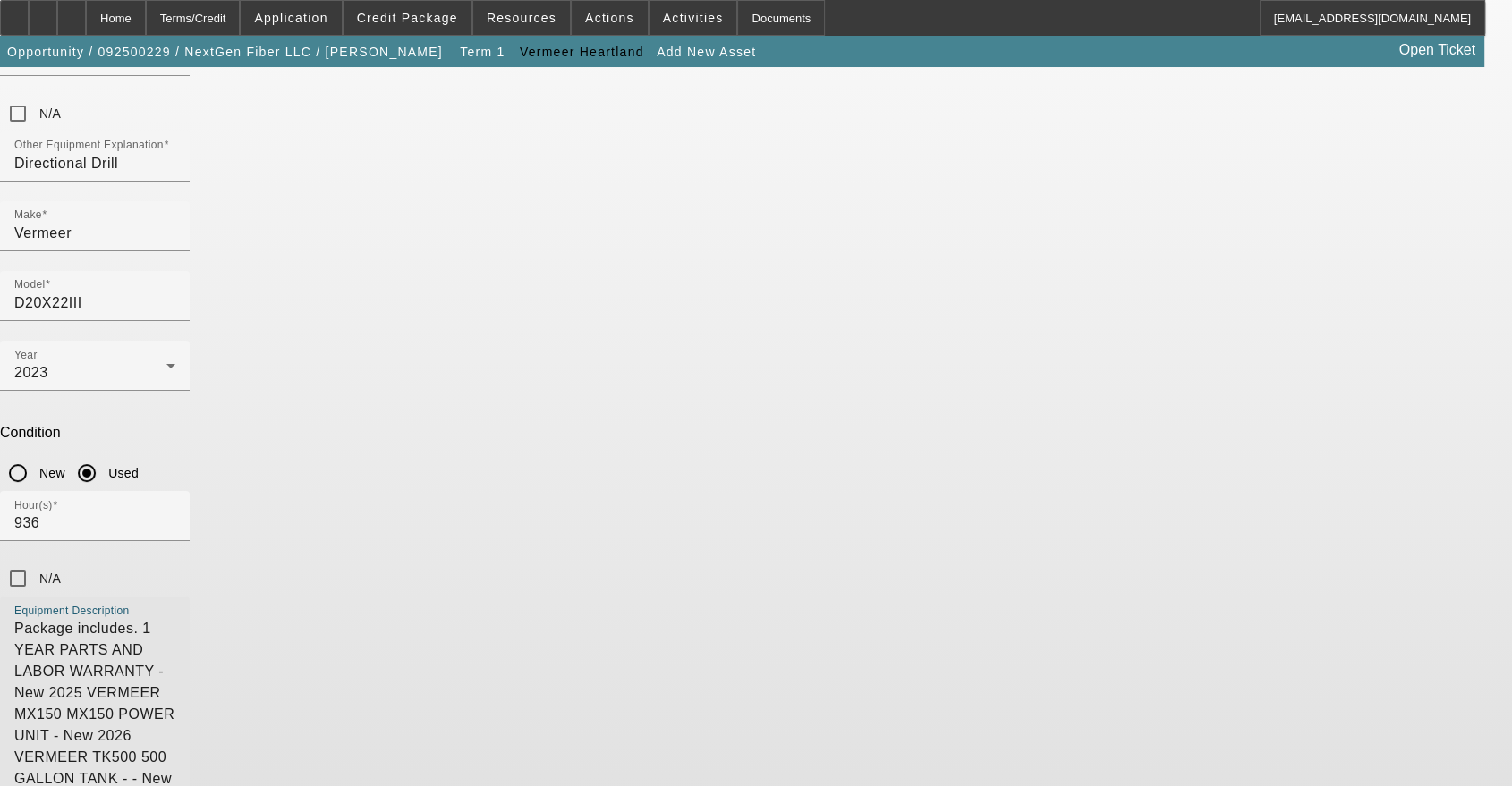
paste textarea "Used 2022 [PERSON_NAME] CBCT2124E-BT DRILL TRAILER"
click at [175, 618] on textarea "Package includes. 1 YEAR PARTS AND LABOR WARRANTY - New 2025 VERMEER MX150 MX15…" at bounding box center [95, 746] width 161 height 256
paste textarea "24000 1b. Gvw 18' Bed, 3' Beavertail (2) 12,000 lb. Dexter Oil Bath Straight Ax…"
type textarea "Package includes. 1 YEAR PARTS AND LABOR WARRANTY - New 2025 VERMEER MX150 MX15…"
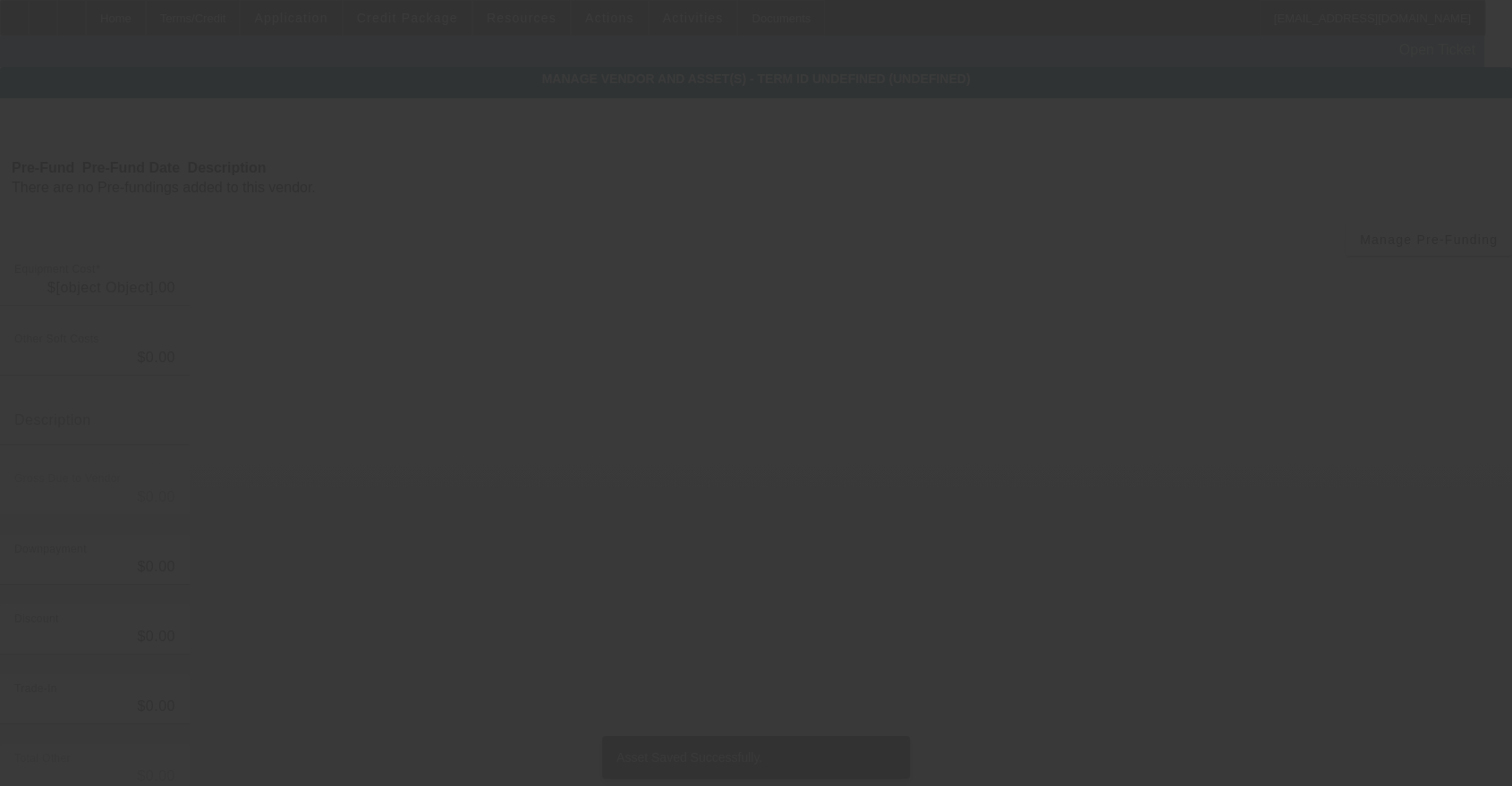
type input "$226,516.60"
type input "$16,336.16"
type input "Tax"
type input "$242,852.76"
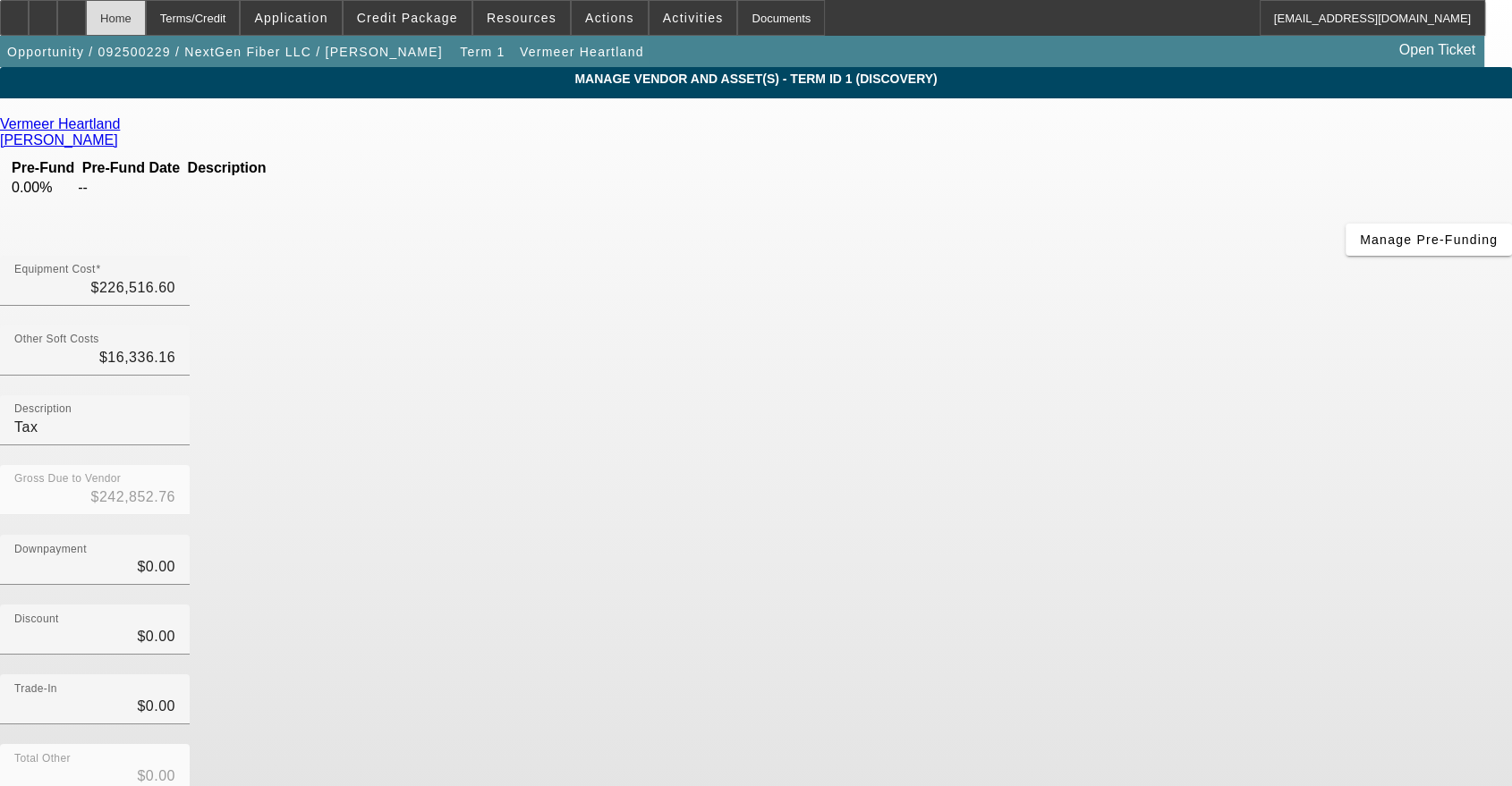
click at [146, 22] on div "Home" at bounding box center [115, 18] width 60 height 36
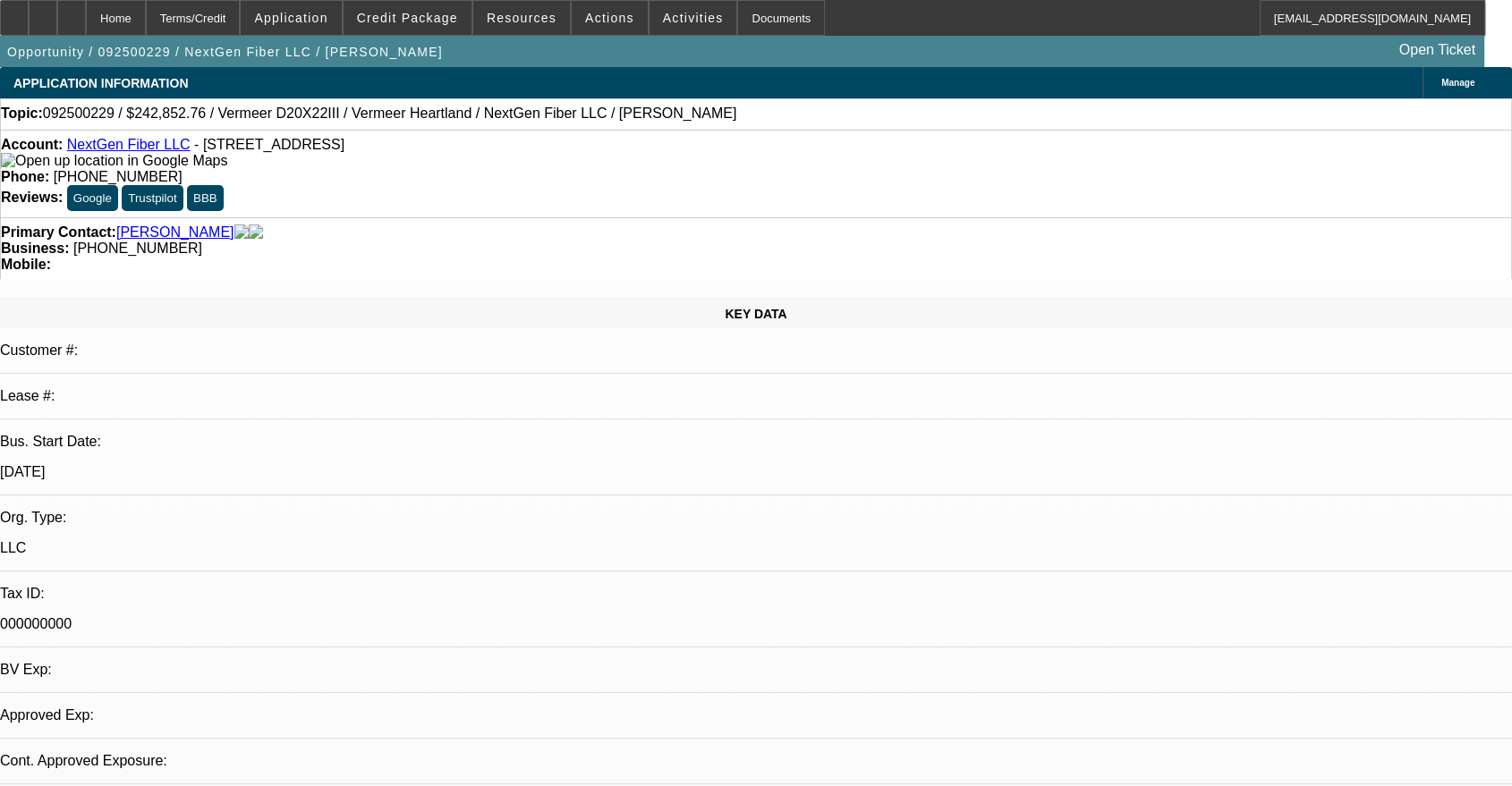
select select "0"
select select "2"
select select "0.1"
select select "4"
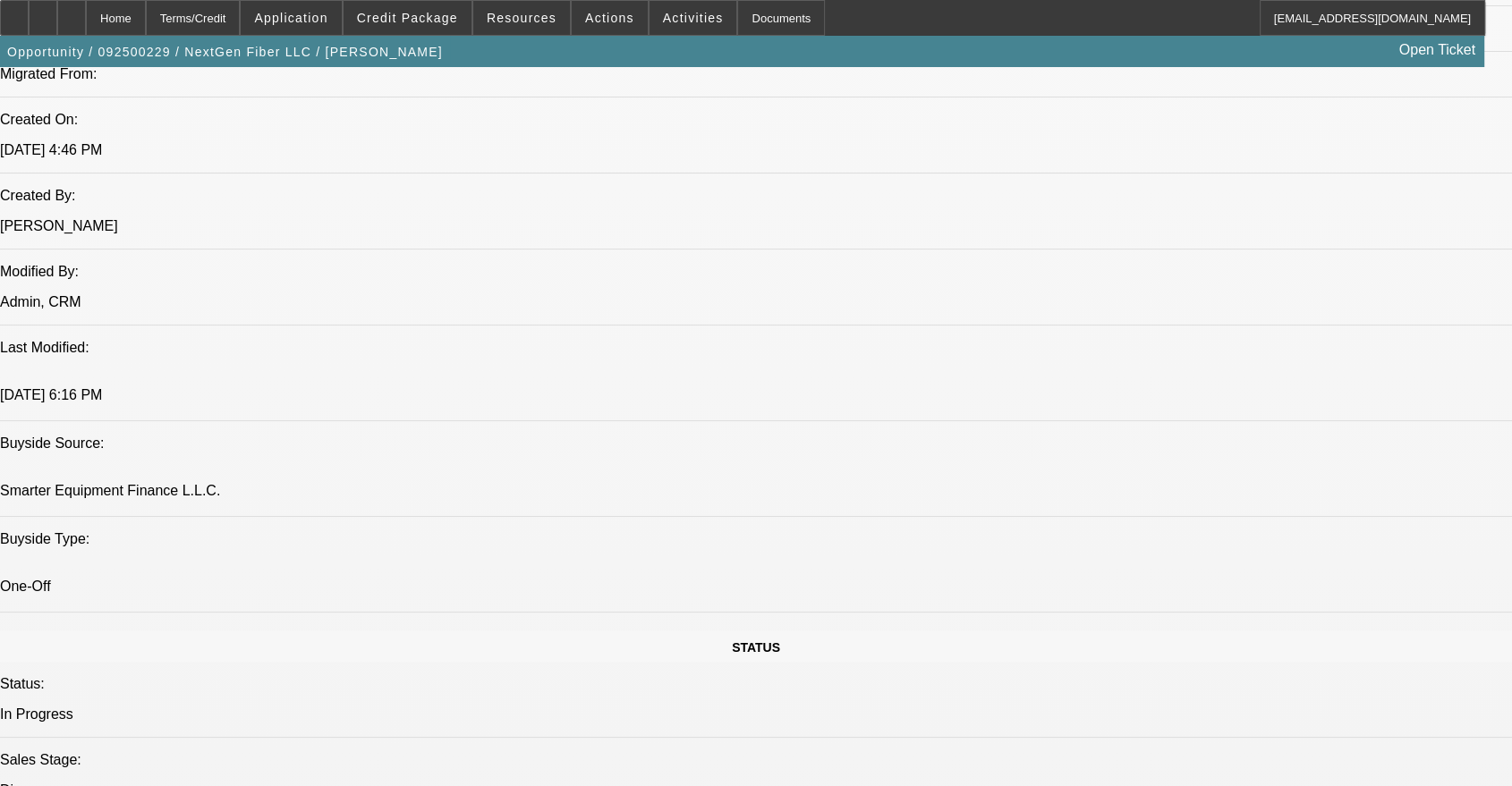
scroll to position [1490, 0]
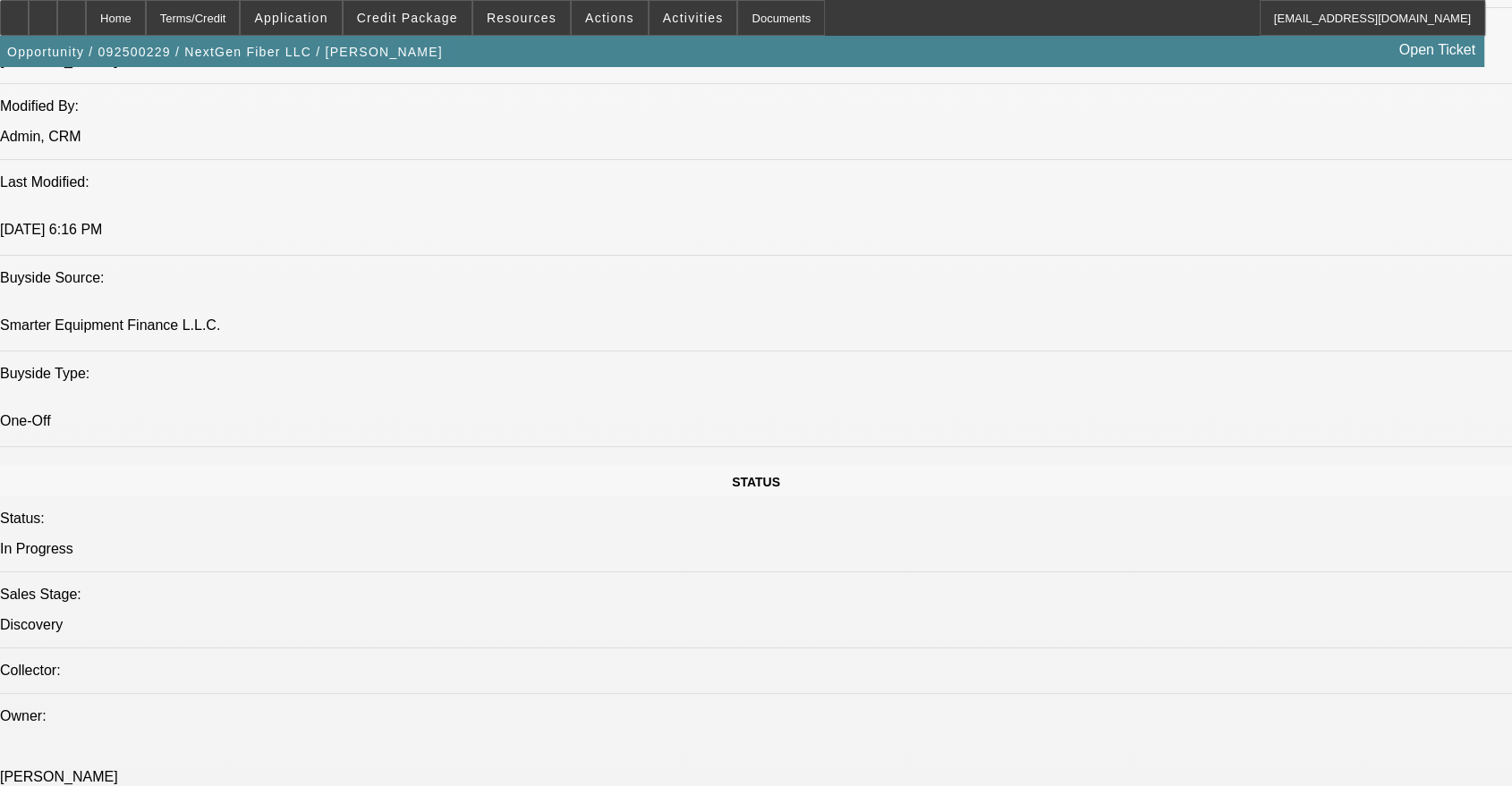
drag, startPoint x: 21, startPoint y: 564, endPoint x: 72, endPoint y: 557, distance: 51.5
click at [86, 8] on div at bounding box center [71, 18] width 29 height 36
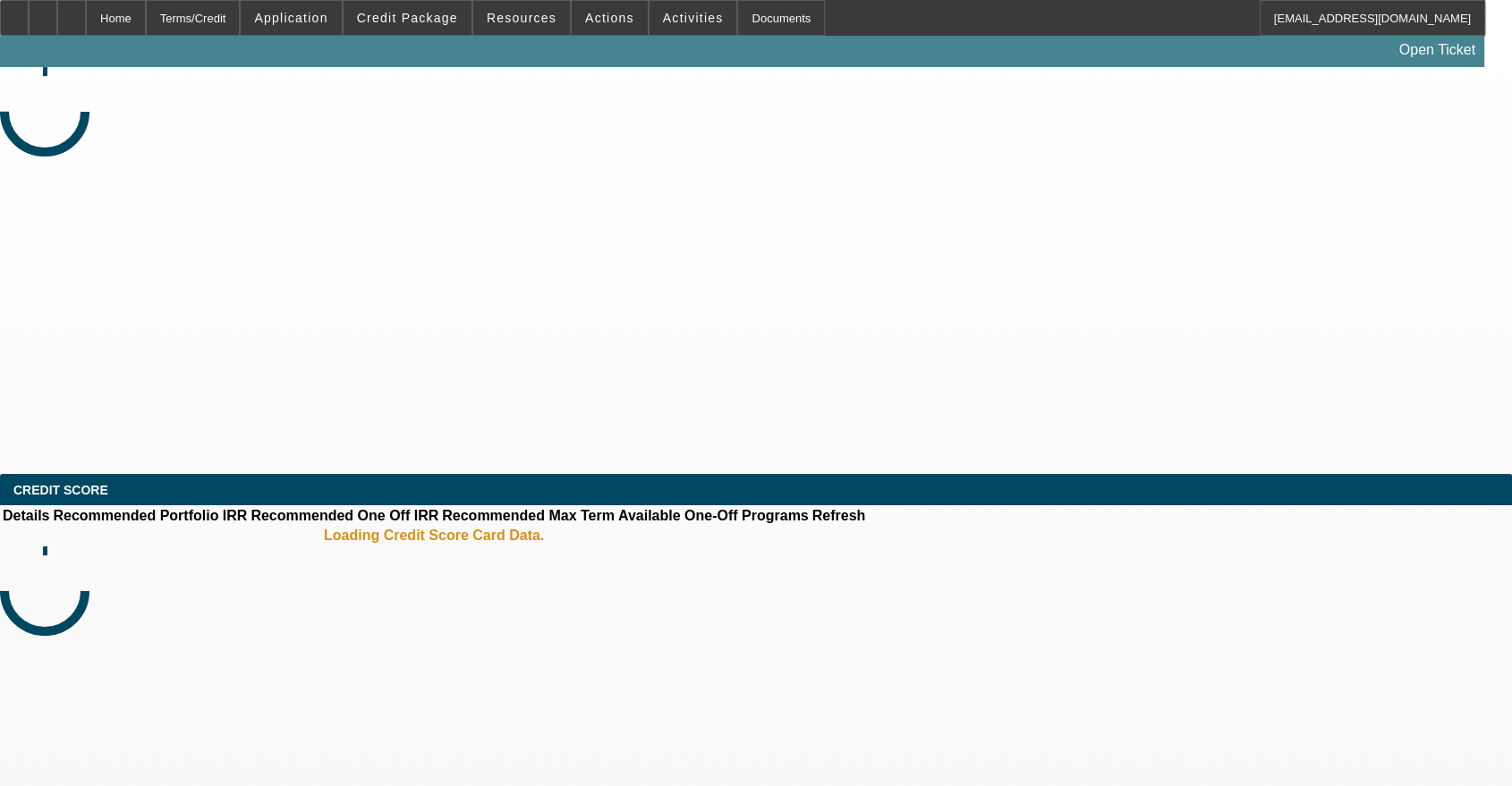
select select "0"
select select "2"
select select "0.1"
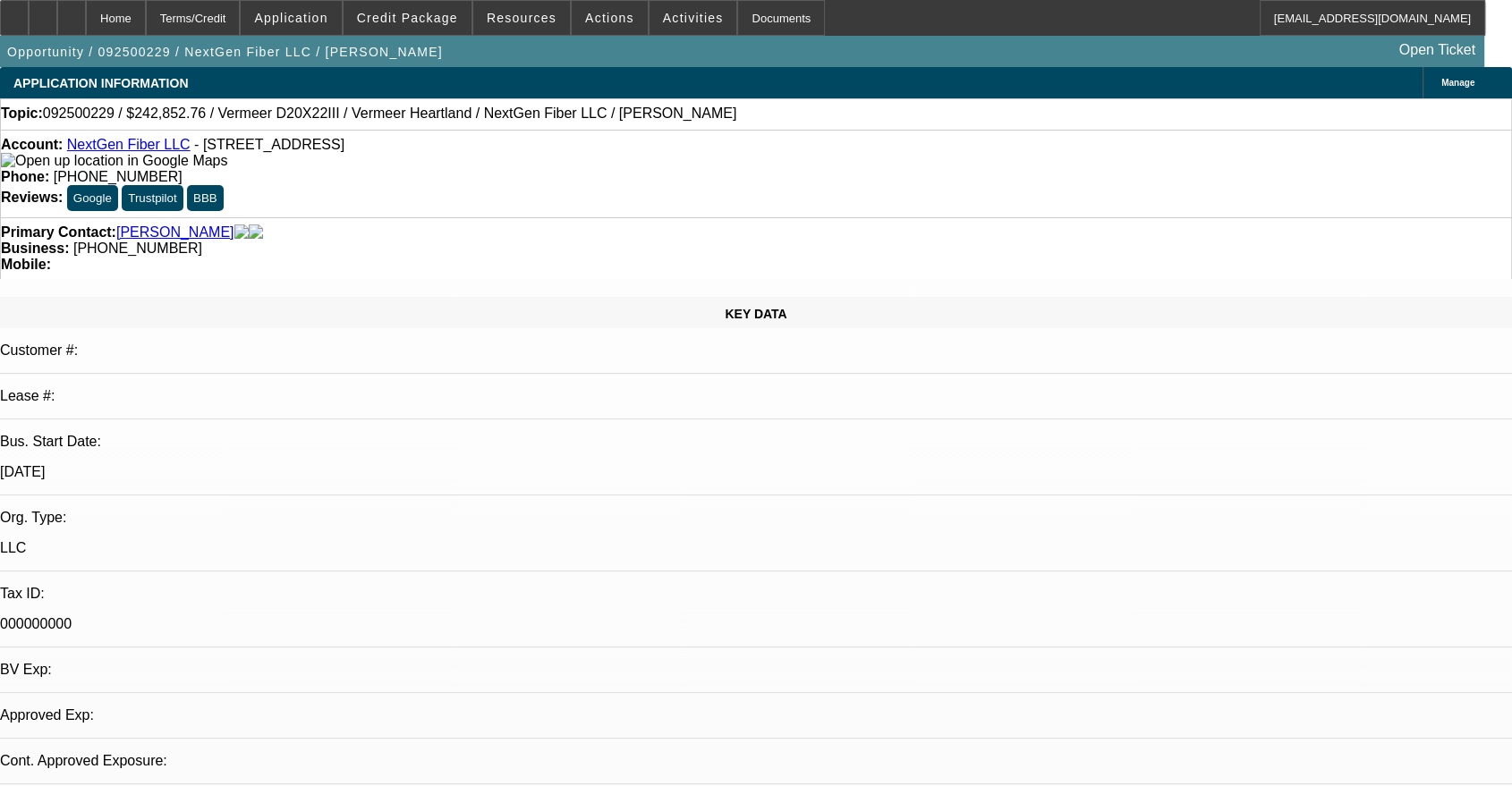
select select "1"
select select "2"
select select "4"
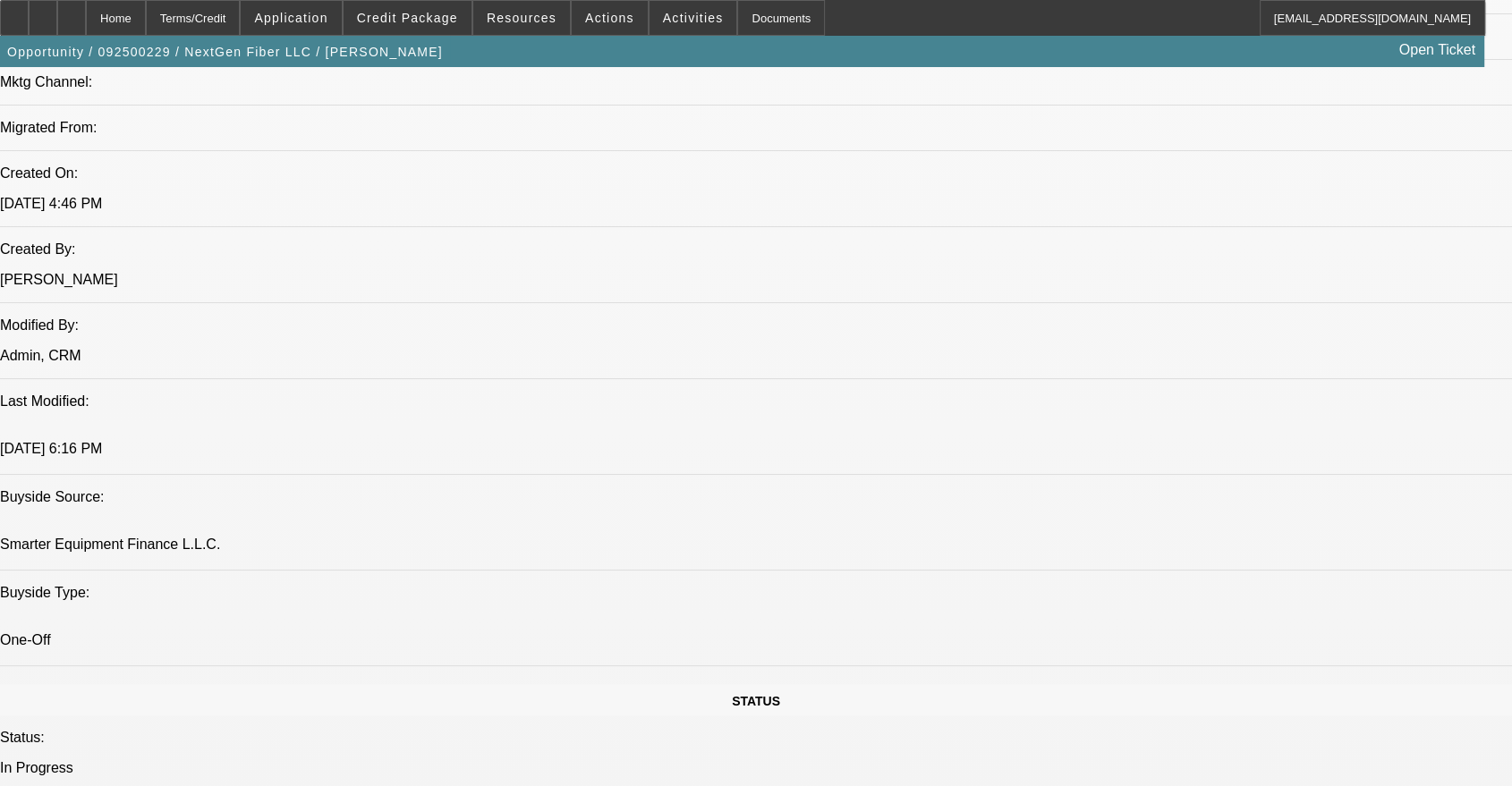
scroll to position [1324, 0]
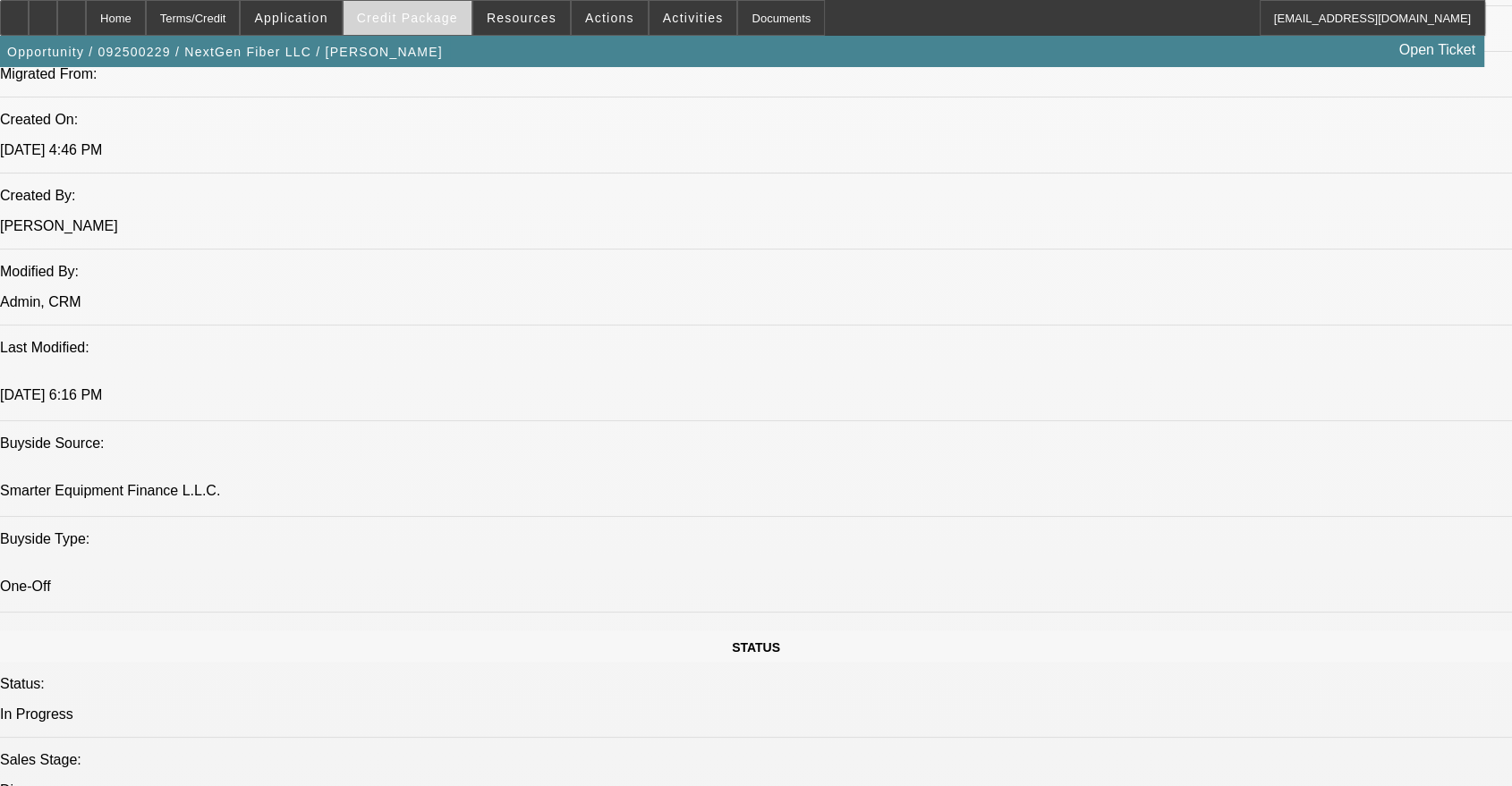
click at [427, 27] on span at bounding box center [408, 18] width 128 height 43
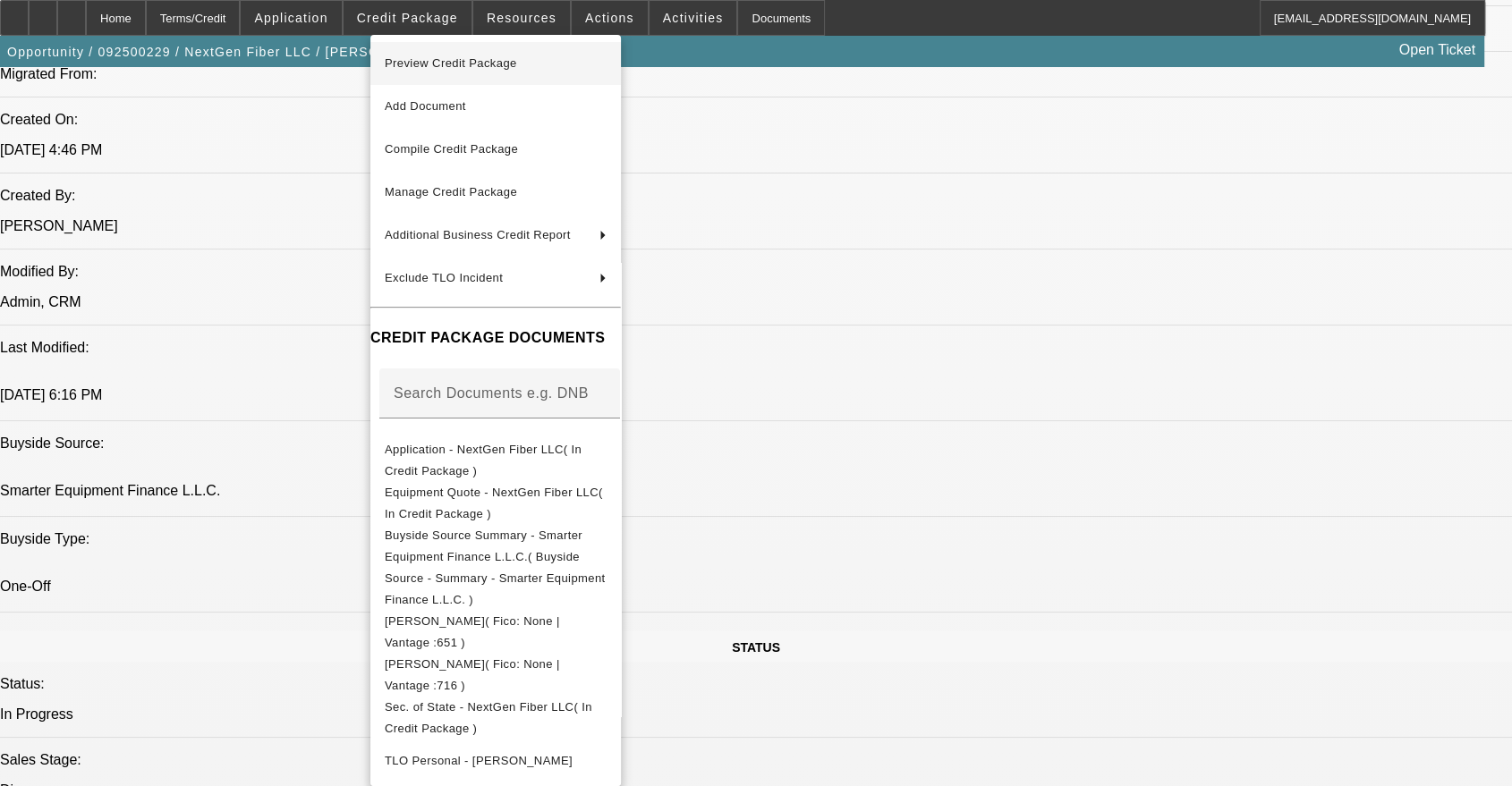
click at [607, 62] on span "Preview Credit Package" at bounding box center [495, 63] width 222 height 21
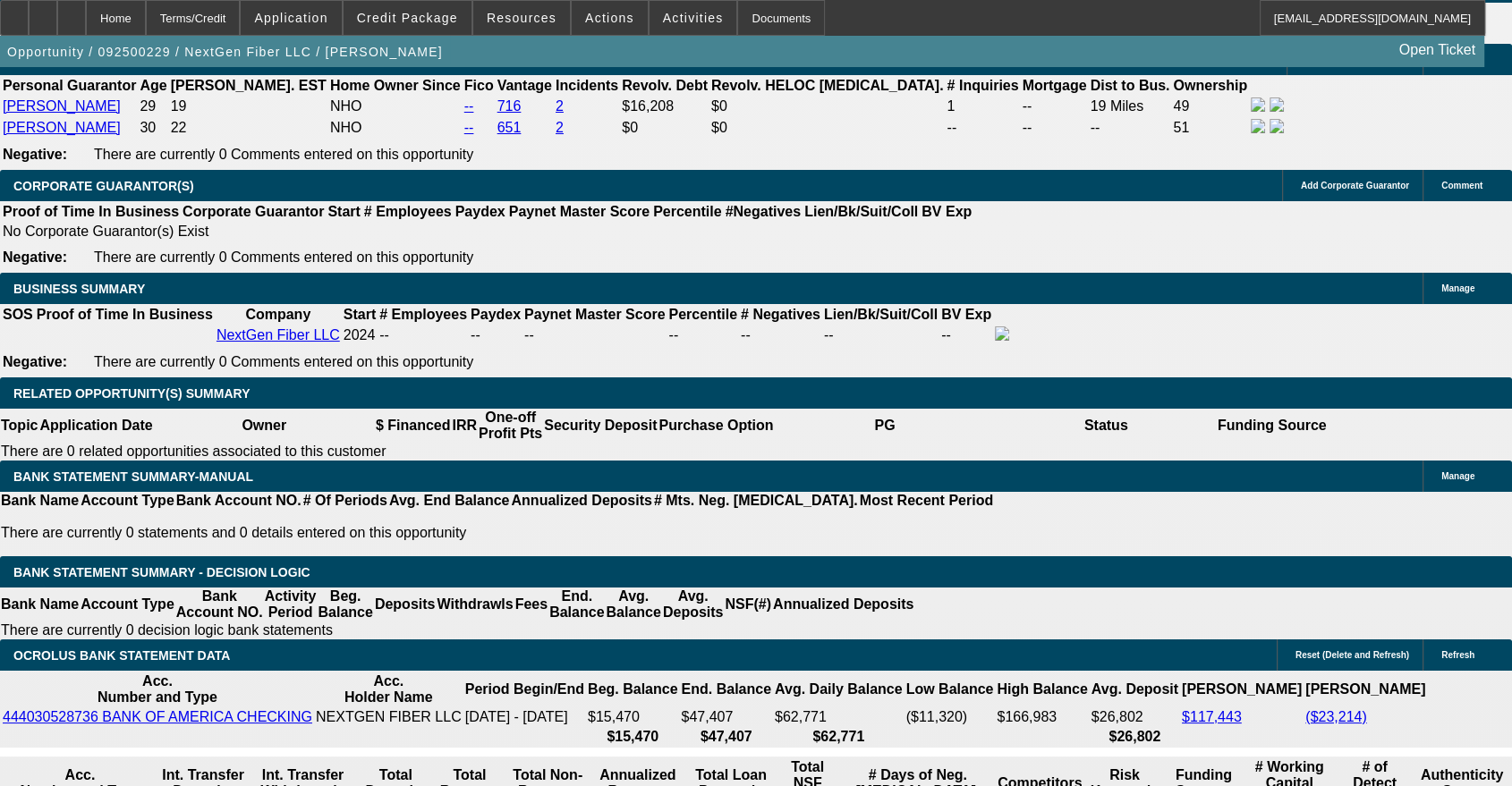
scroll to position [2648, 0]
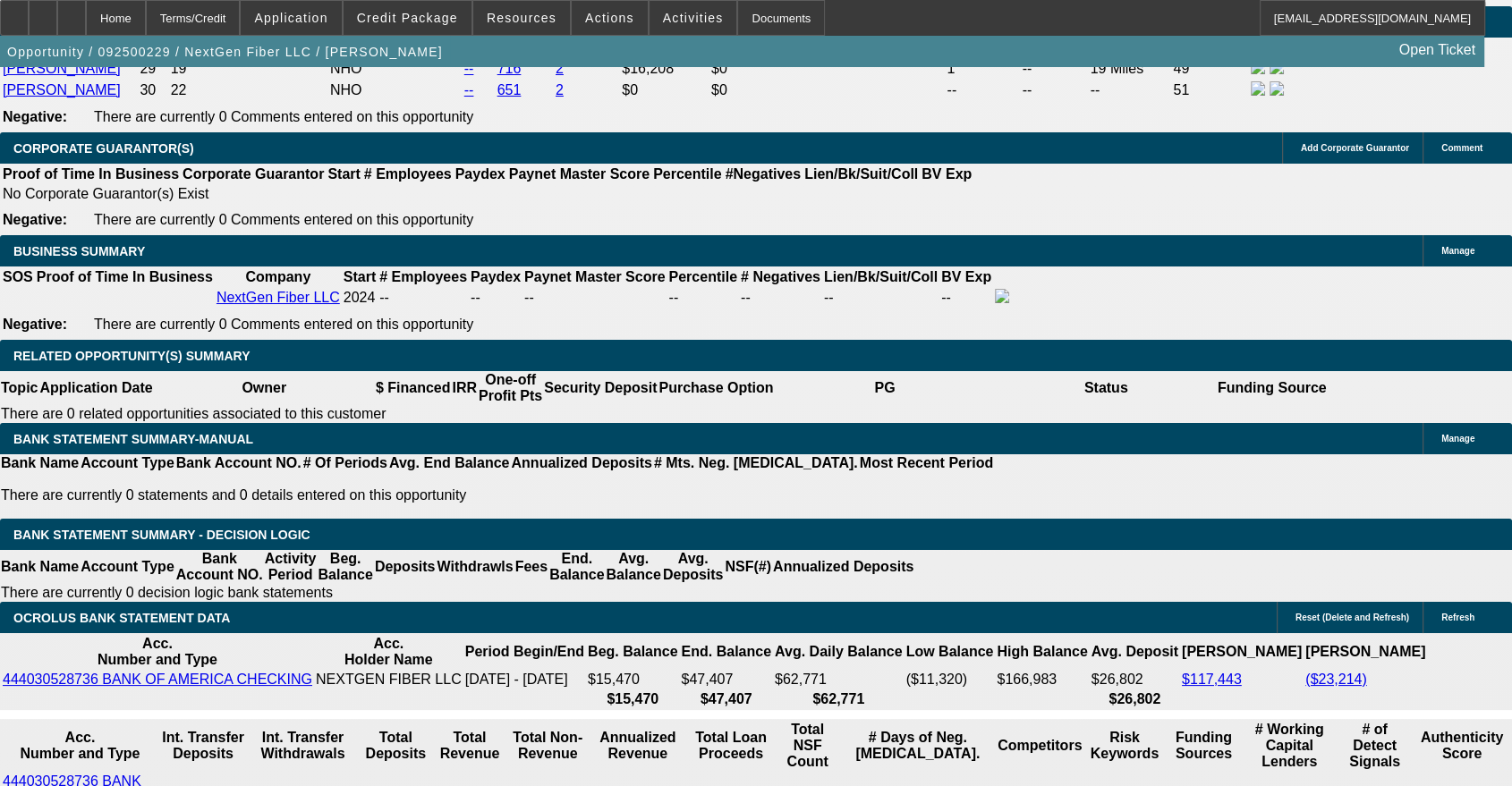
type input "60"
type input "2"
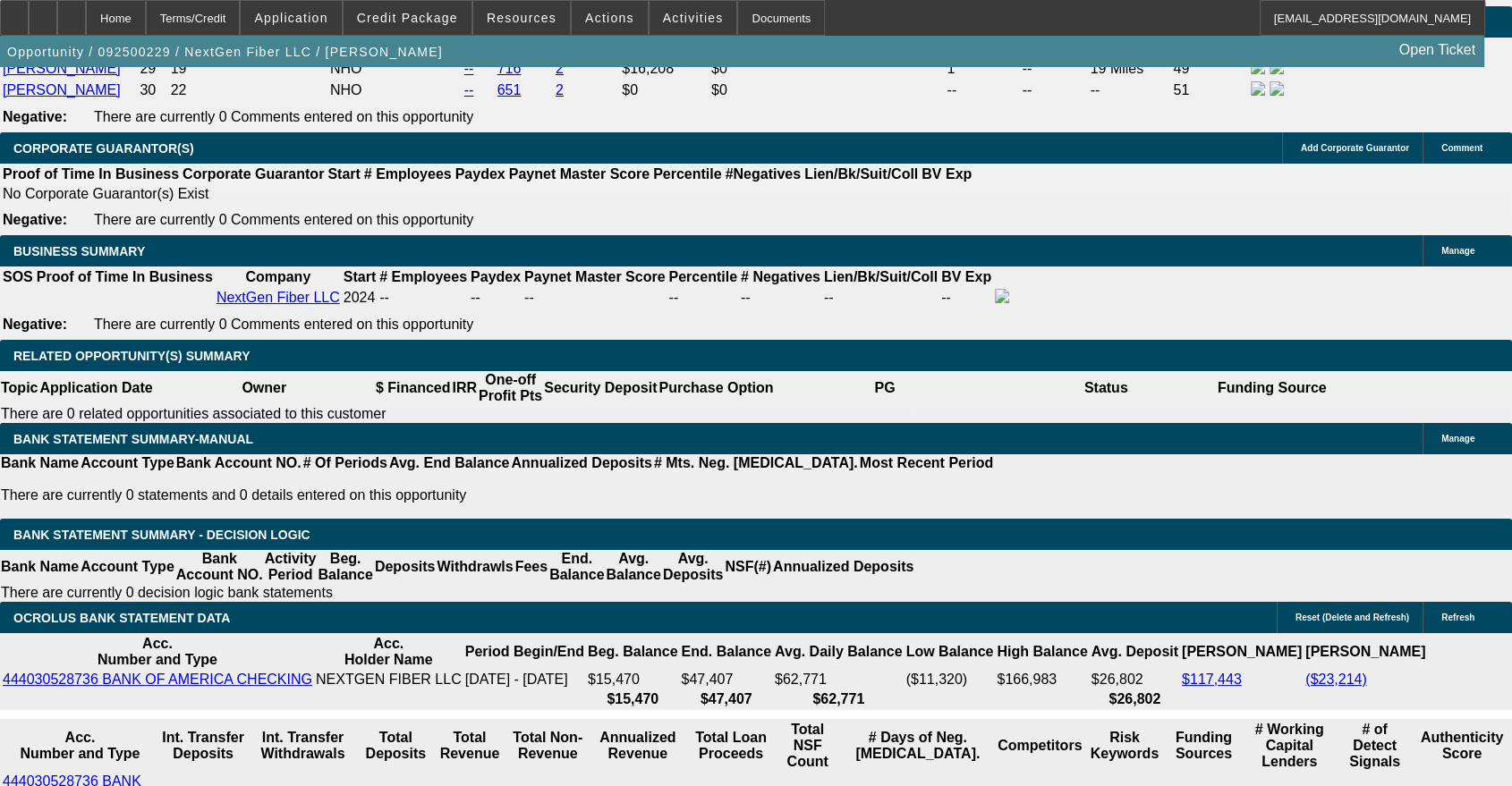
type input "$8,513.32"
type input "$4,256.66"
type input "21"
type input "$13,139.96"
type input "$6,569.98"
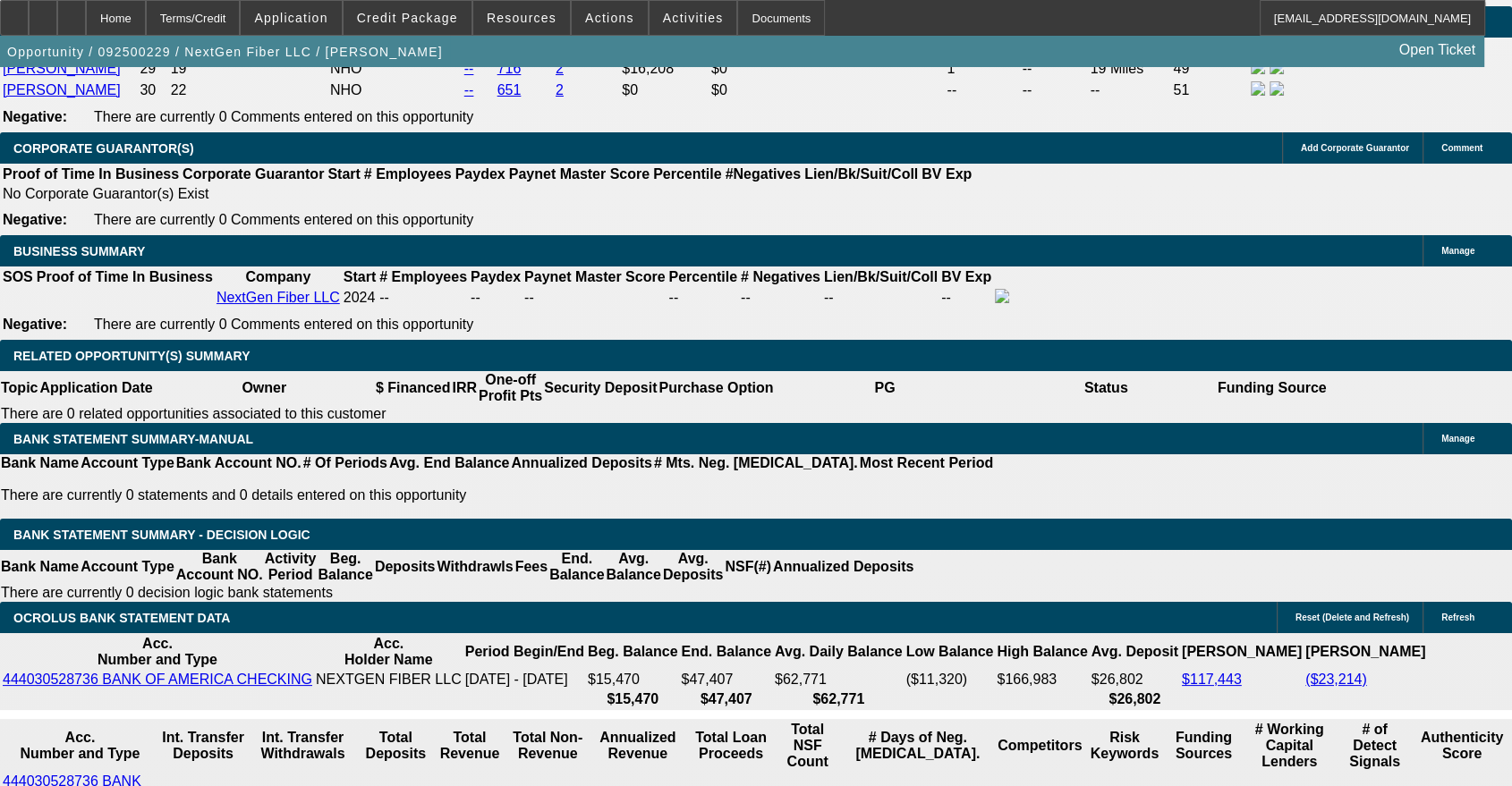
type input "21"
drag, startPoint x: 272, startPoint y: 546, endPoint x: 305, endPoint y: 542, distance: 33.2
type input "6565"
type input "$13,130.00"
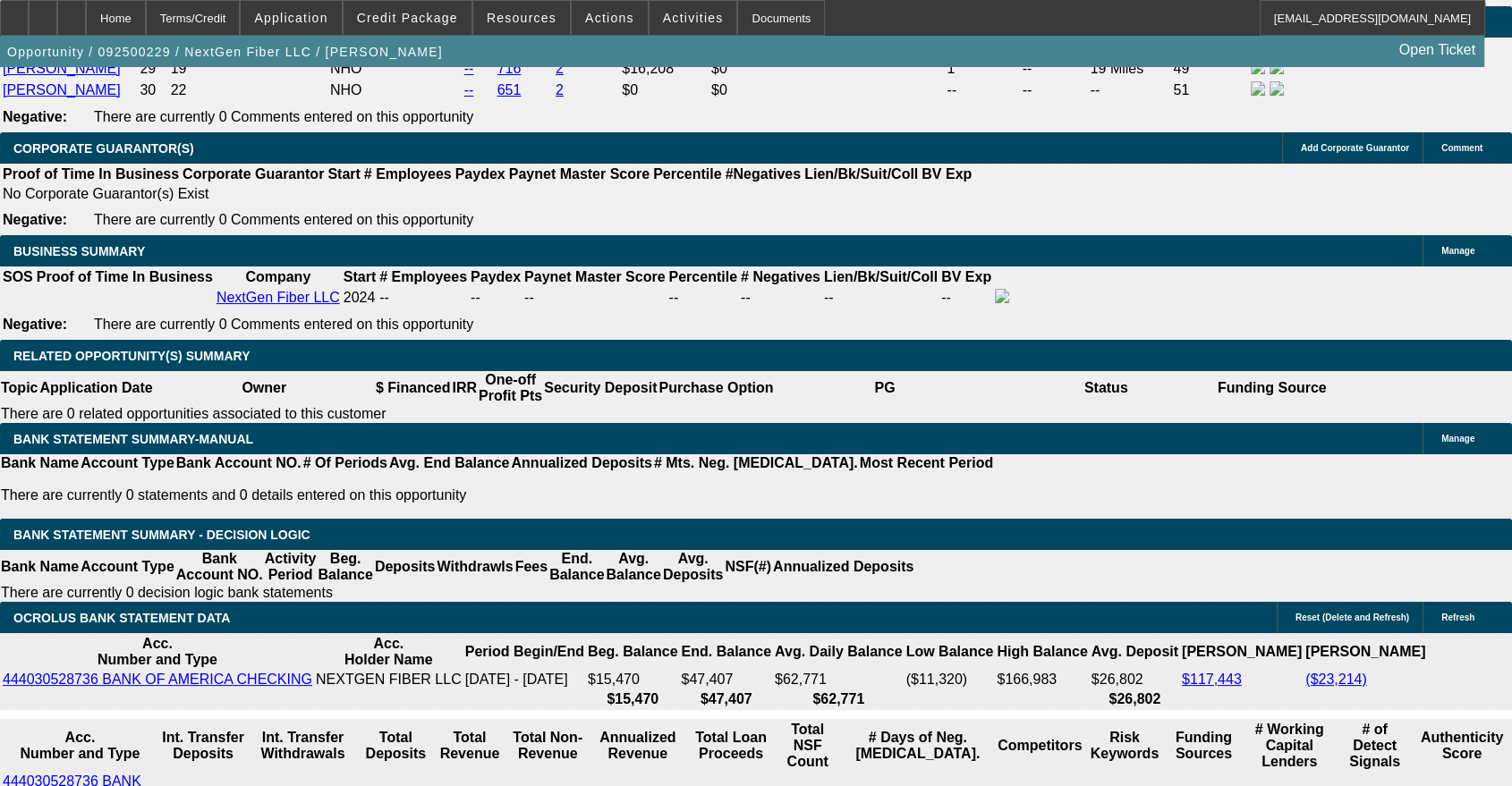
type input "21"
type input "$6,565.00"
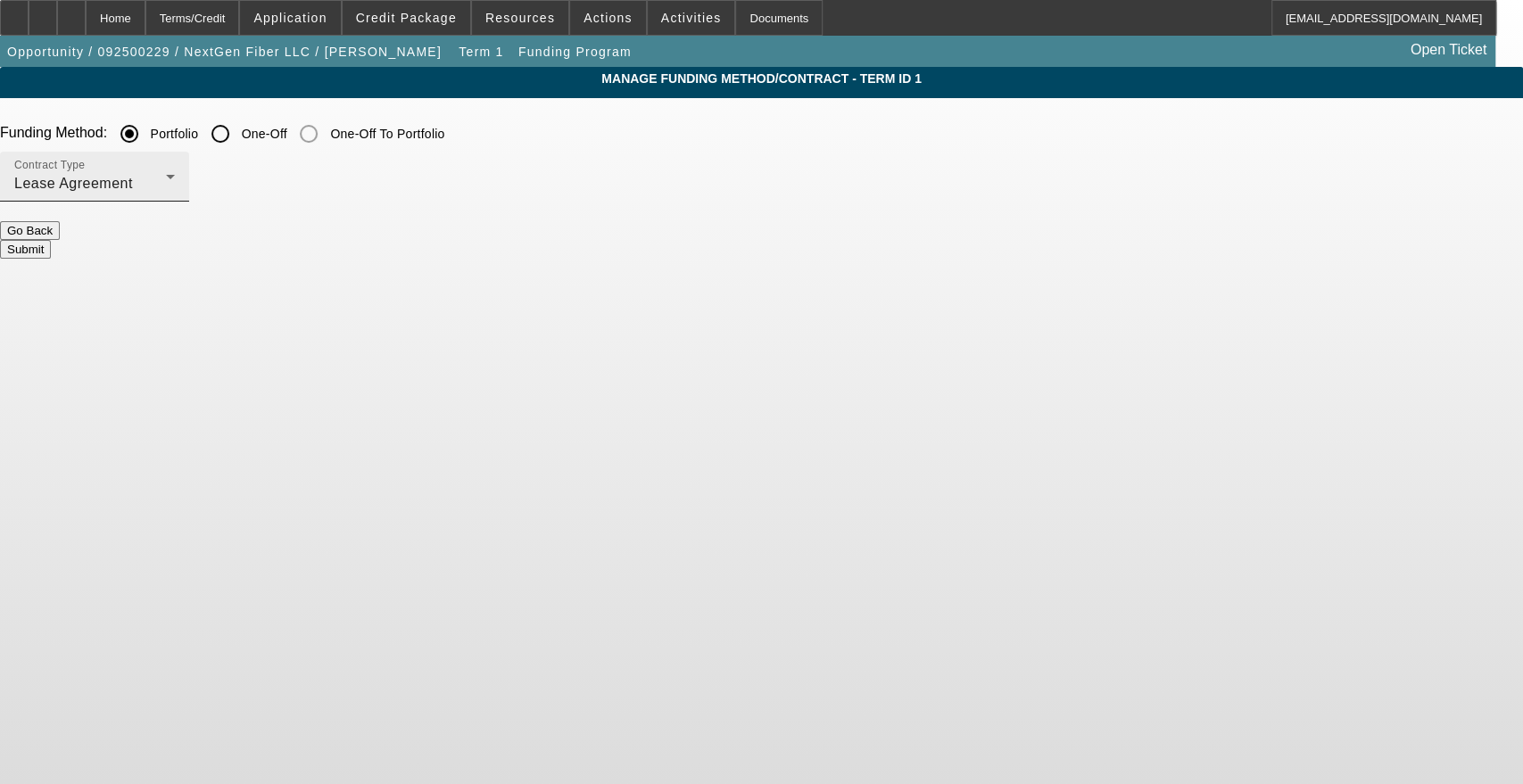
click at [181, 179] on icon at bounding box center [170, 176] width 21 height 21
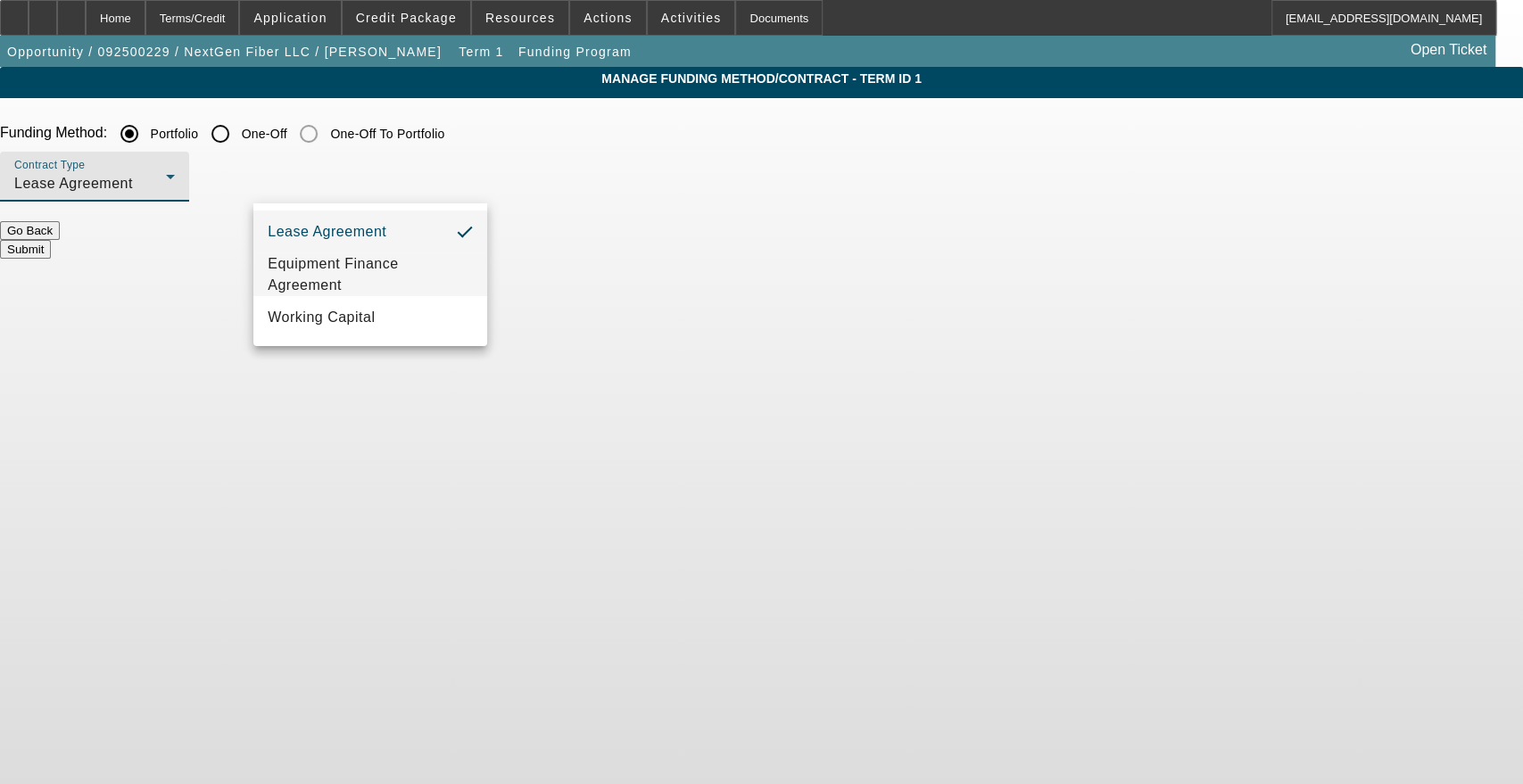
click at [400, 273] on span "Equipment Finance Agreement" at bounding box center [370, 275] width 205 height 43
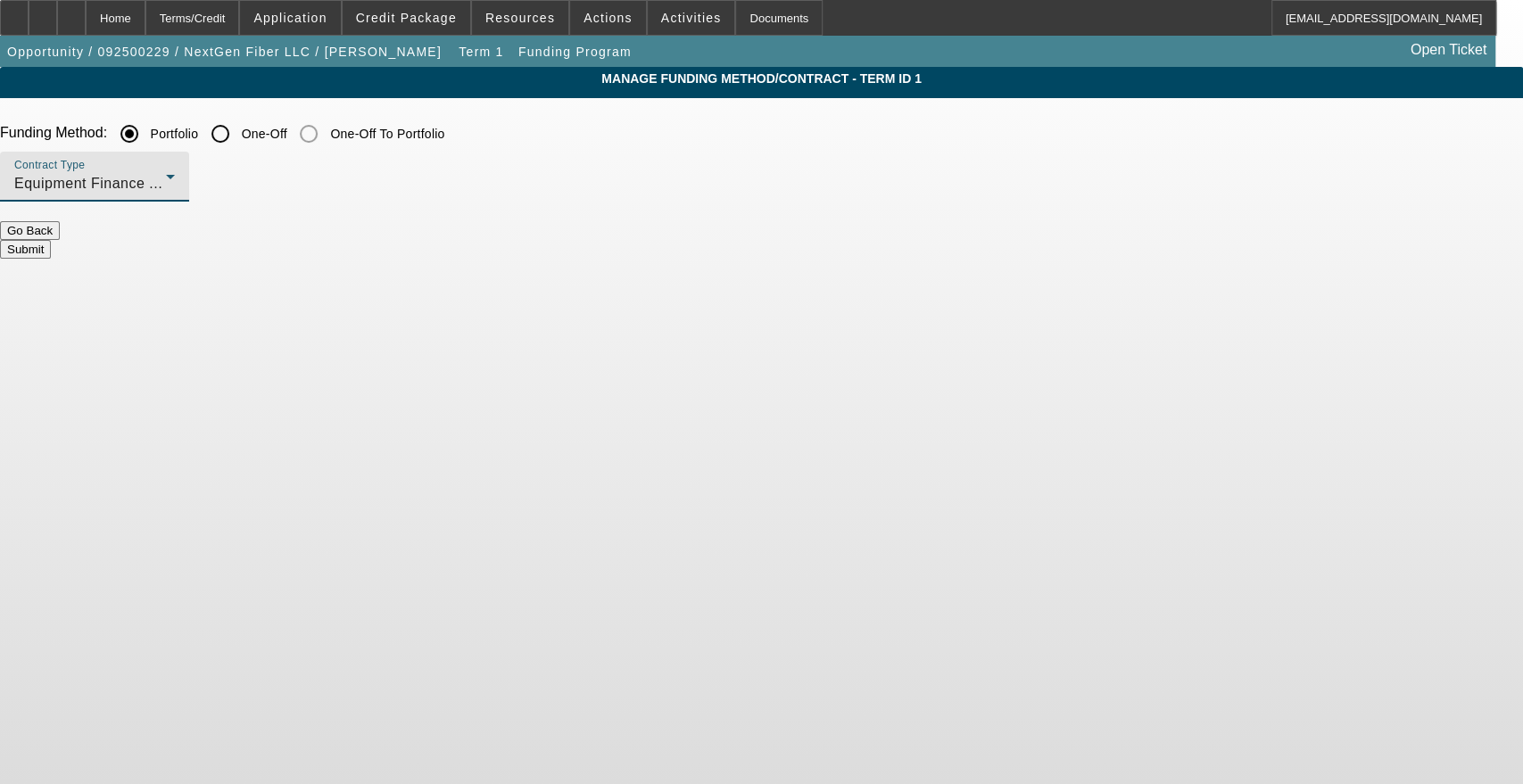
click at [51, 240] on button "Submit" at bounding box center [25, 249] width 51 height 18
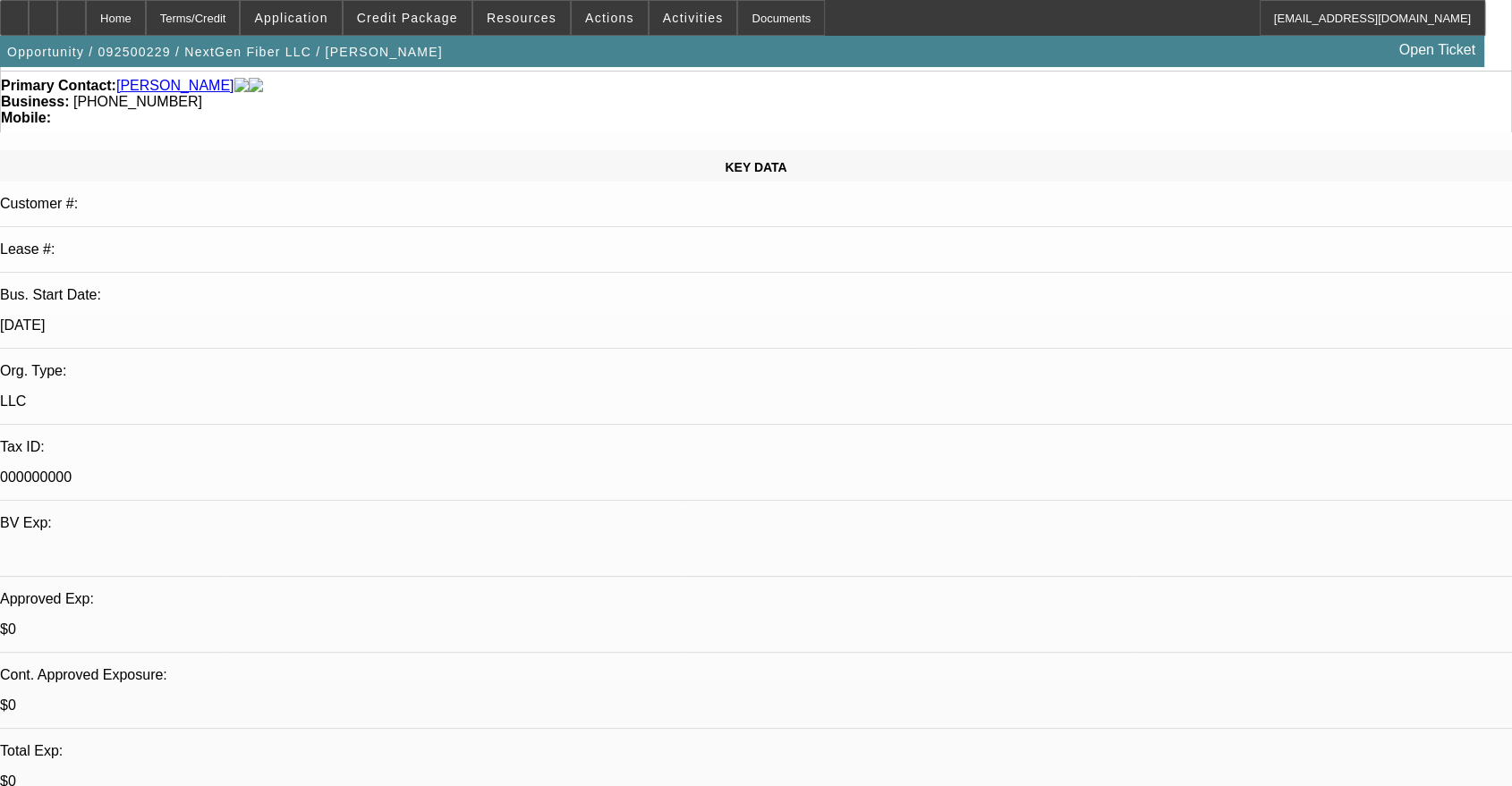
select select "0"
select select "2"
select select "0"
select select "6"
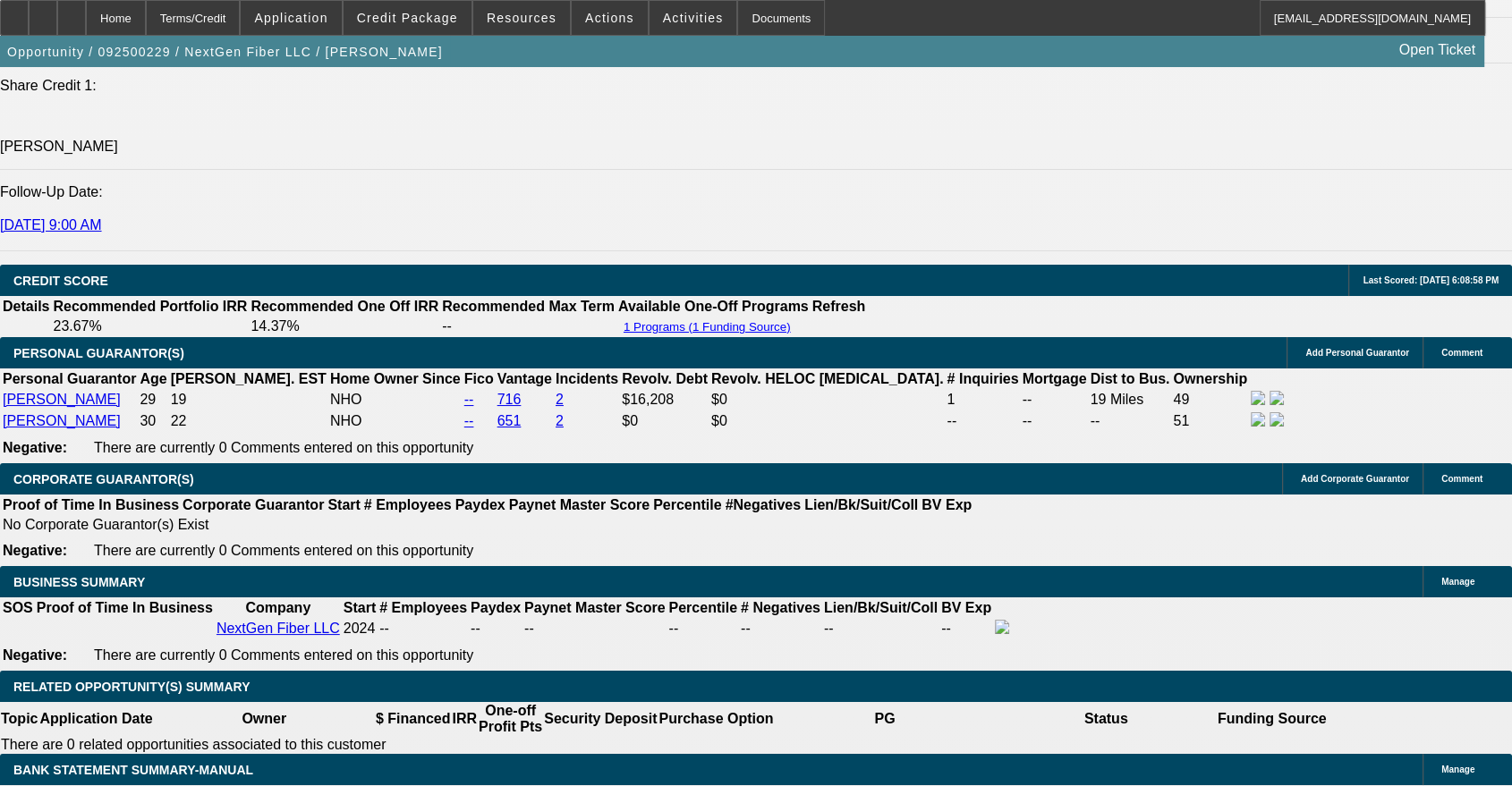
scroll to position [2483, 0]
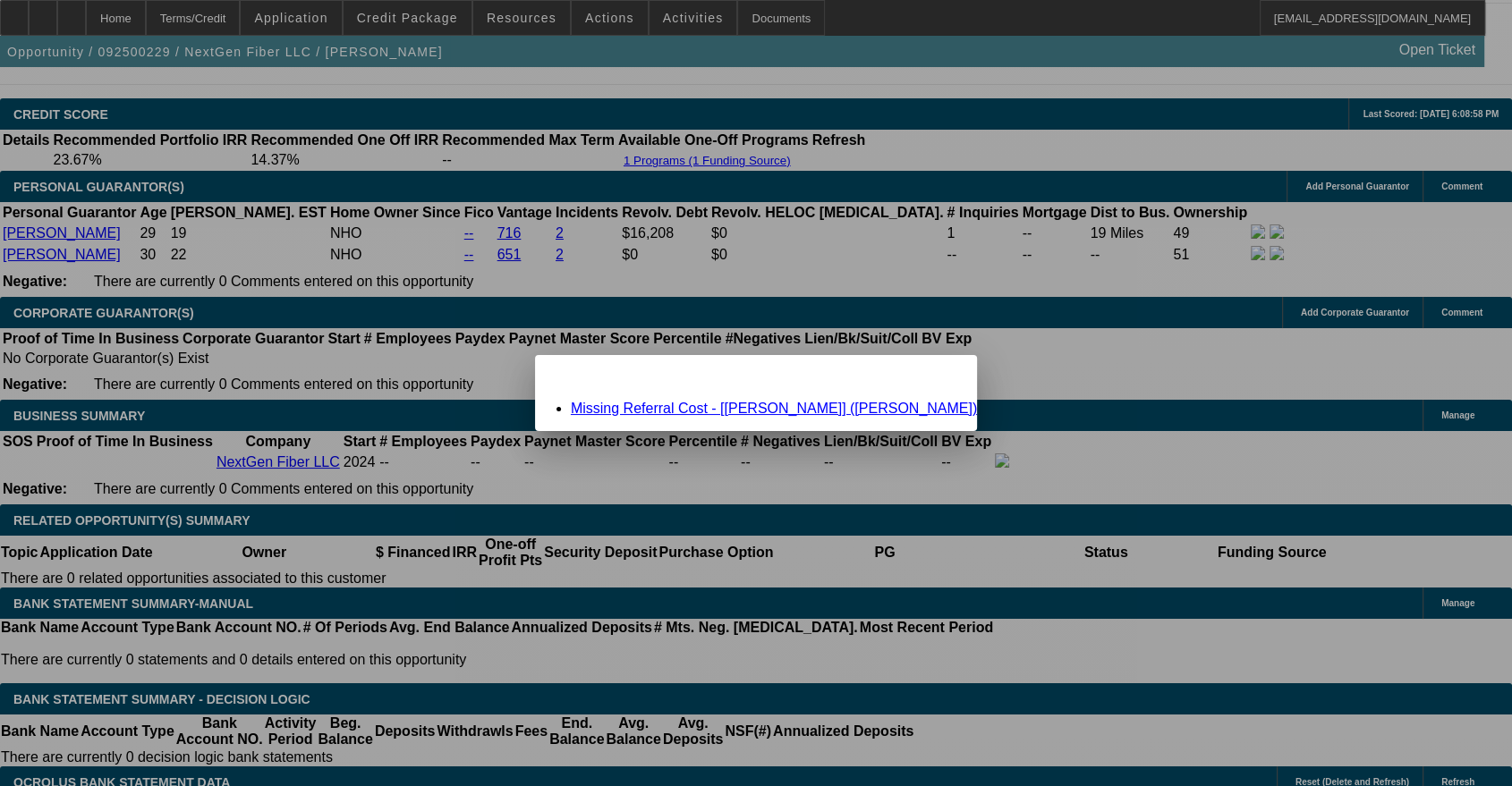
click at [711, 409] on link "Missing Referral Cost - [[PERSON_NAME]] ([PERSON_NAME])" at bounding box center [774, 408] width 407 height 15
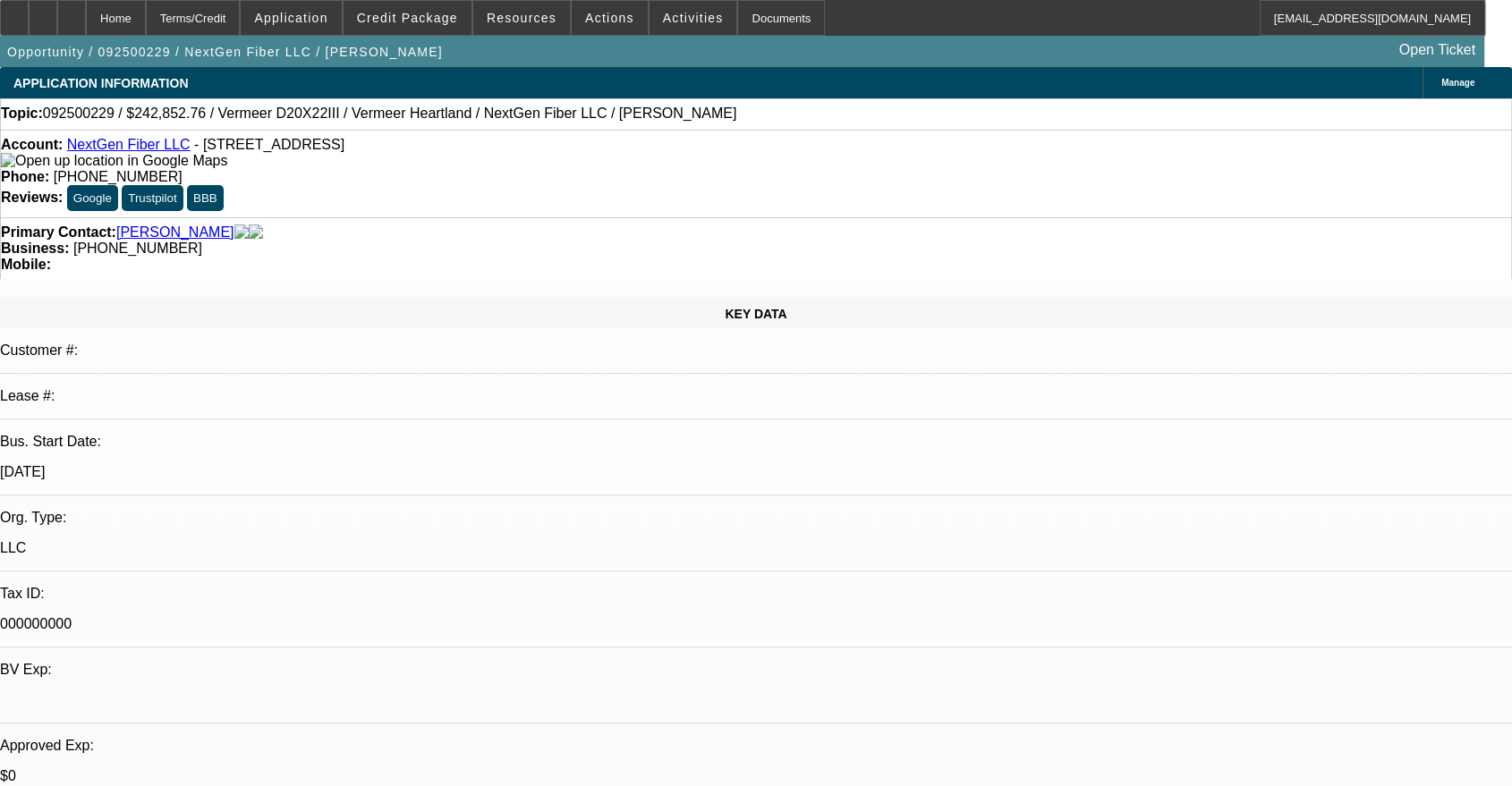
scroll to position [2483, 0]
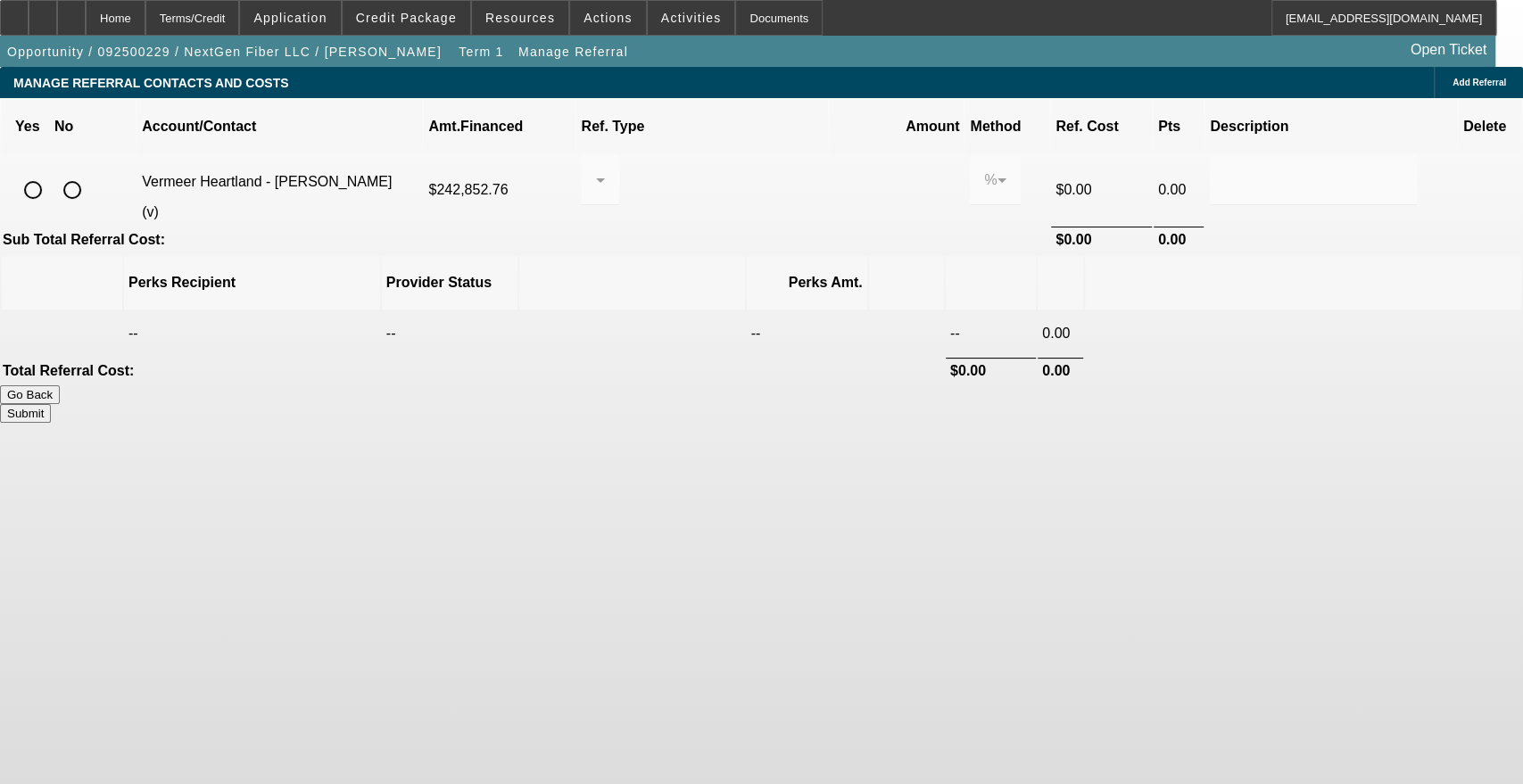
click at [90, 172] on input "radio" at bounding box center [72, 189] width 36 height 36
radio input "true"
click at [51, 404] on button "Submit" at bounding box center [25, 414] width 51 height 18
type input "0.000"
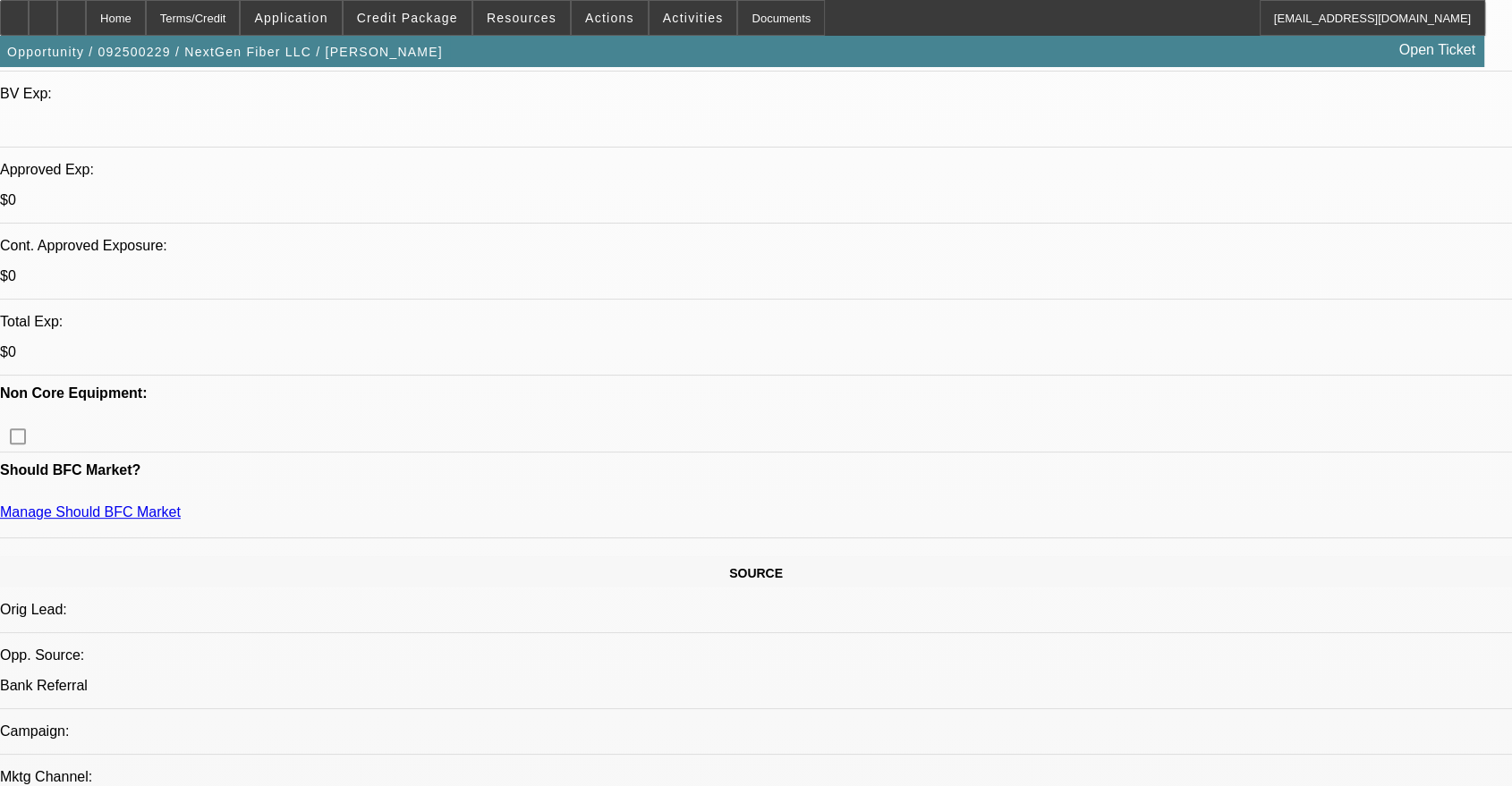
select select "0"
select select "2"
select select "0"
select select "6"
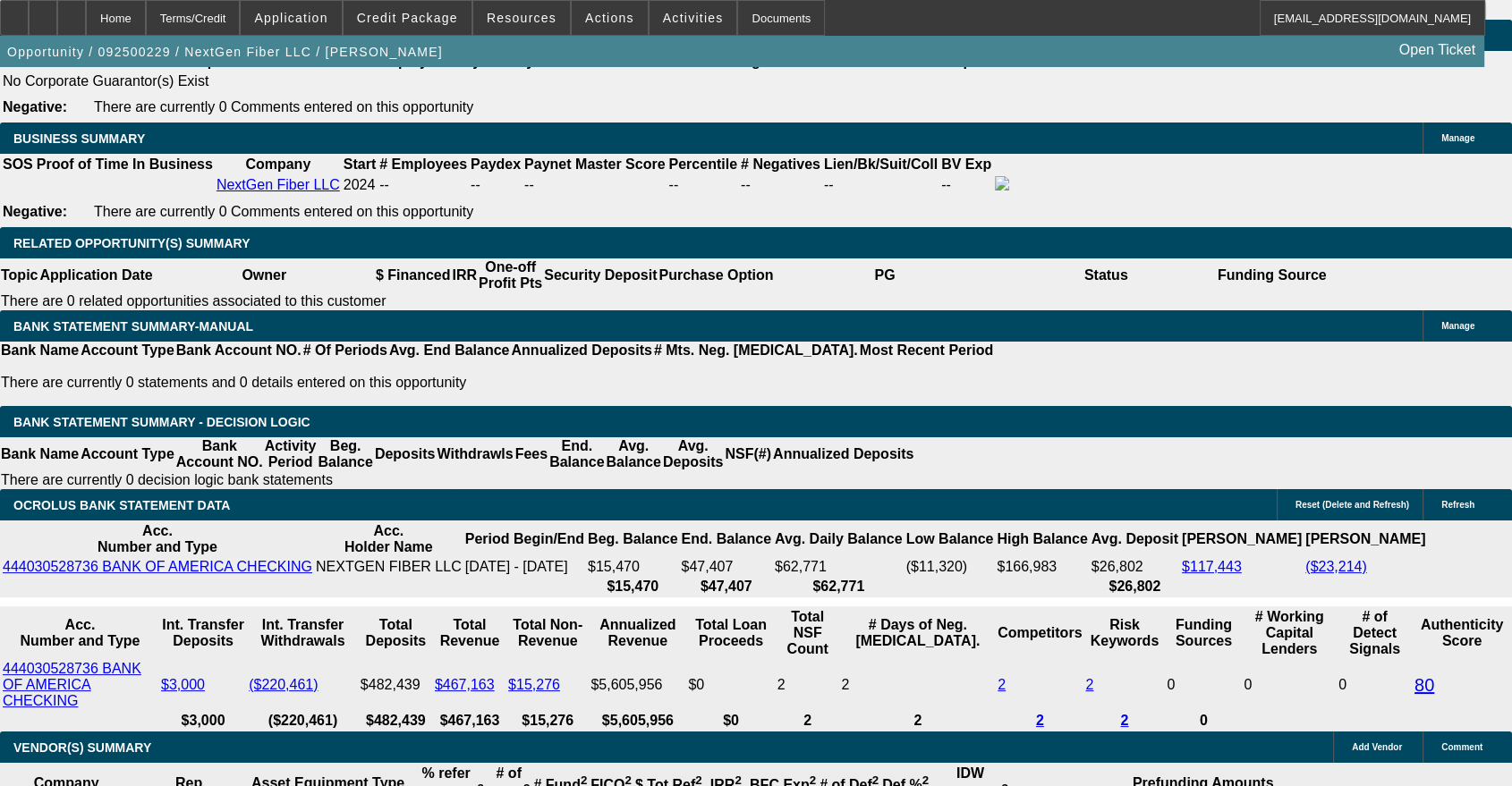
scroll to position [2815, 0]
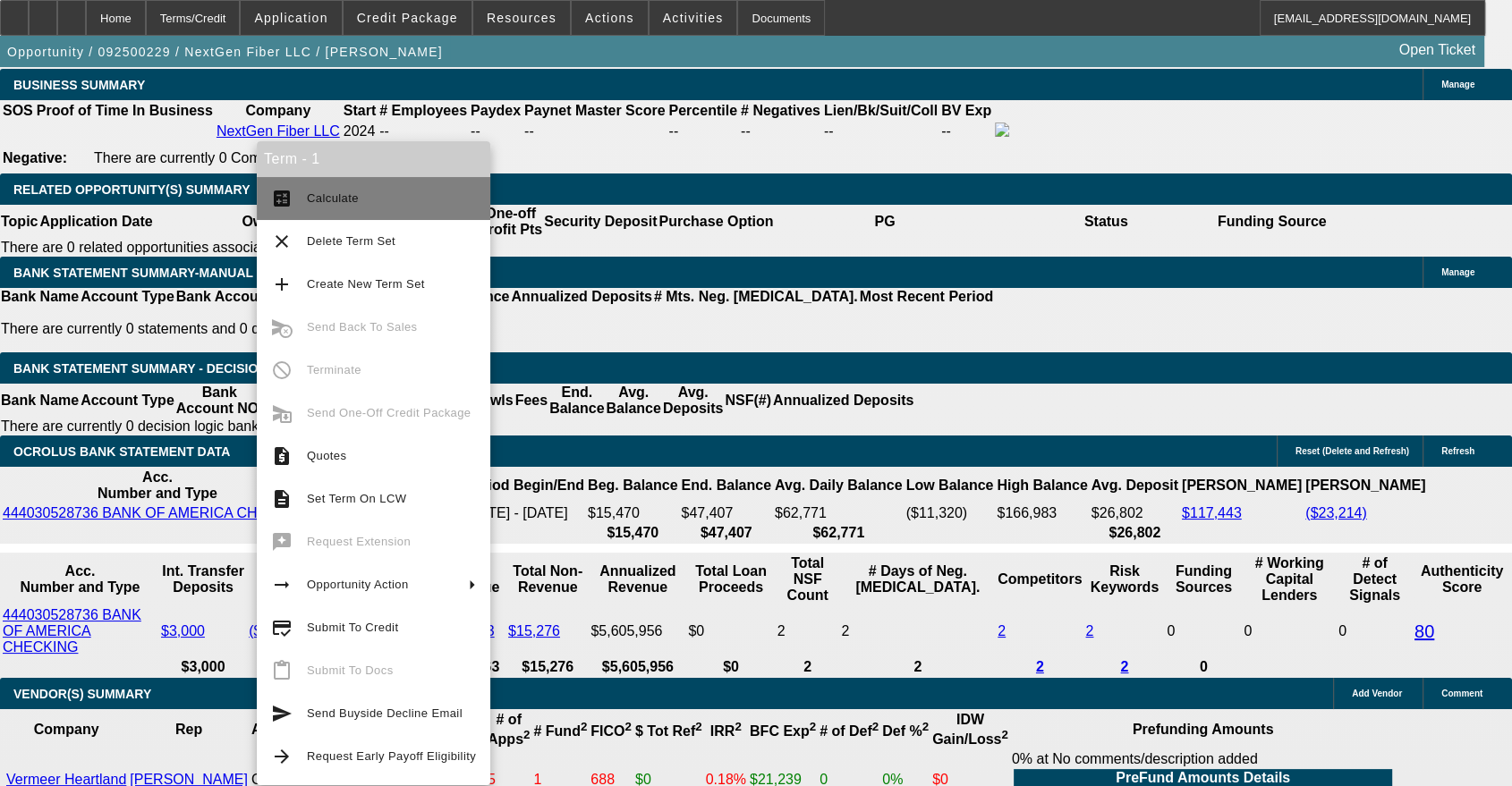
click at [337, 189] on span "Calculate" at bounding box center [391, 198] width 169 height 21
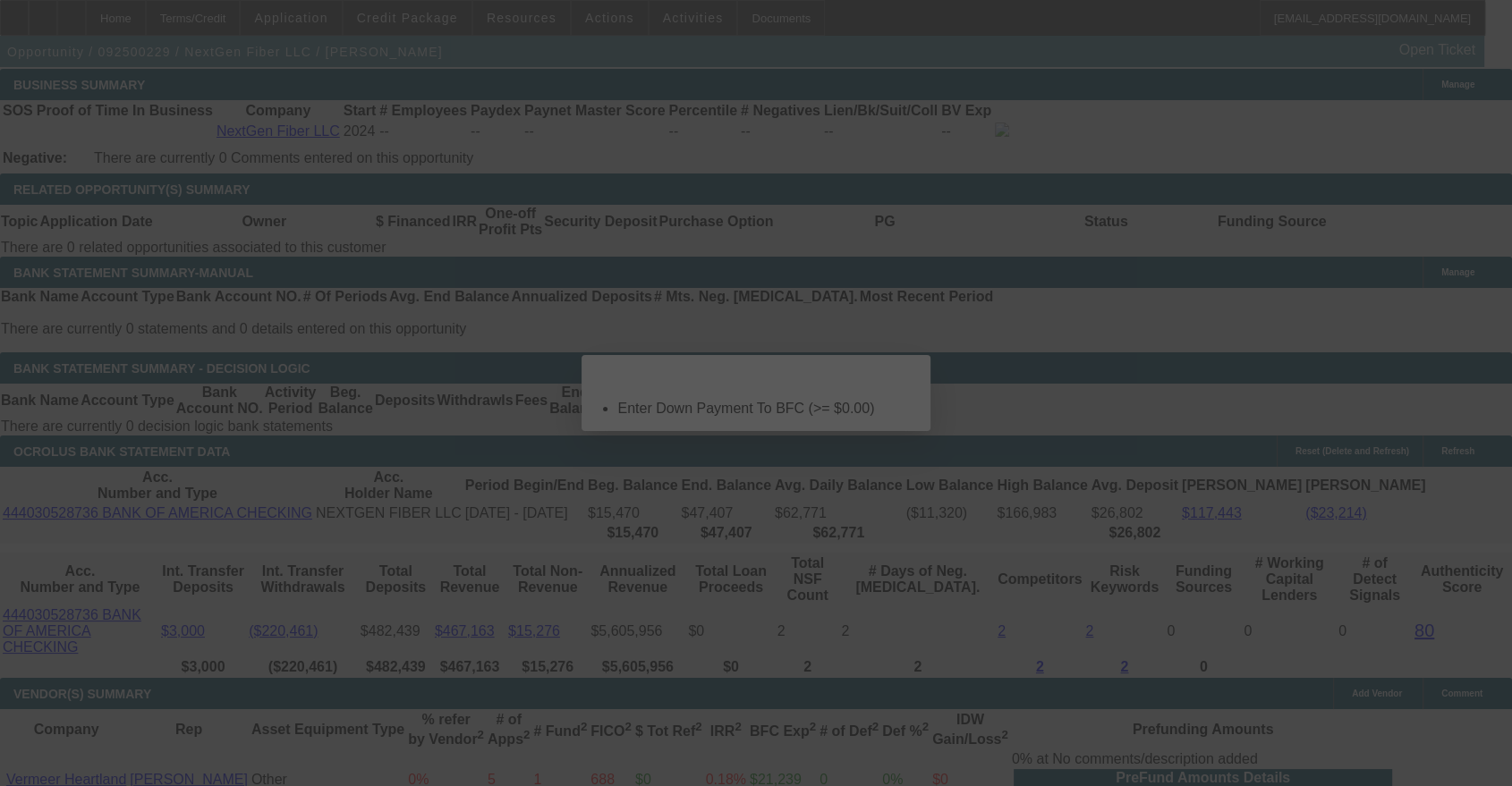
scroll to position [0, 0]
select select "0"
select select "2"
select select "0"
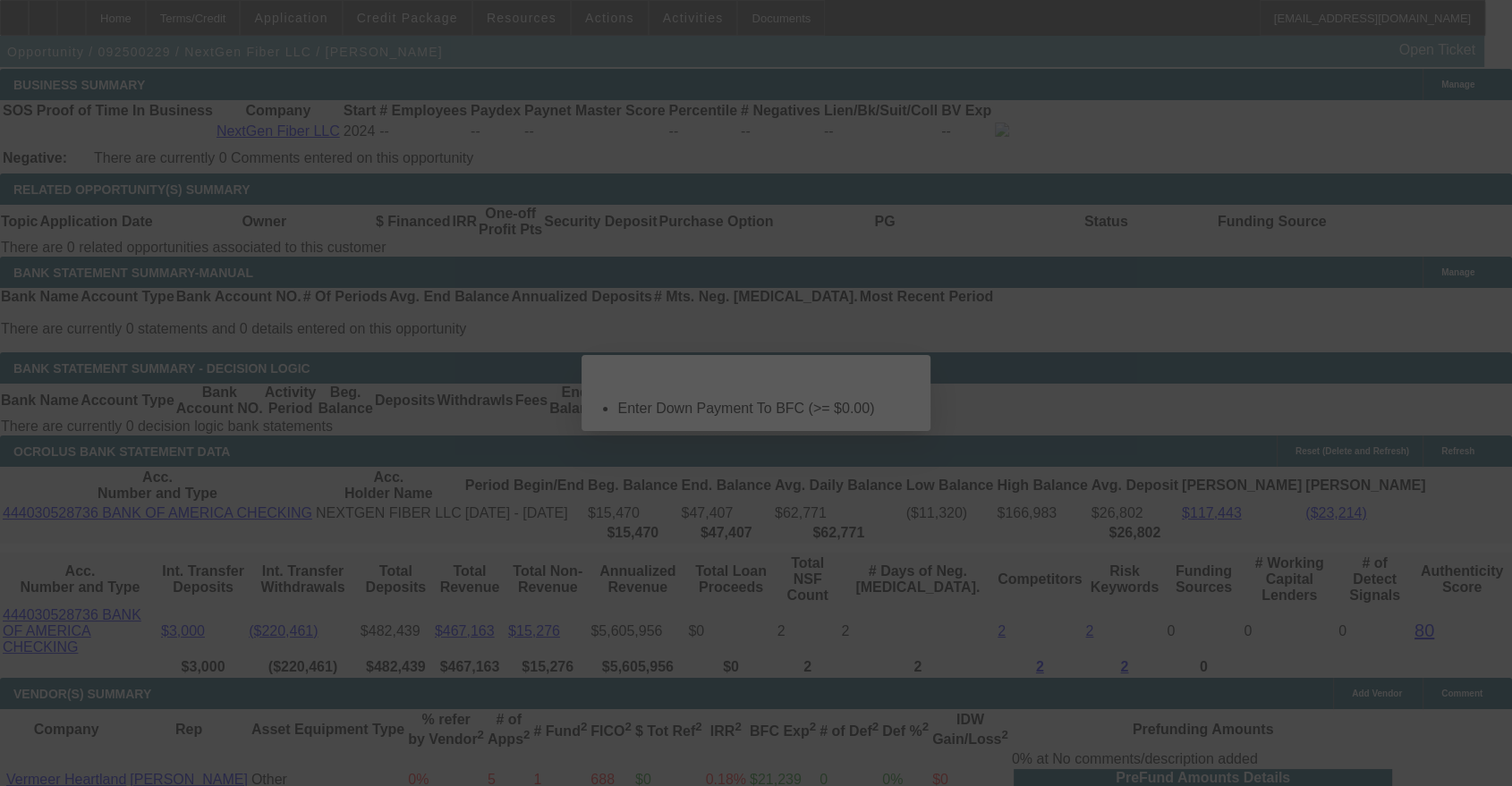
select select "6"
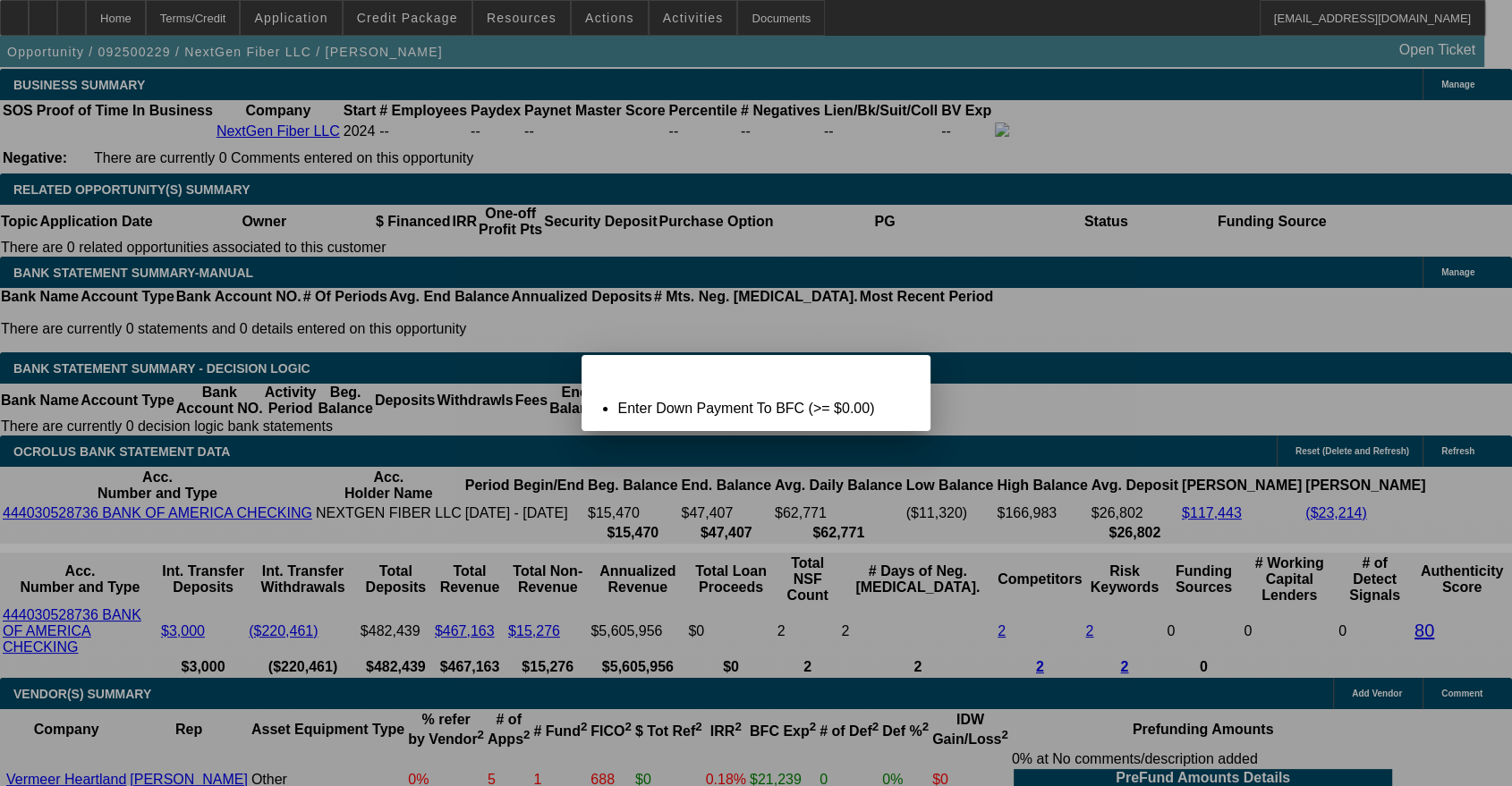
click at [344, 242] on div at bounding box center [756, 393] width 1512 height 786
click at [352, 242] on div at bounding box center [756, 393] width 1512 height 786
click at [891, 376] on div "Close" at bounding box center [910, 365] width 40 height 20
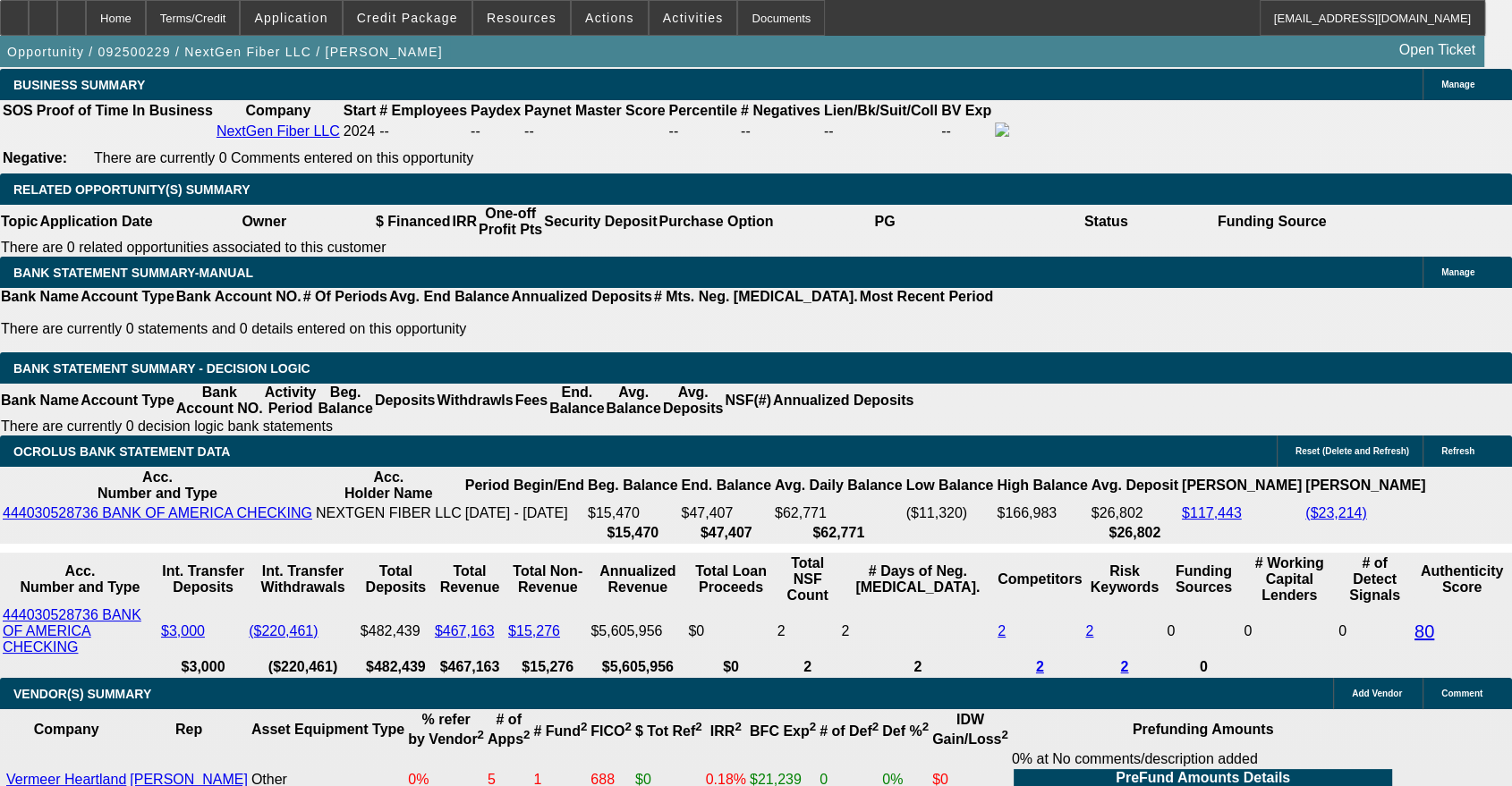
type input "$0.00"
select select "0.1"
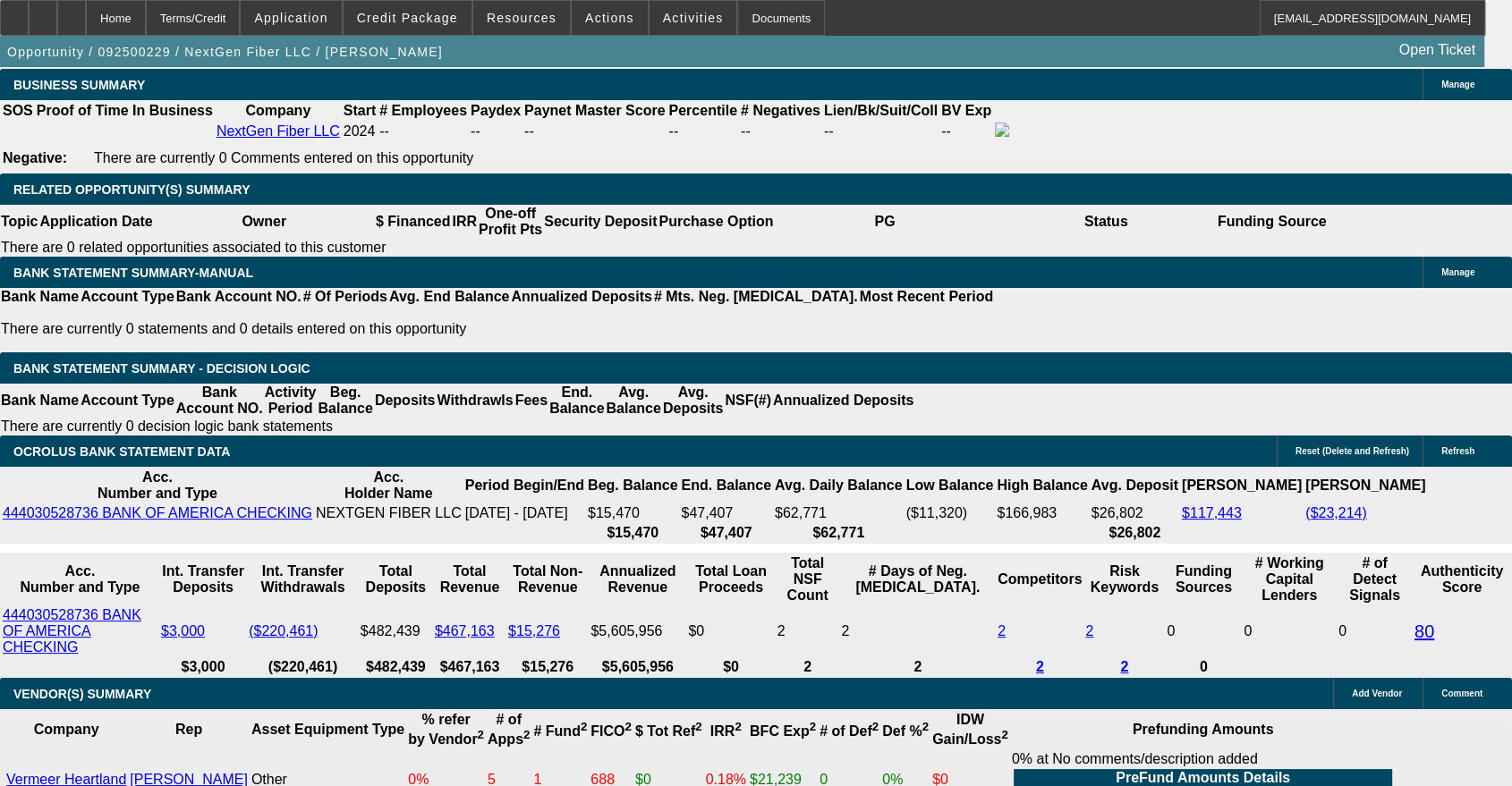
type input "$24,285.28"
type input "$5,908.56"
type input "$11,817.12"
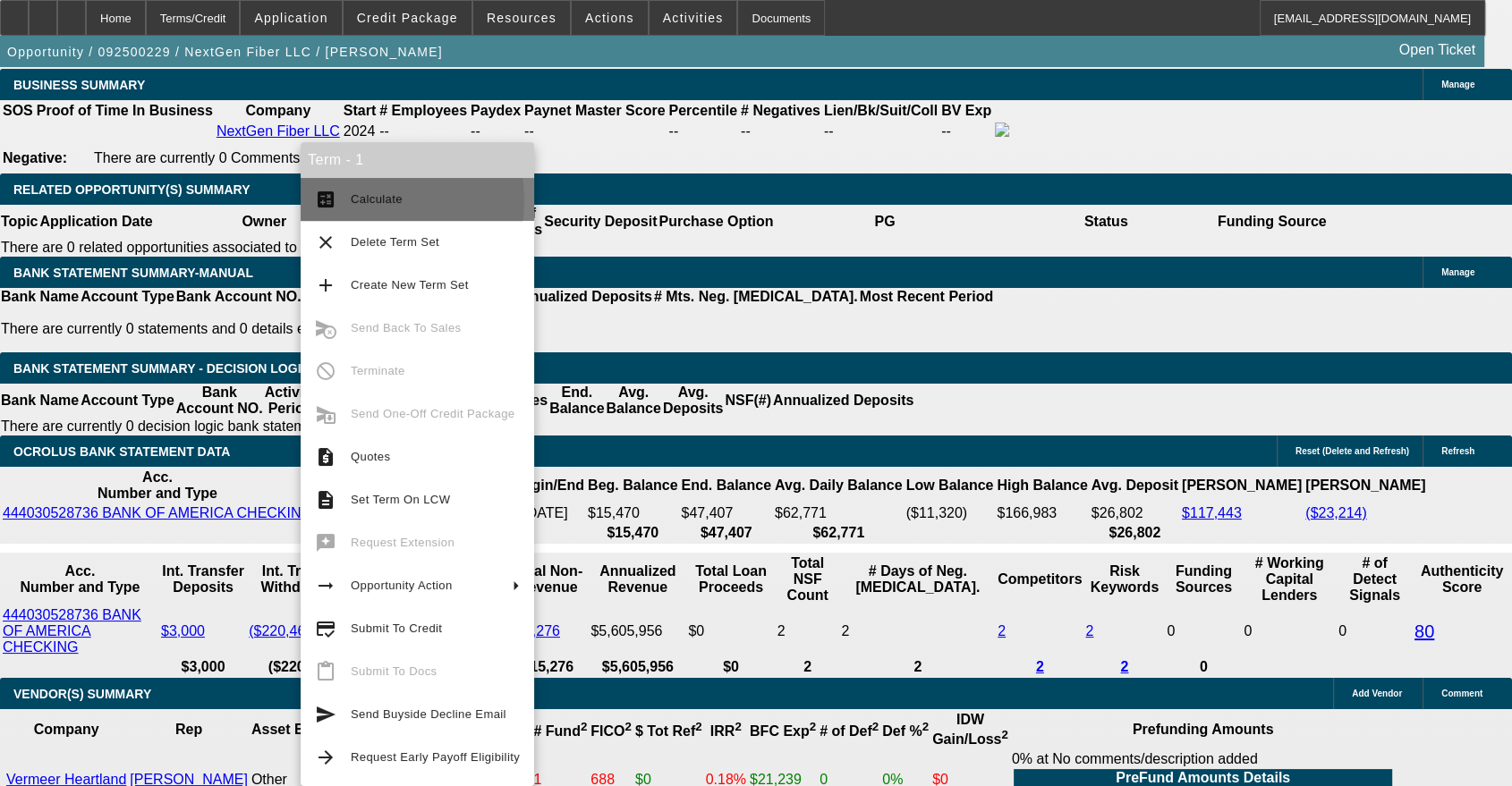
click at [365, 200] on span "Calculate" at bounding box center [376, 199] width 52 height 14
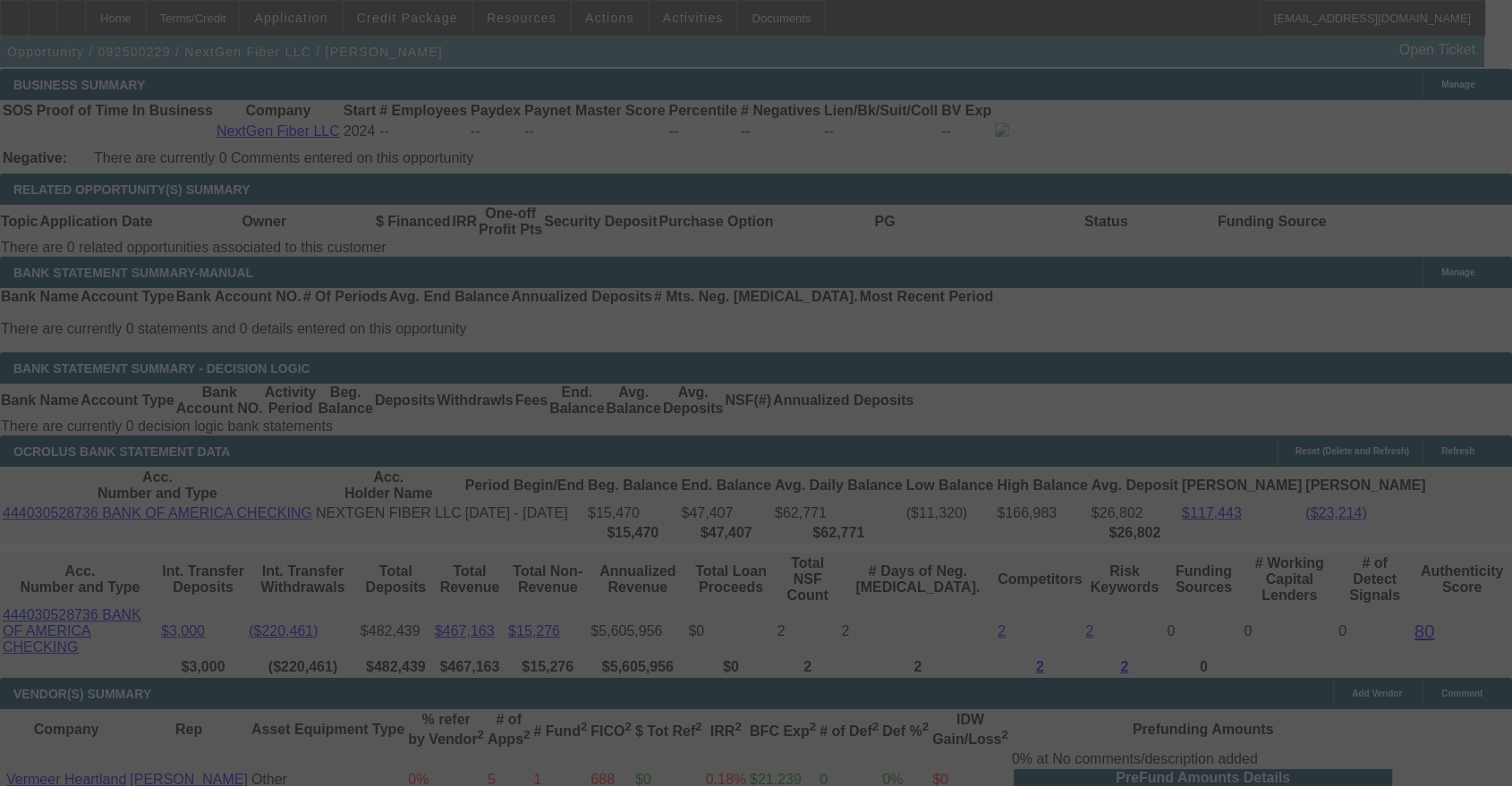
select select "0.1"
select select "2"
select select "0"
select select "6"
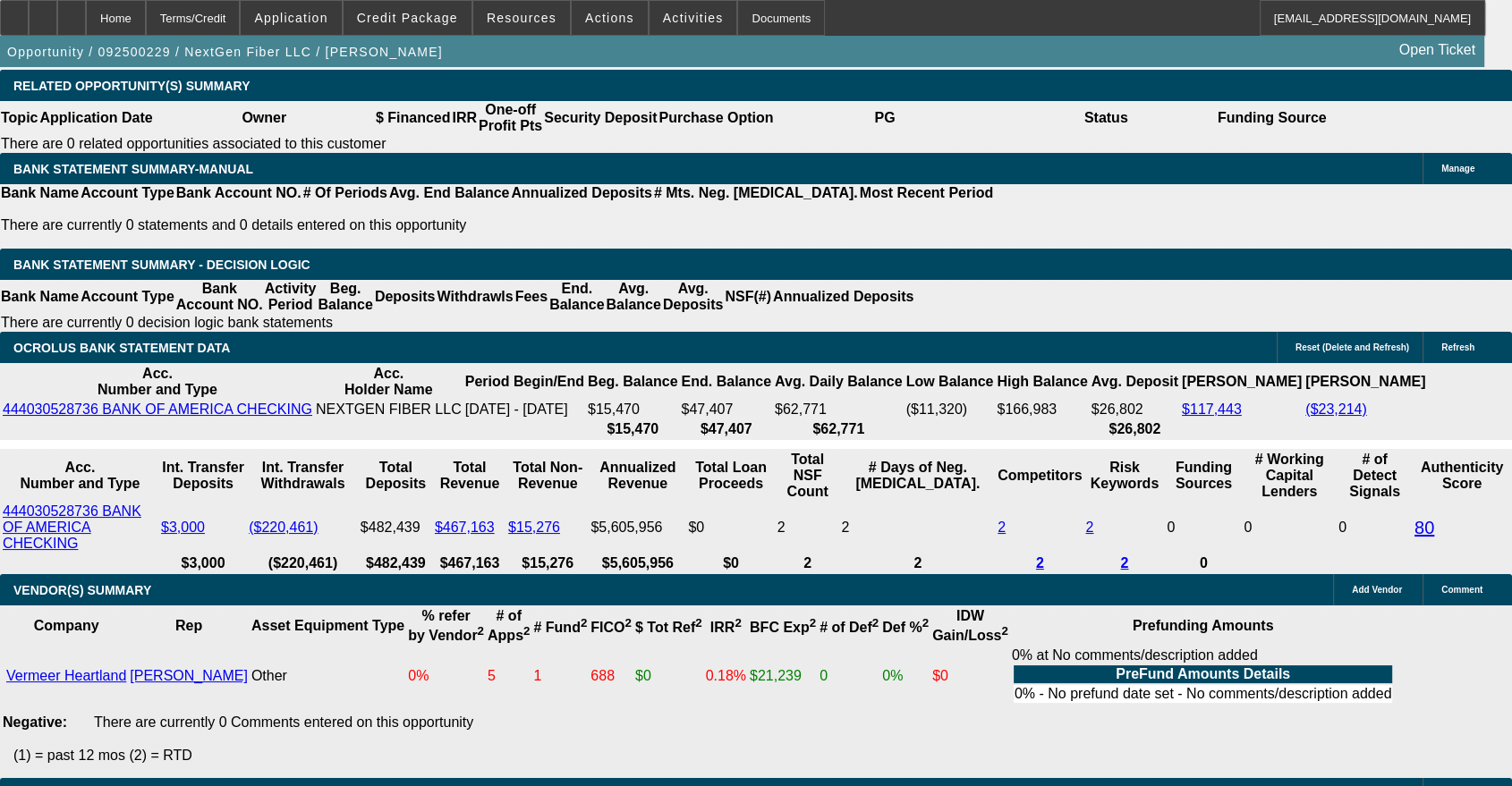
scroll to position [2951, 0]
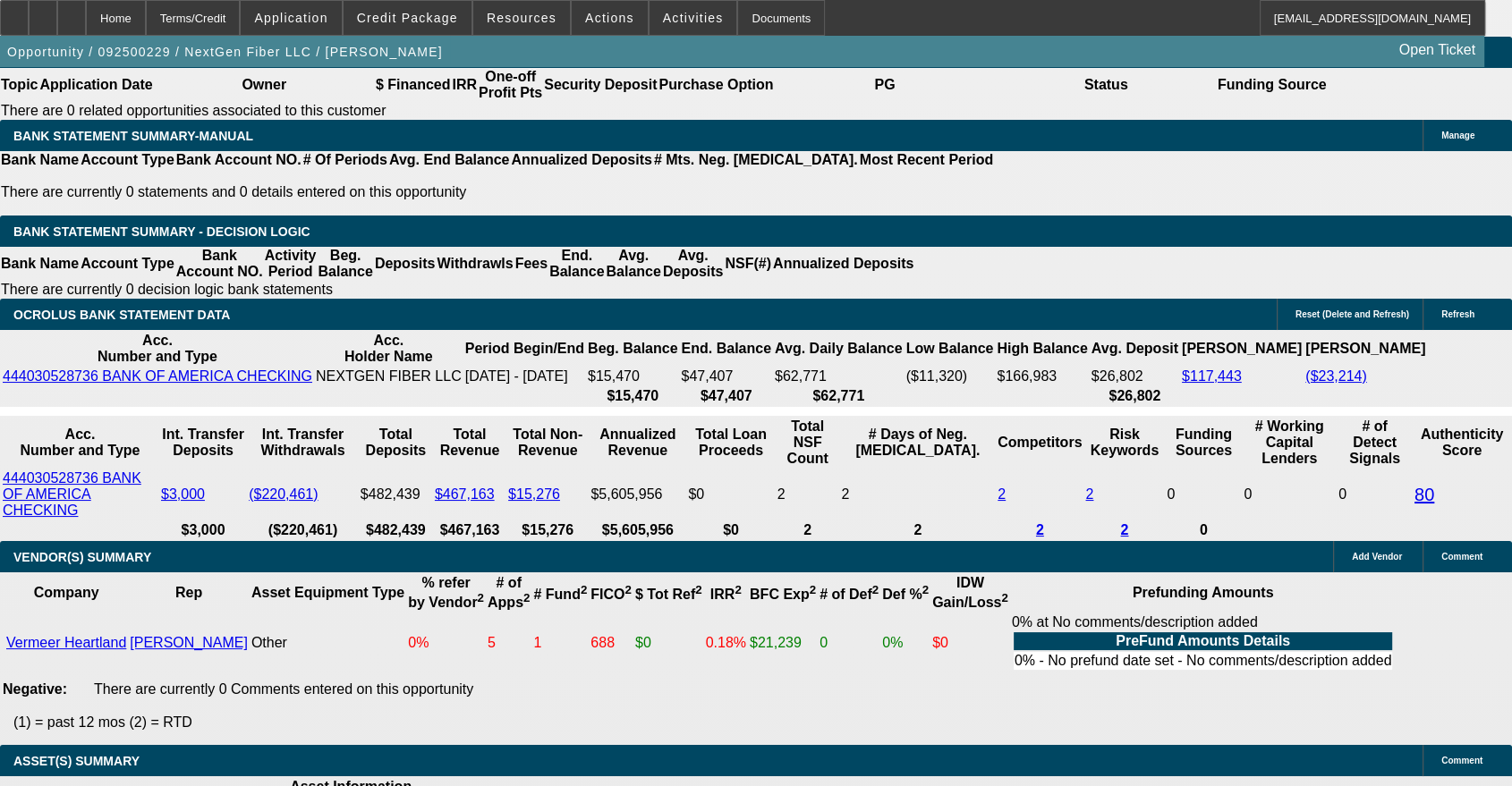
drag, startPoint x: 377, startPoint y: 246, endPoint x: 460, endPoint y: 246, distance: 83.0
type input "UNKNOWN"
type input "22"
type input "$12,073.20"
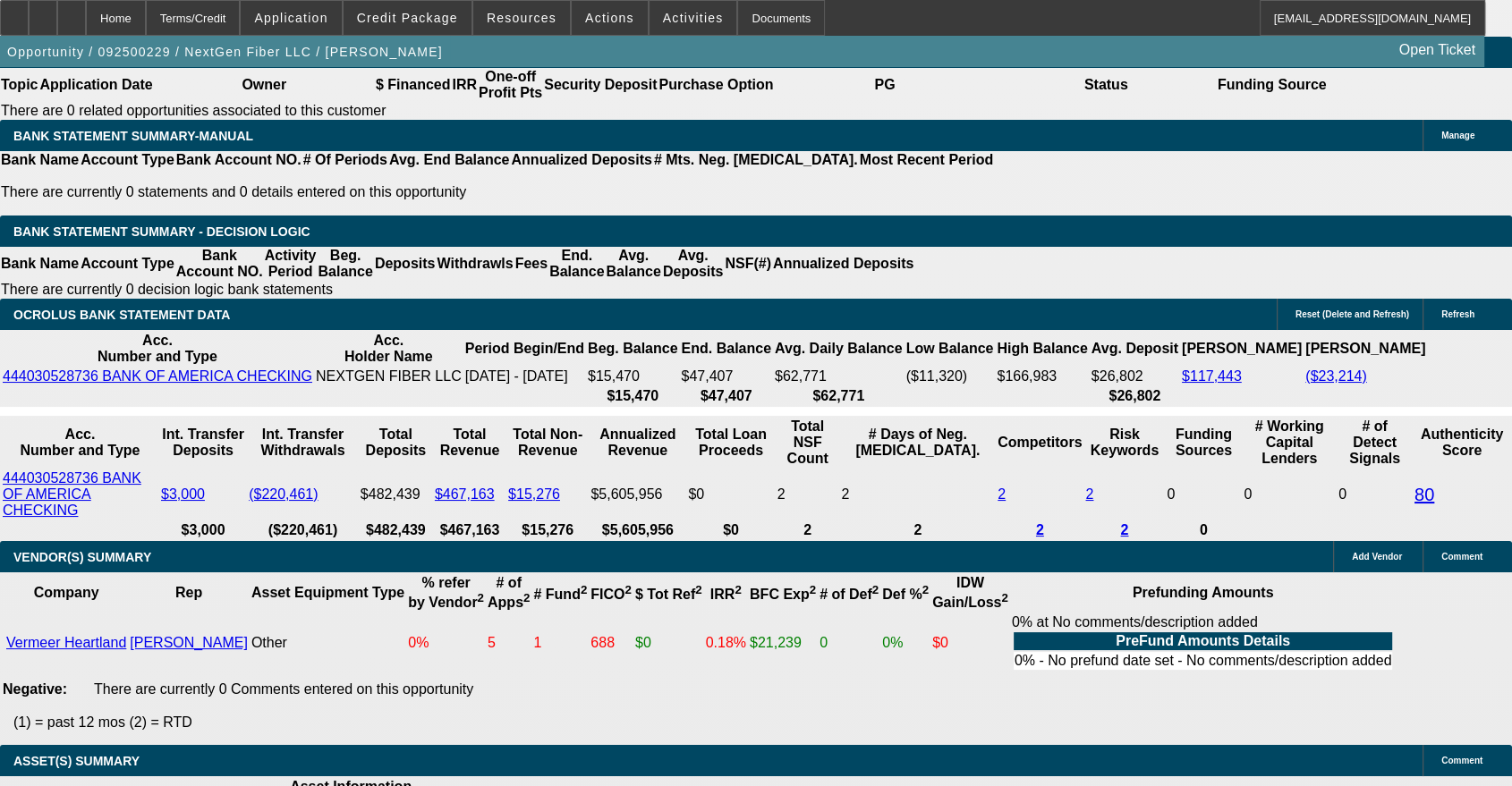
type input "$6,036.60"
type input "22"
drag, startPoint x: 314, startPoint y: 243, endPoint x: 385, endPoint y: 243, distance: 71.0
type input "6035"
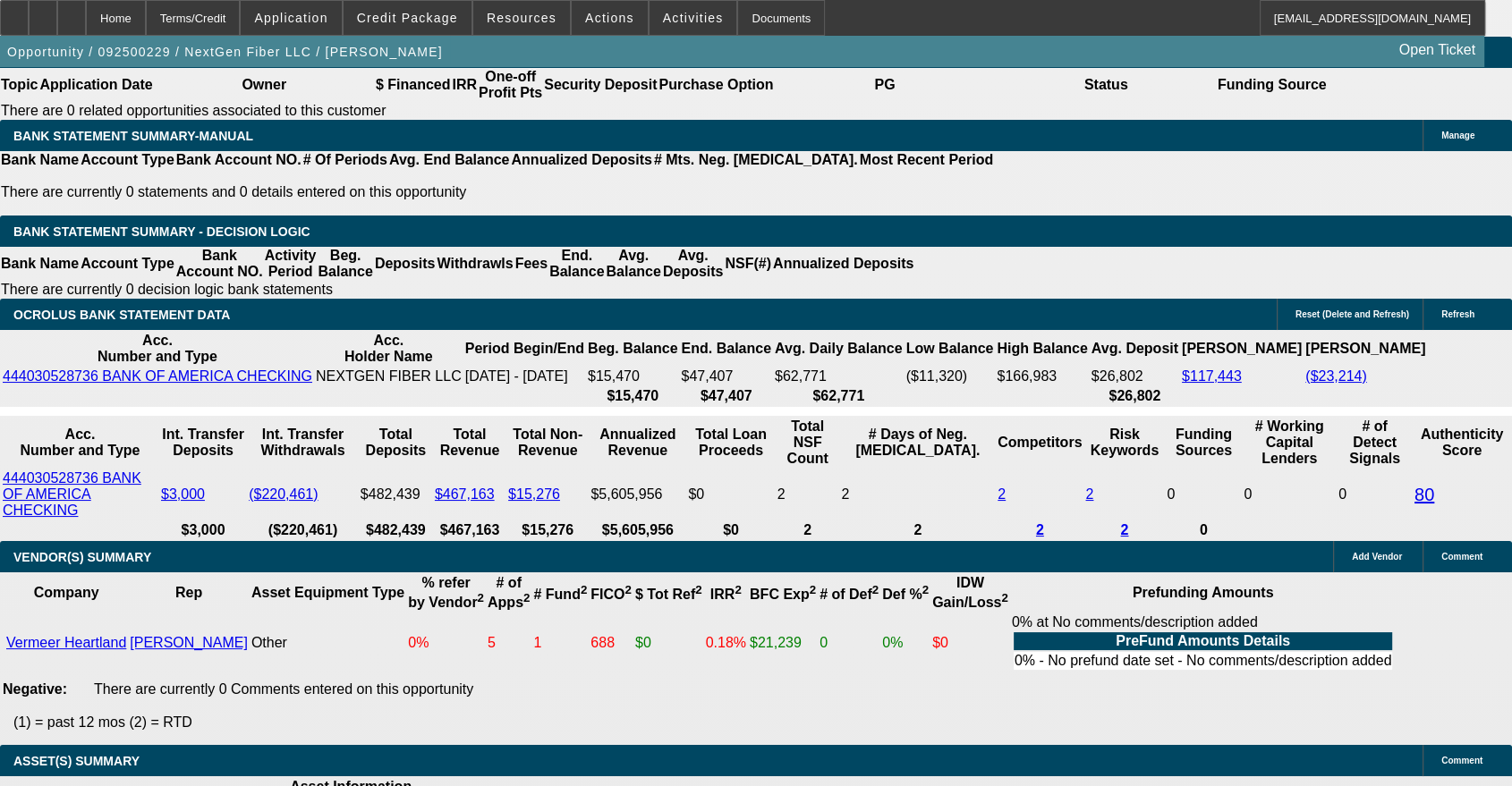
type input "$12,070.00"
type input "$6,035.00"
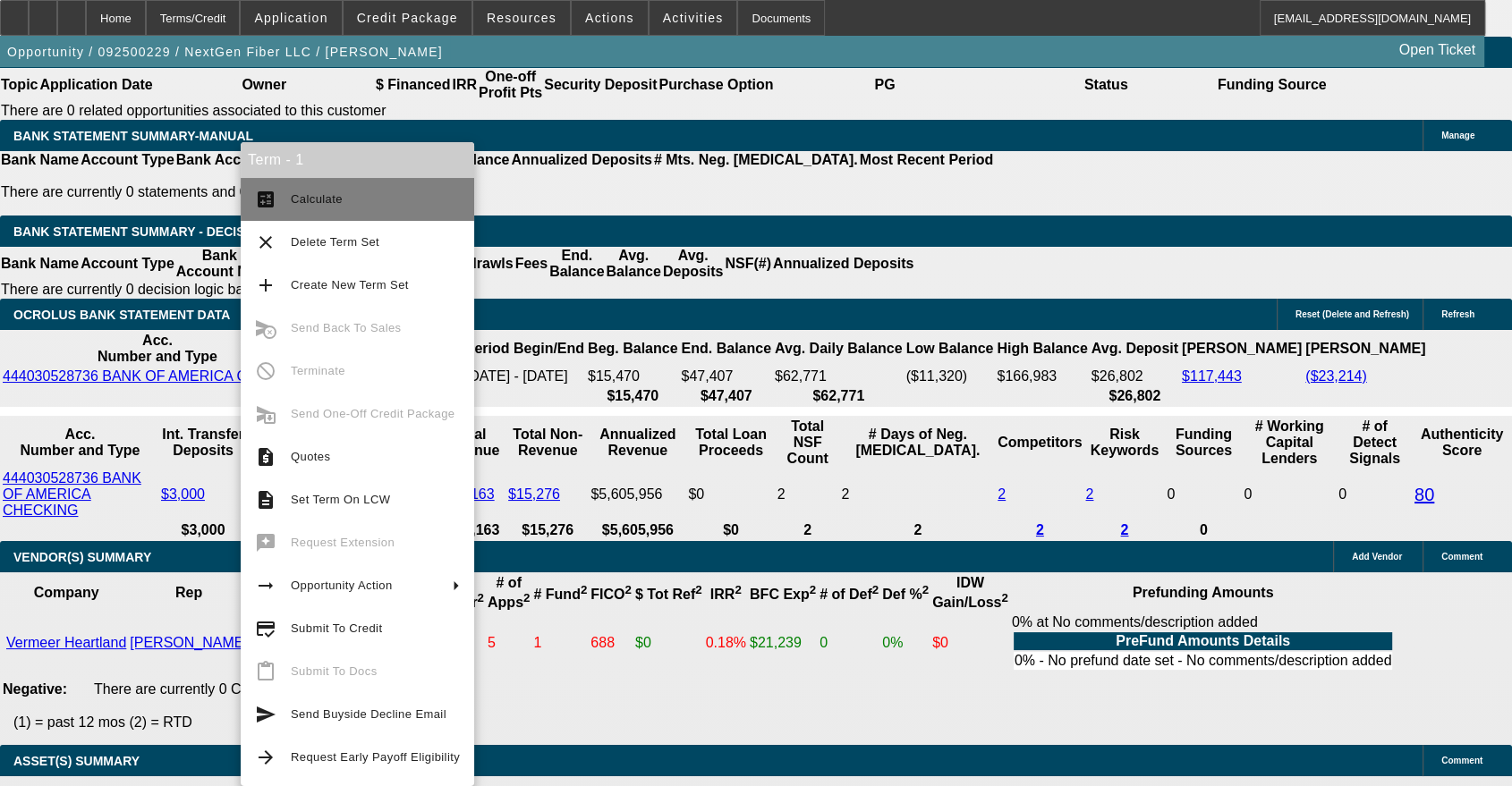
click at [281, 211] on button "calculate Calculate" at bounding box center [357, 199] width 233 height 43
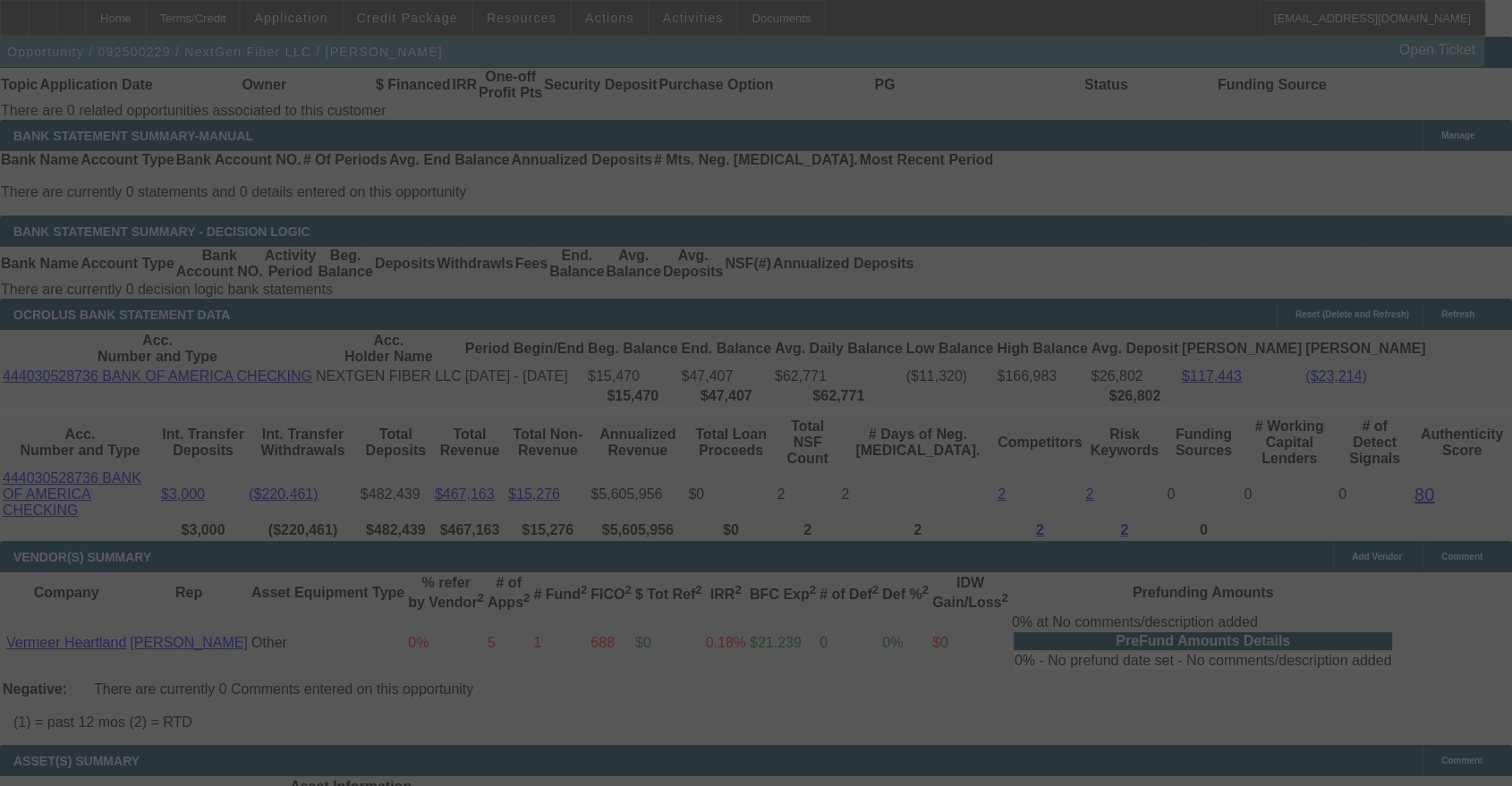
select select "0.1"
select select "2"
select select "0"
select select "6"
